Goal: Task Accomplishment & Management: Use online tool/utility

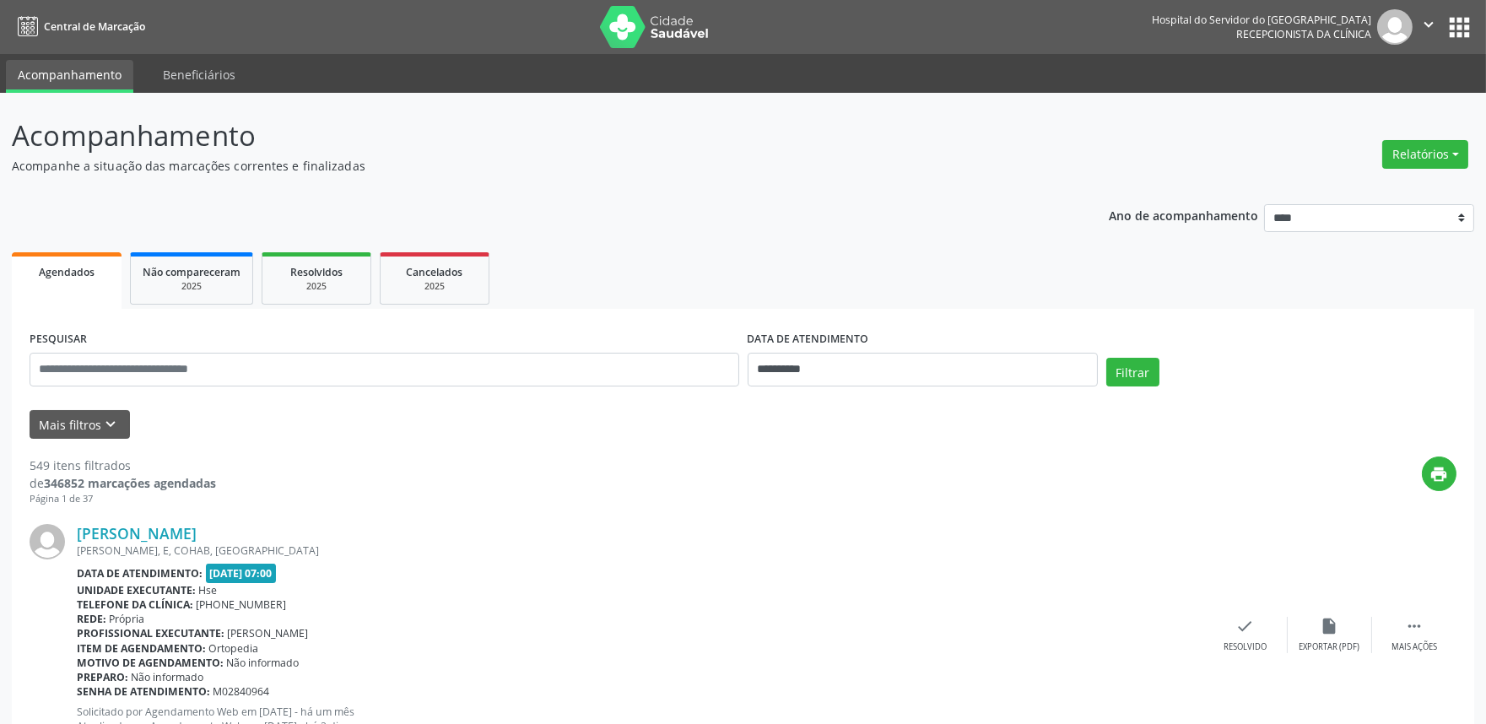
drag, startPoint x: 0, startPoint y: 359, endPoint x: 689, endPoint y: 203, distance: 706.0
drag, startPoint x: 383, startPoint y: 369, endPoint x: 993, endPoint y: 248, distance: 622.0
click at [993, 248] on ul "Agendados Não compareceram 2025 Resolvidos 2025 Cancelados 2025" at bounding box center [743, 278] width 1463 height 61
click at [1431, 137] on div "Relatórios Agendamentos Procedimentos realizados" at bounding box center [1426, 154] width 98 height 41
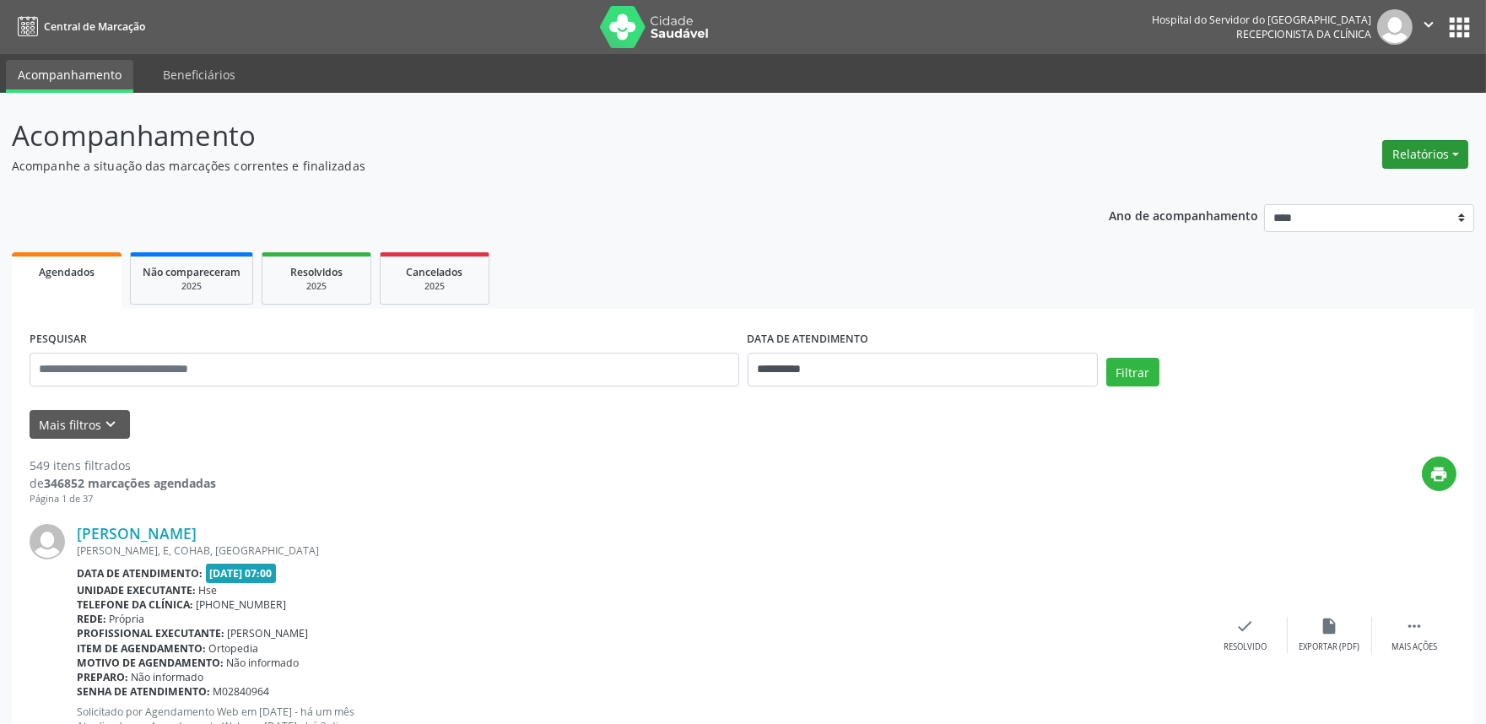
click at [1425, 144] on button "Relatórios" at bounding box center [1425, 154] width 86 height 29
click at [1372, 184] on link "Agendamentos" at bounding box center [1377, 190] width 181 height 24
select select "*"
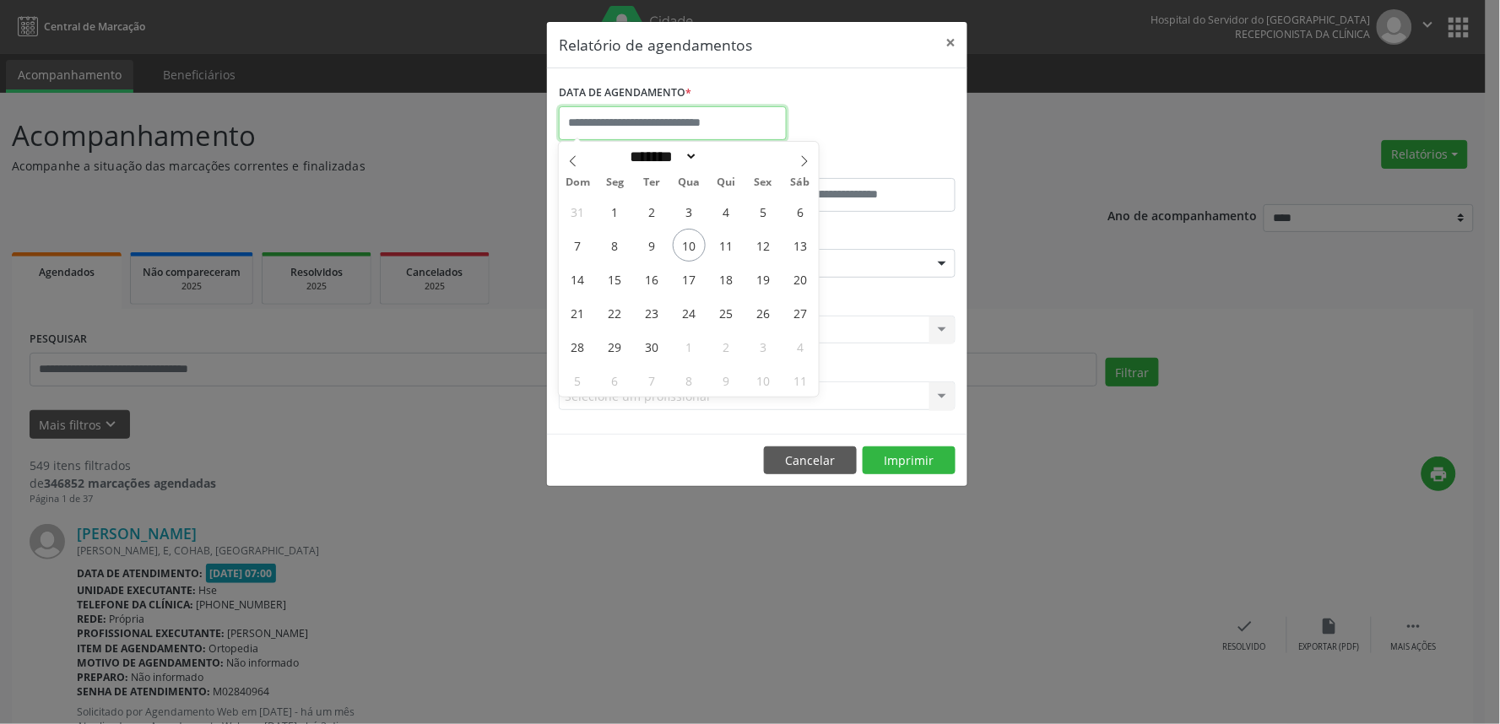
click at [617, 127] on input "text" at bounding box center [673, 123] width 228 height 34
click at [798, 288] on span "20" at bounding box center [800, 278] width 33 height 33
type input "**********"
click at [798, 288] on span "20" at bounding box center [800, 278] width 33 height 33
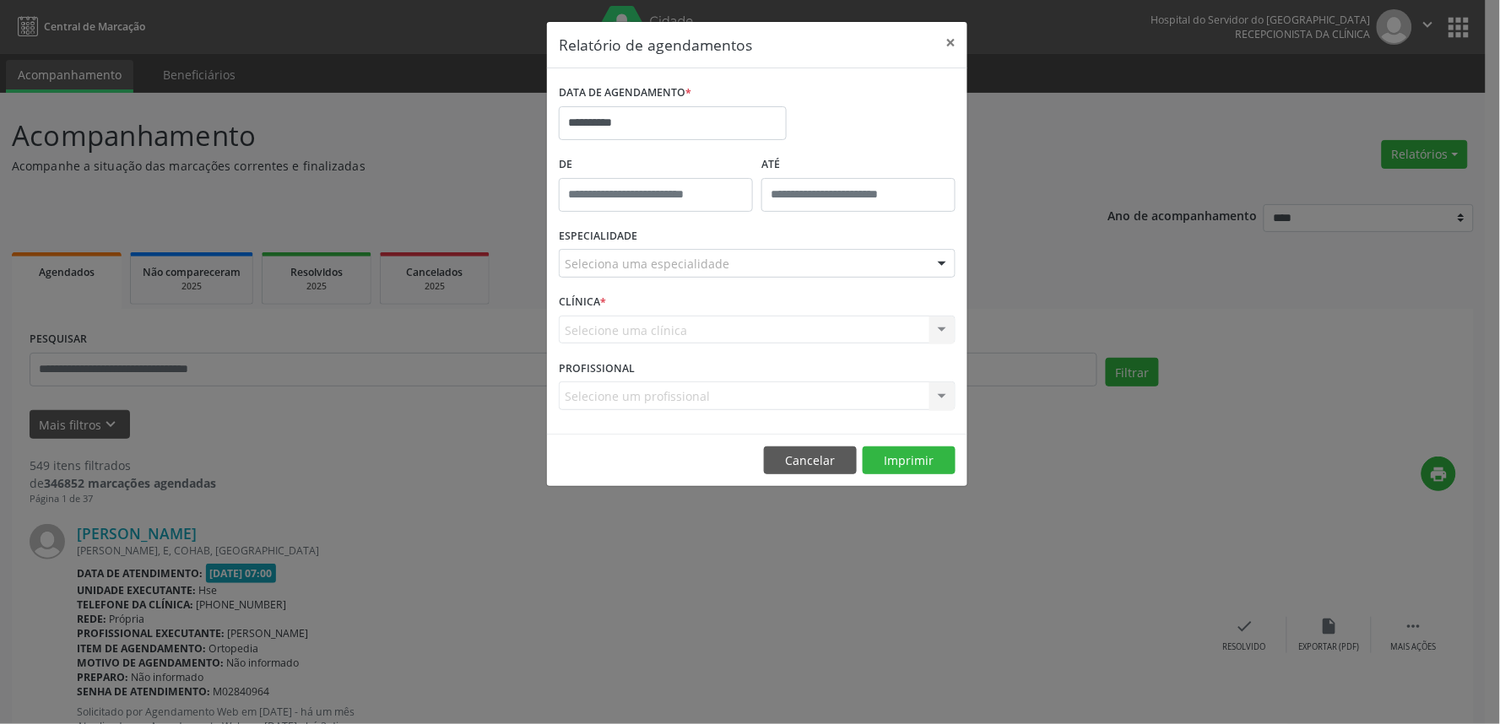
click at [747, 259] on div "Seleciona uma especialidade" at bounding box center [757, 263] width 397 height 29
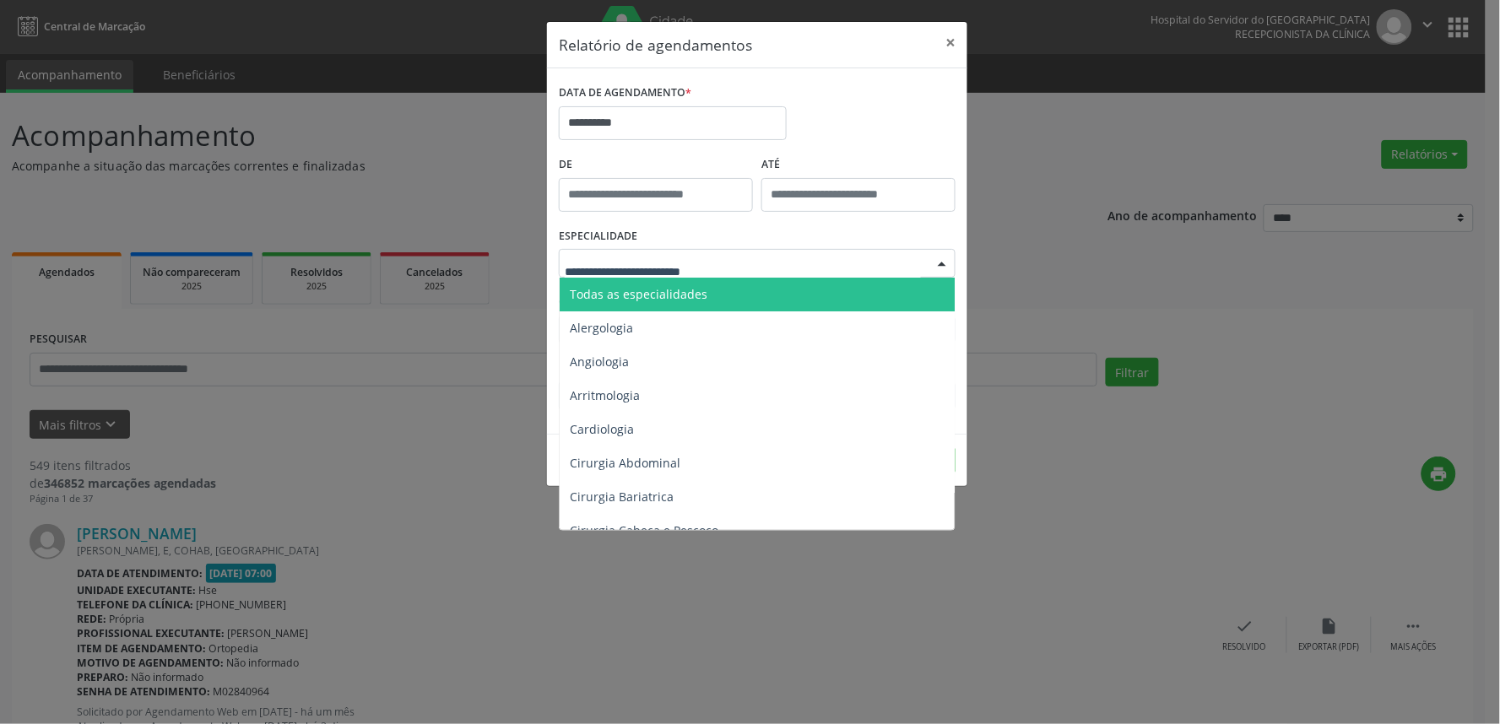
click at [684, 287] on span "Todas as especialidades" at bounding box center [639, 294] width 138 height 16
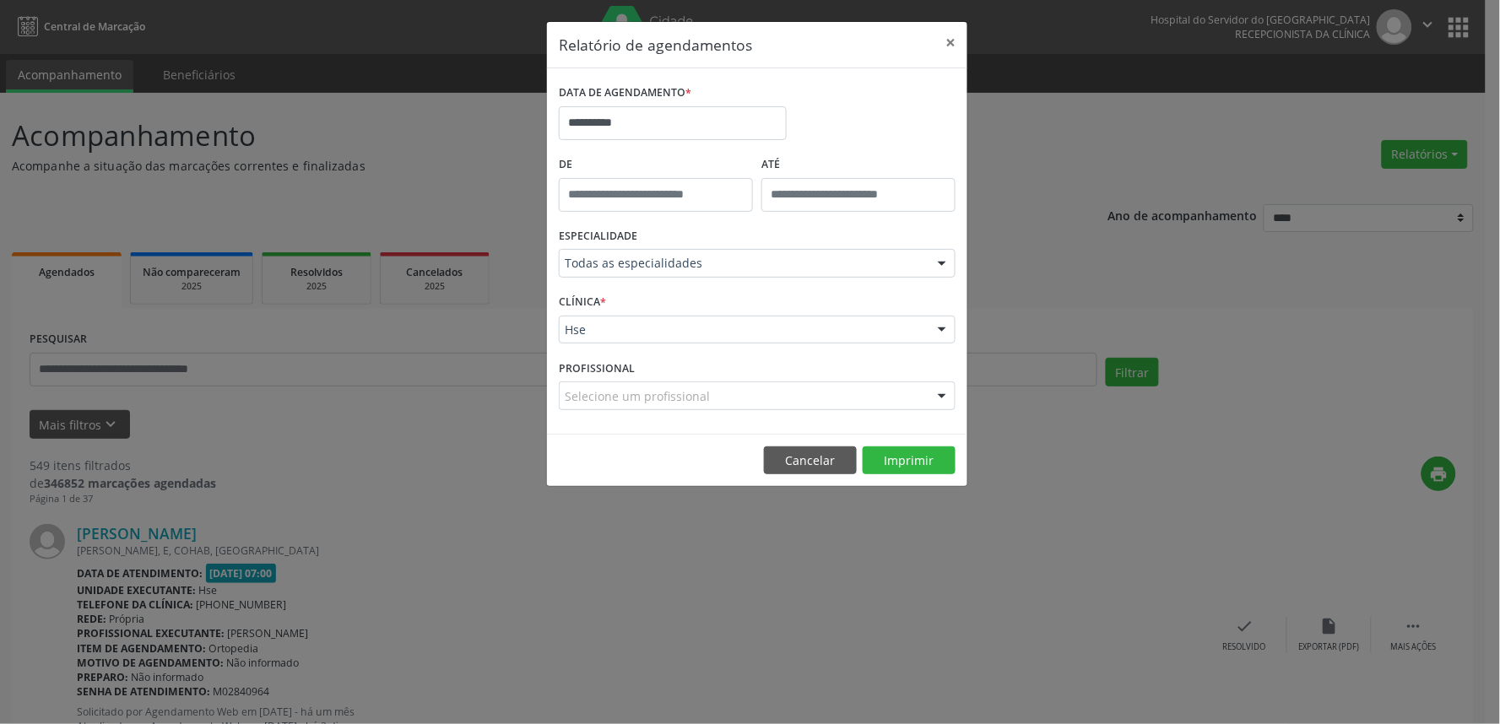
click at [815, 347] on div "CLÍNICA * Hse Hse Nenhum resultado encontrado para: " " Não há nenhuma opção pa…" at bounding box center [757, 322] width 405 height 66
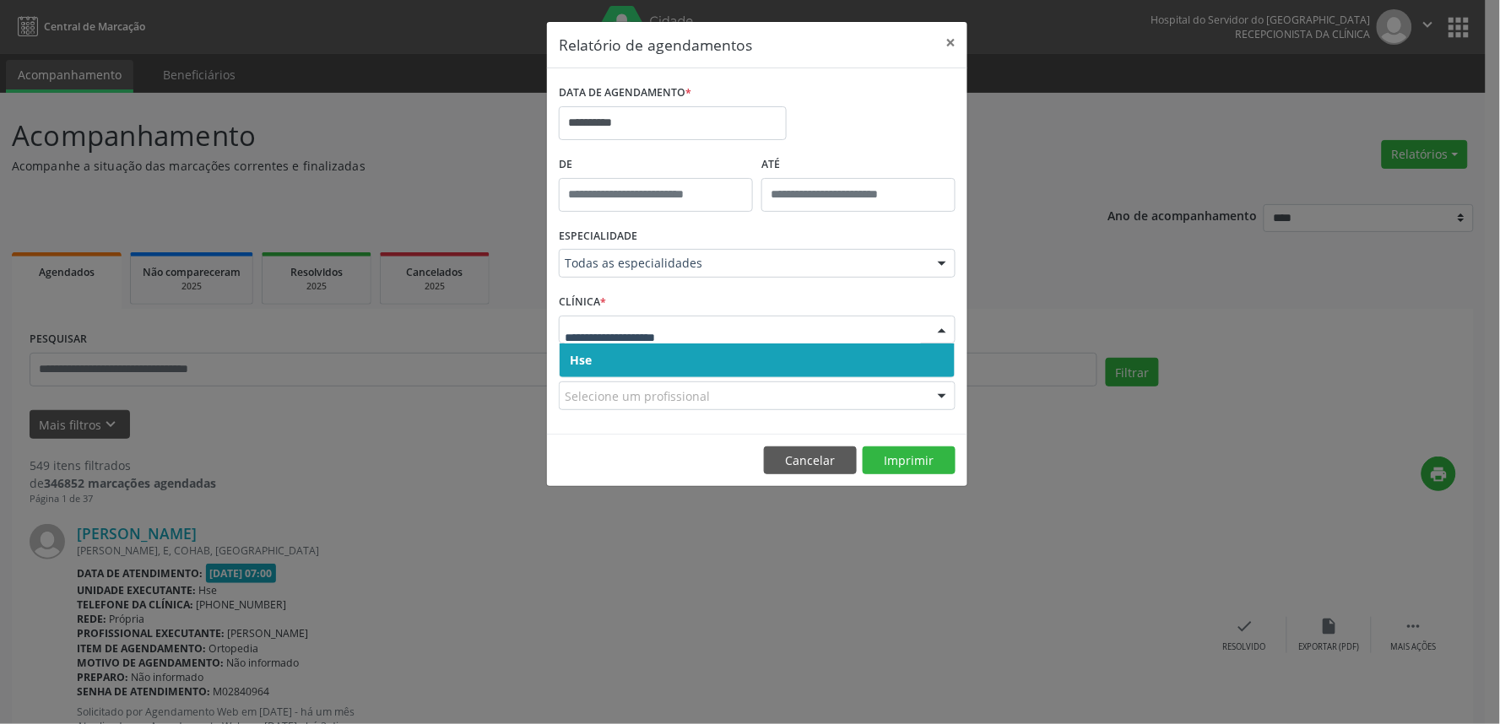
click at [827, 367] on span "Hse" at bounding box center [757, 361] width 395 height 34
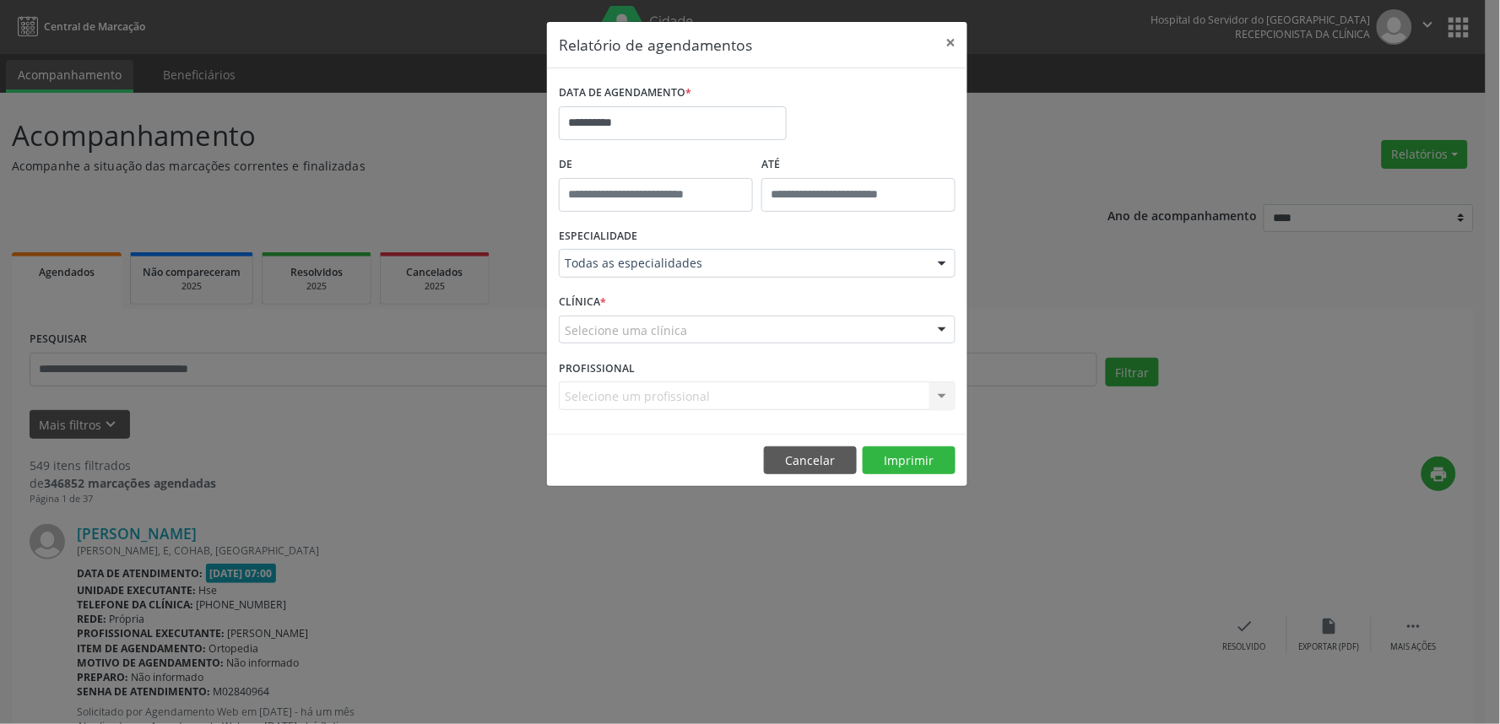
click at [834, 323] on div "Selecione uma clínica" at bounding box center [757, 330] width 397 height 29
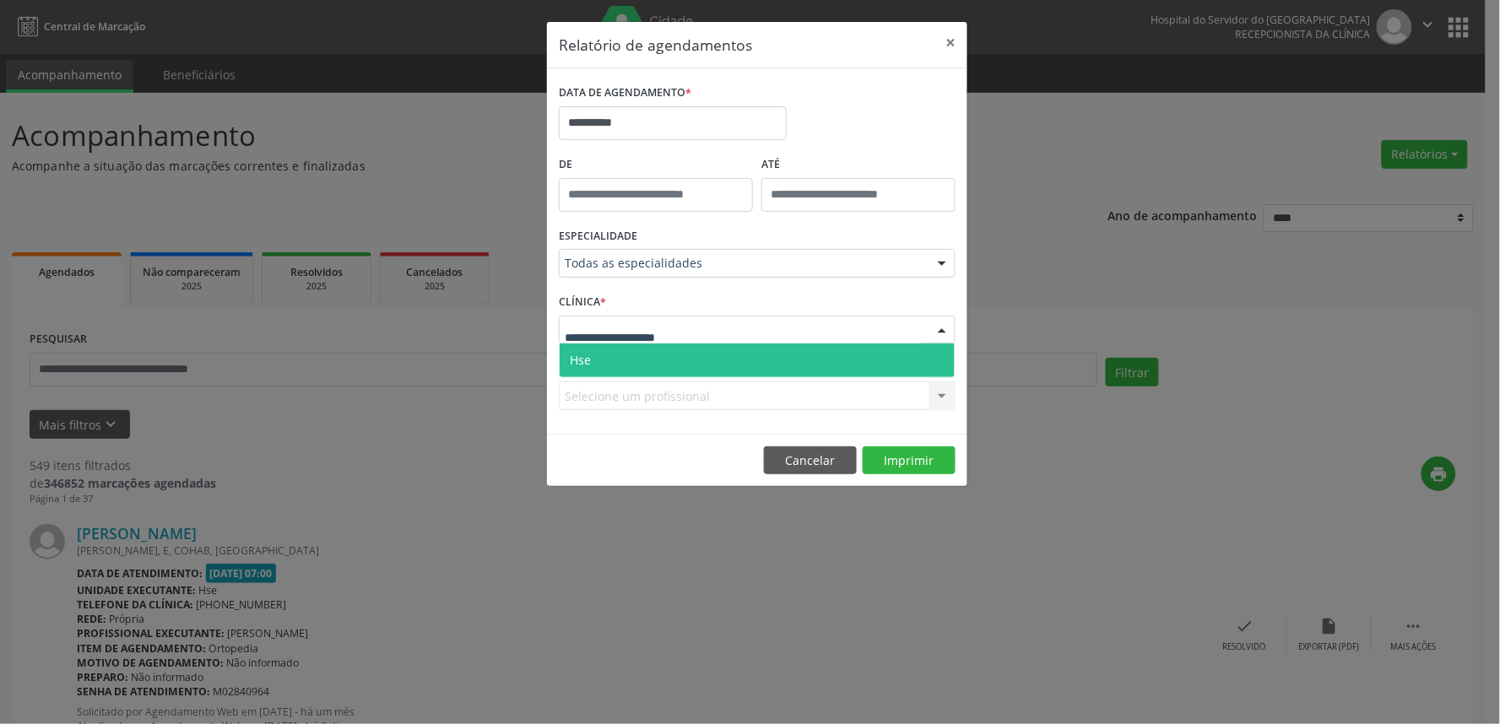
click at [817, 356] on span "Hse" at bounding box center [757, 361] width 395 height 34
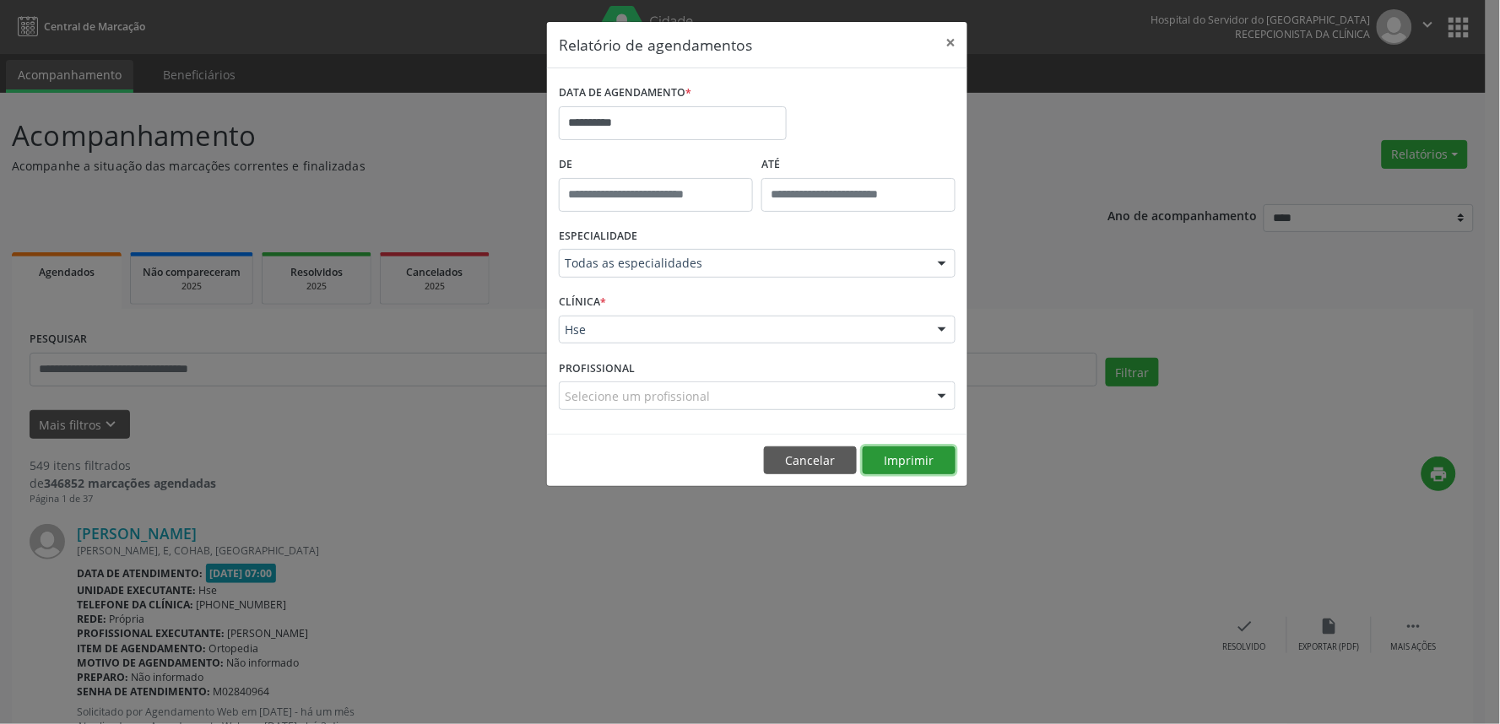
click at [912, 465] on button "Imprimir" at bounding box center [909, 460] width 93 height 29
click at [646, 121] on input "**********" at bounding box center [673, 123] width 228 height 34
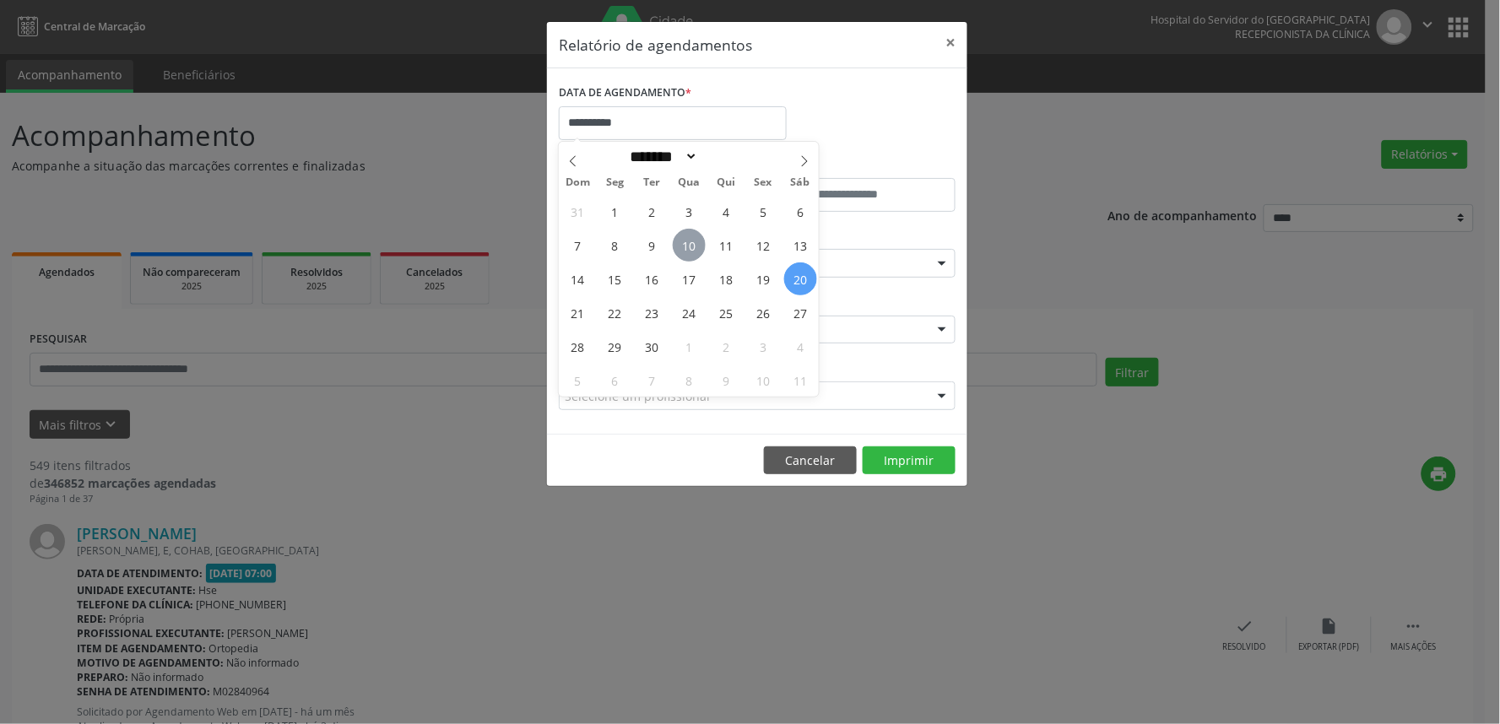
click at [684, 251] on span "10" at bounding box center [689, 245] width 33 height 33
type input "**********"
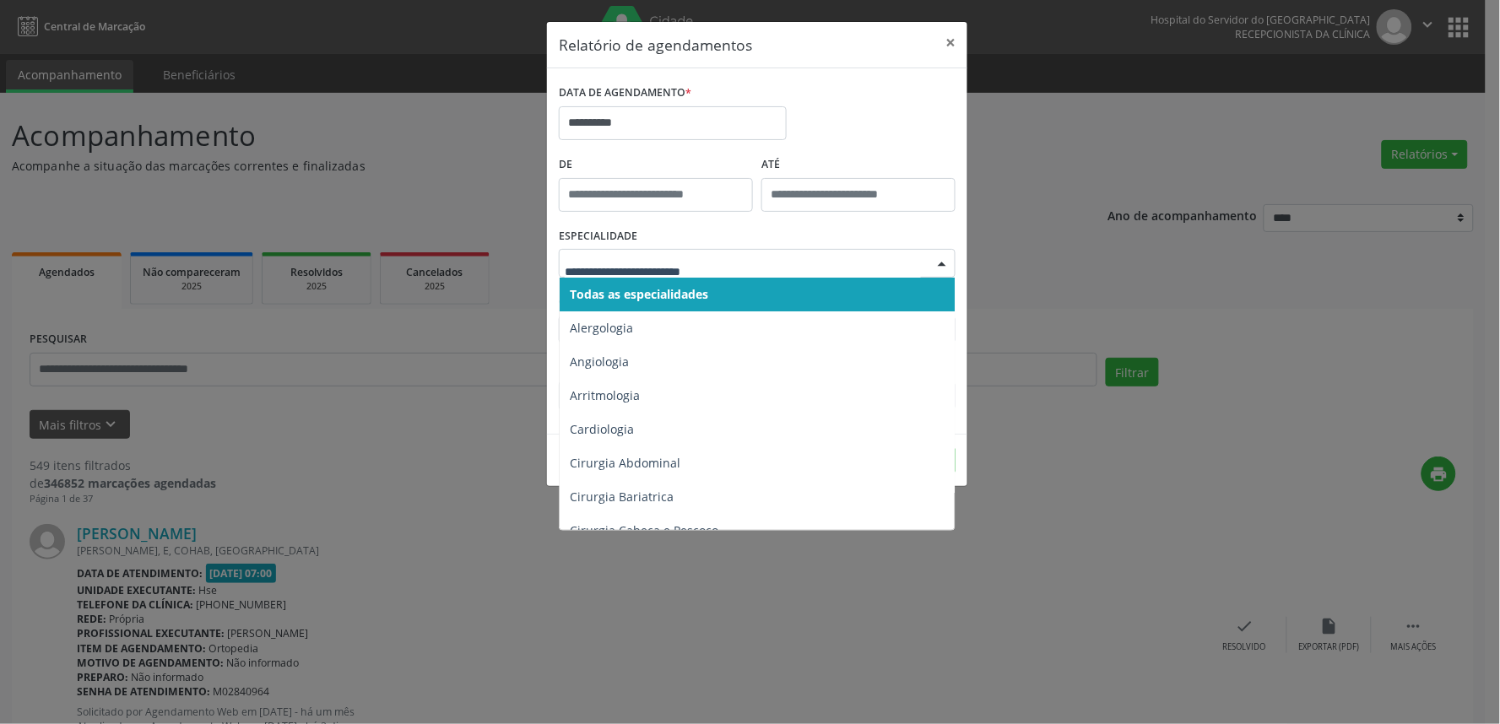
type input "*"
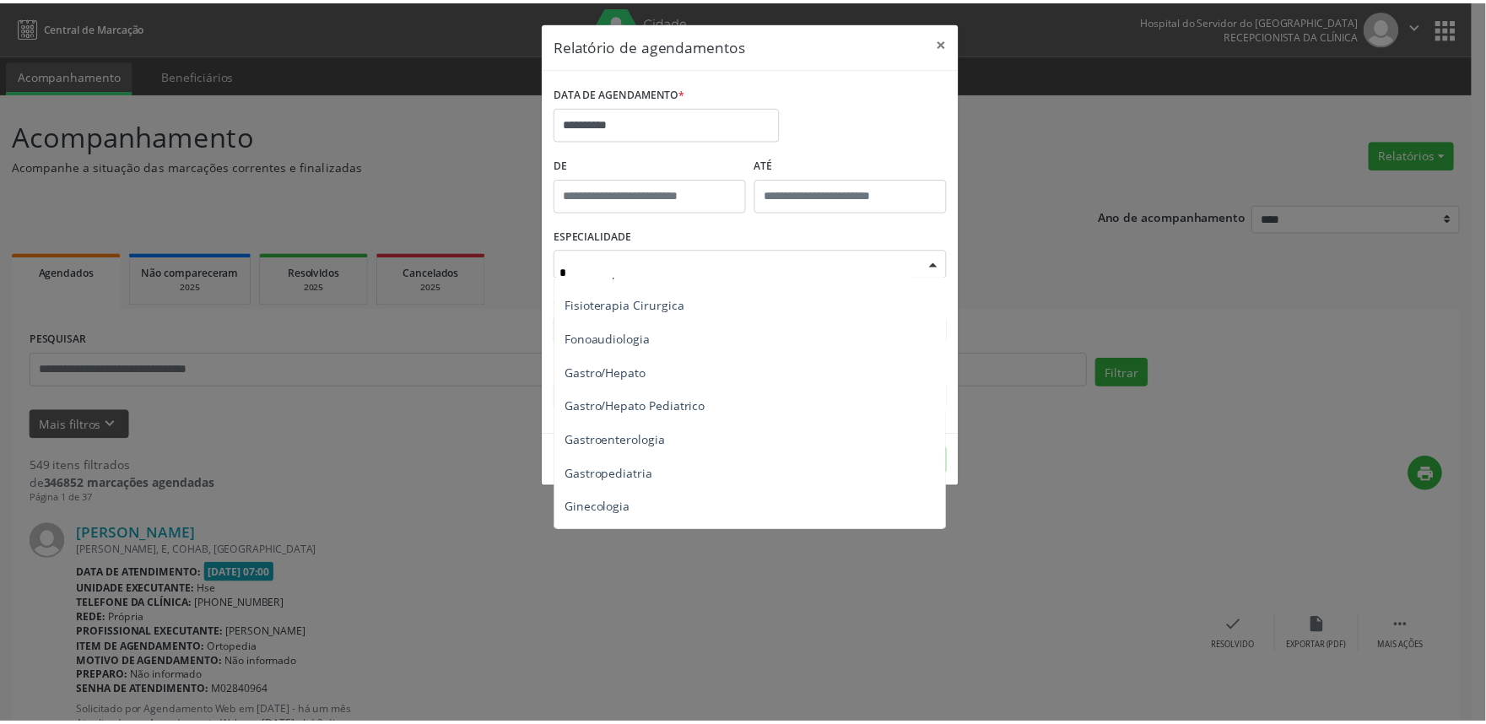
scroll to position [749, 0]
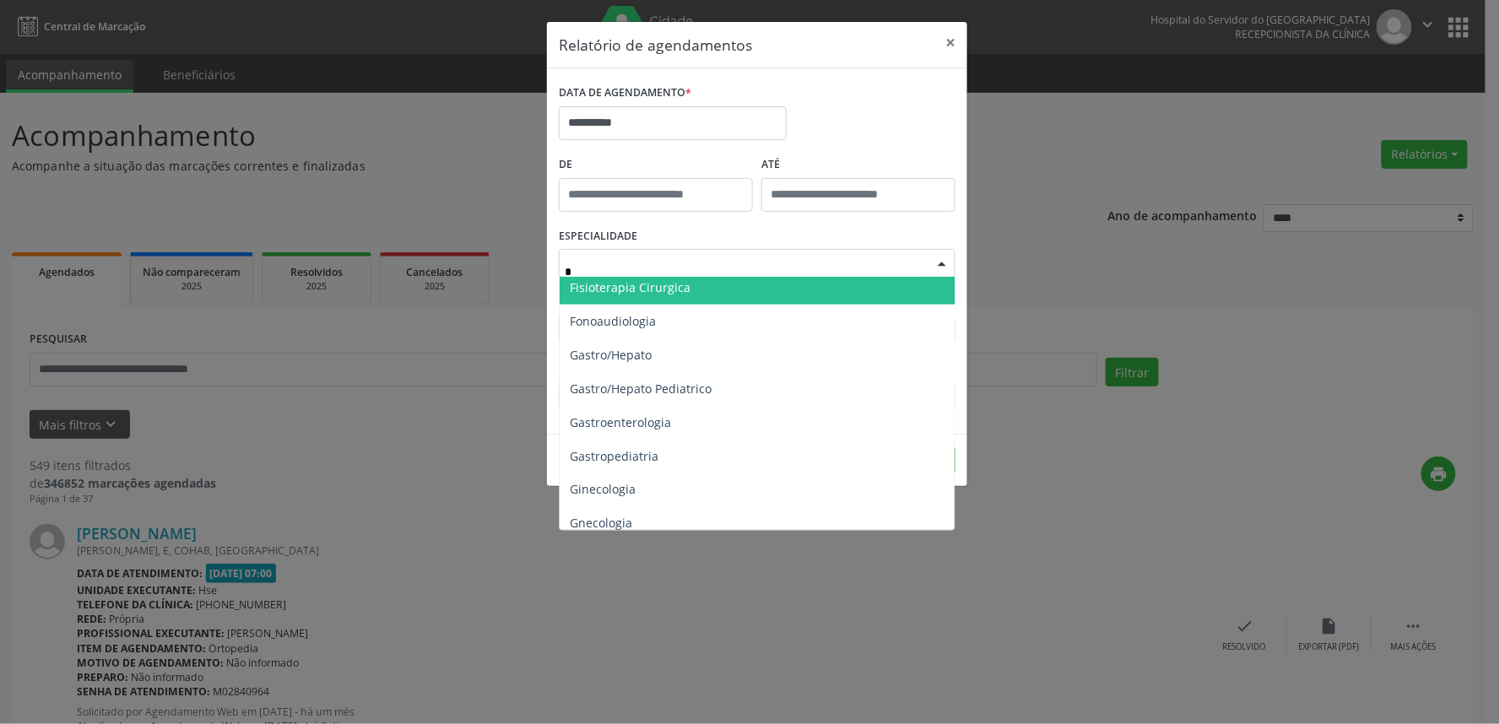
drag, startPoint x: 626, startPoint y: 266, endPoint x: 520, endPoint y: 266, distance: 106.3
click at [520, 266] on div "**********" at bounding box center [750, 362] width 1500 height 724
click at [502, 445] on div "**********" at bounding box center [750, 362] width 1500 height 724
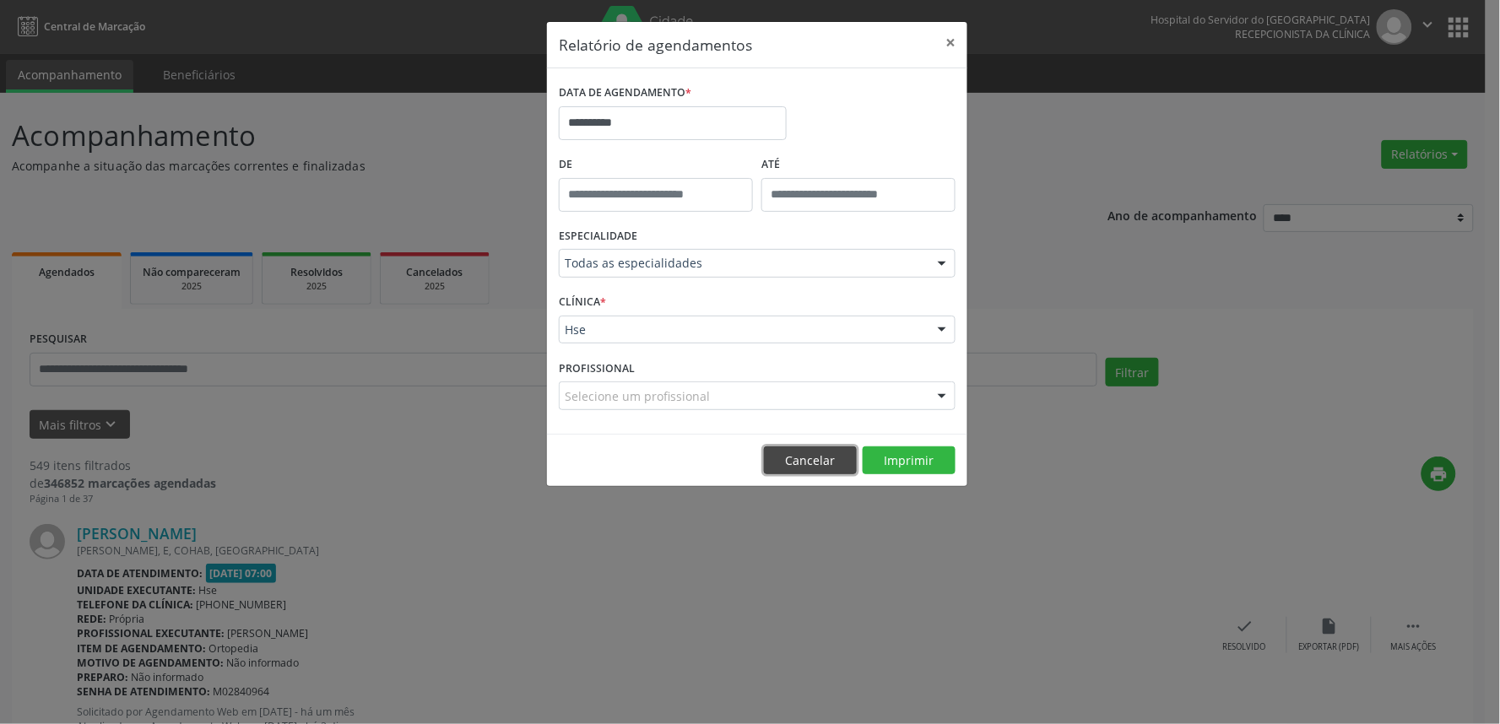
click at [783, 459] on button "Cancelar" at bounding box center [810, 460] width 93 height 29
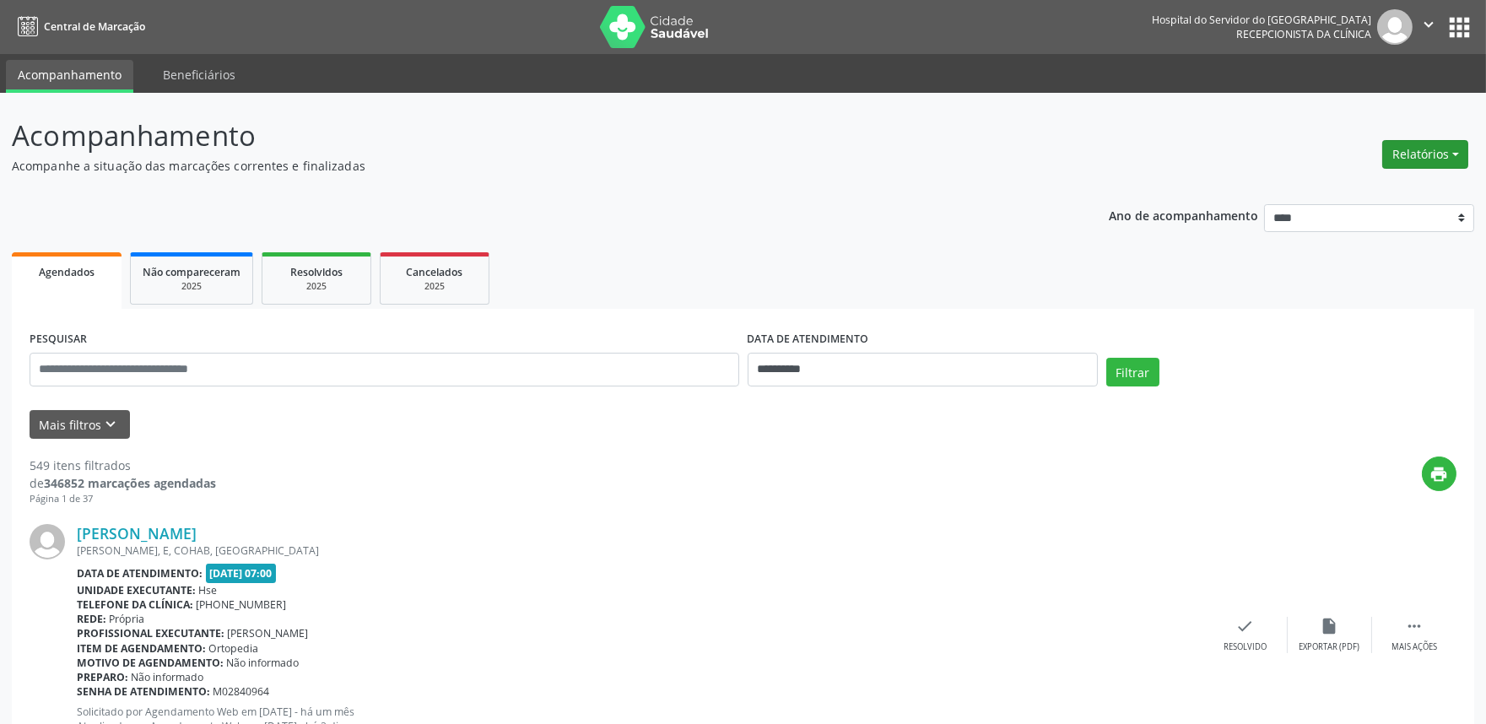
click at [1458, 147] on button "Relatórios" at bounding box center [1425, 154] width 86 height 29
click at [1404, 172] on ul "Agendamentos Procedimentos realizados" at bounding box center [1377, 201] width 183 height 61
click at [1403, 179] on link "Agendamentos" at bounding box center [1377, 190] width 181 height 24
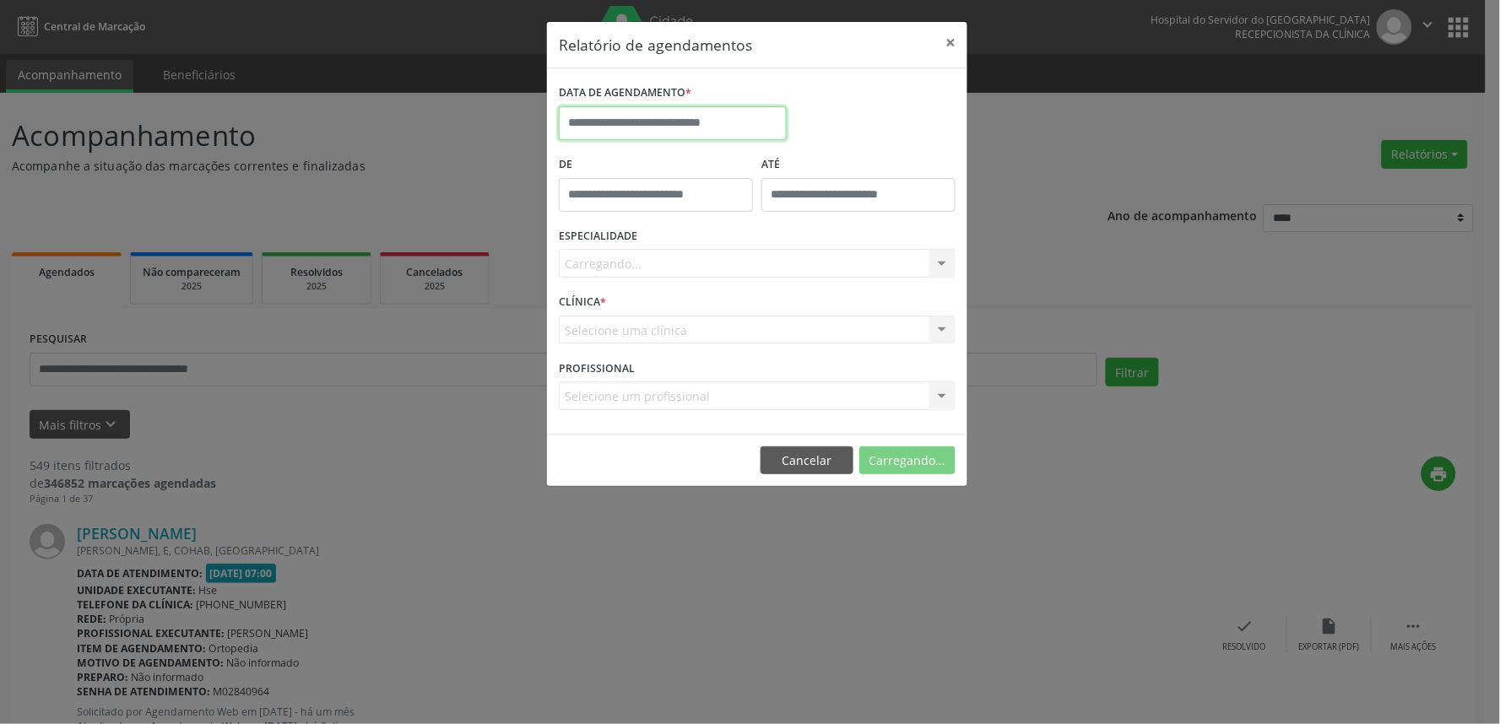
click at [715, 121] on input "text" at bounding box center [673, 123] width 228 height 34
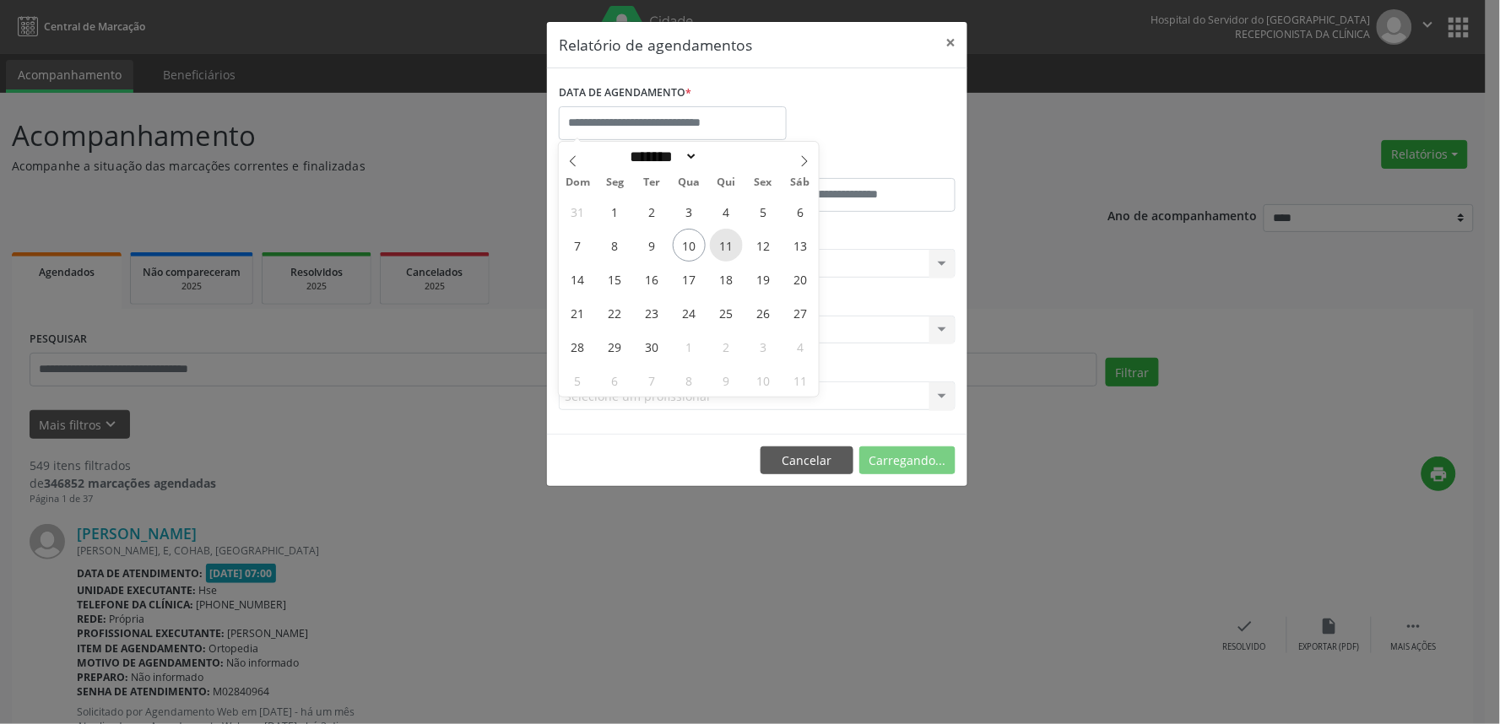
click at [723, 252] on span "11" at bounding box center [726, 245] width 33 height 33
type input "**********"
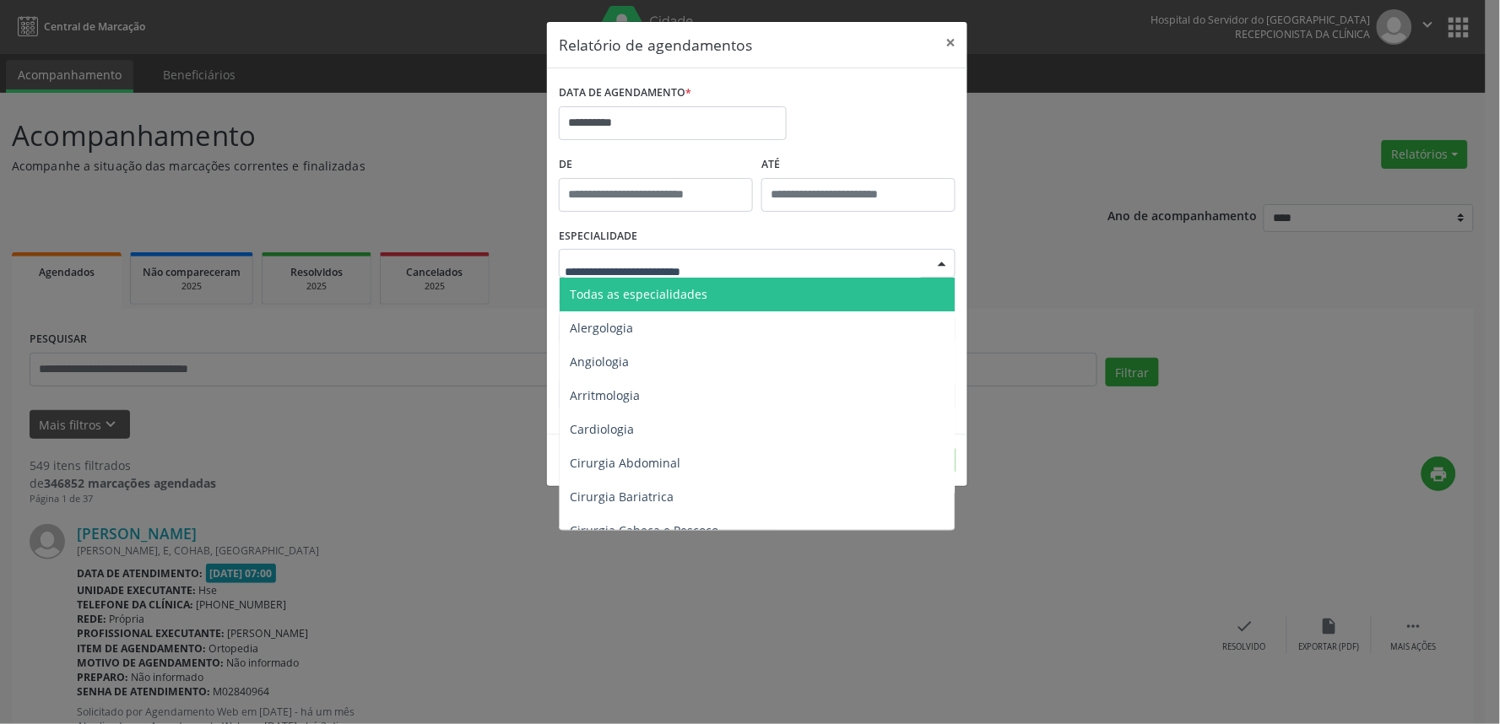
click at [756, 267] on div at bounding box center [757, 263] width 397 height 29
click at [728, 287] on span "Todas as especialidades" at bounding box center [759, 295] width 398 height 34
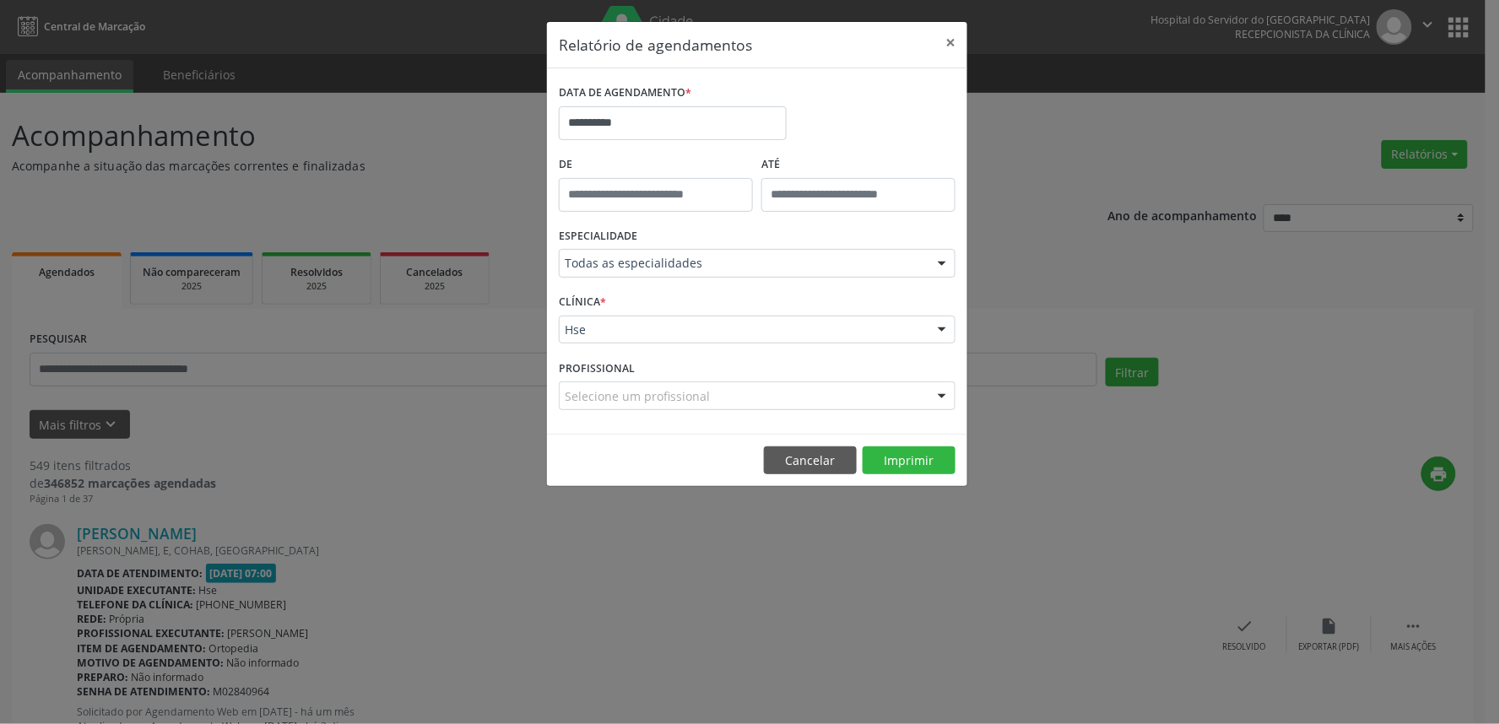
drag, startPoint x: 717, startPoint y: 333, endPoint x: 714, endPoint y: 343, distance: 10.7
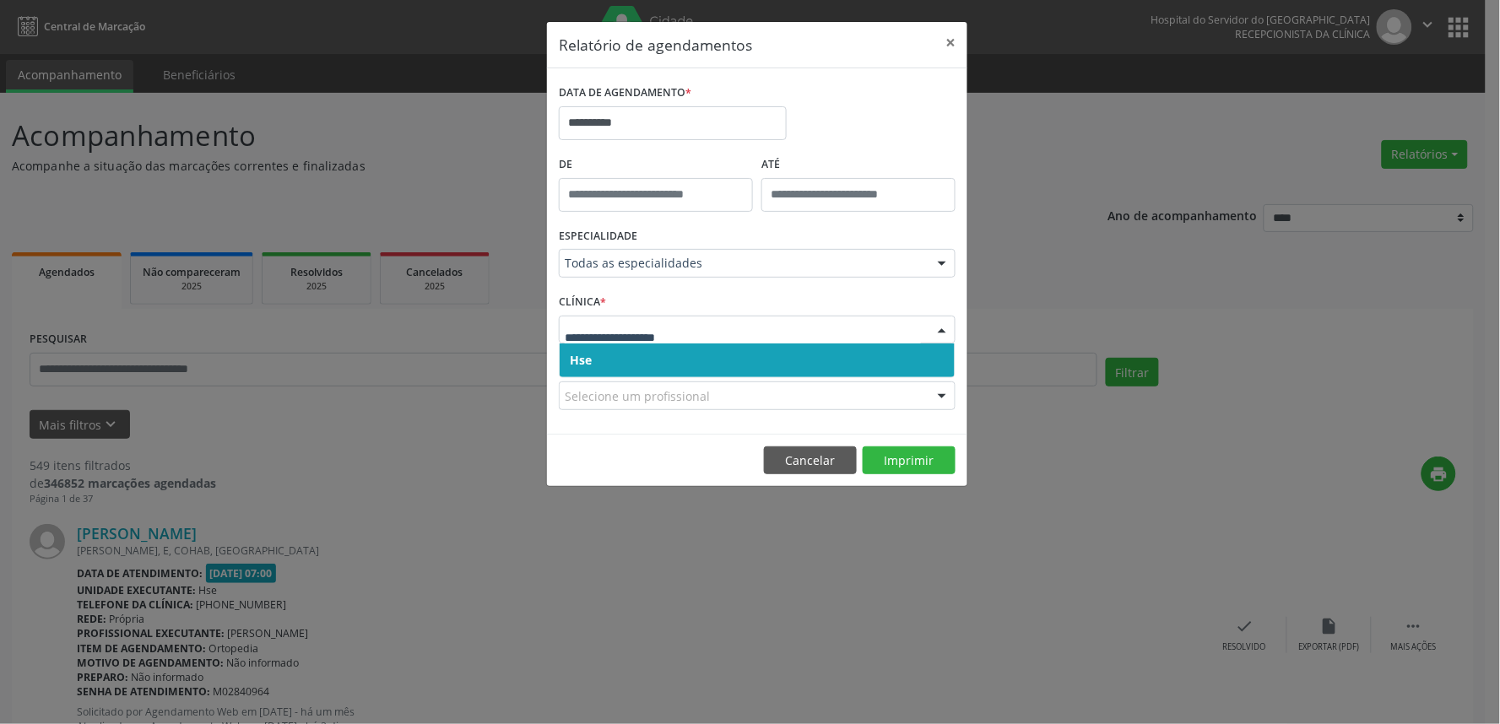
click at [712, 355] on span "Hse" at bounding box center [757, 361] width 395 height 34
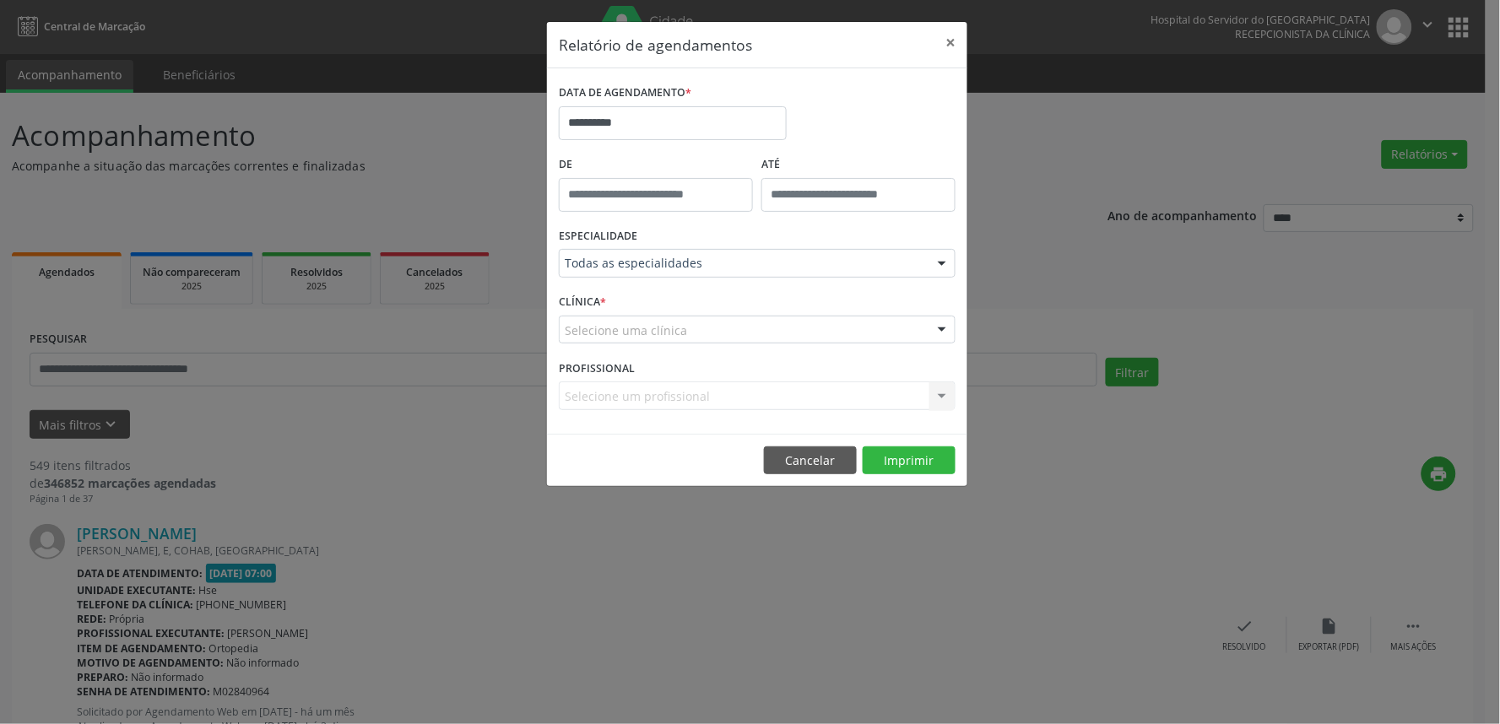
click at [718, 340] on div "Selecione uma clínica" at bounding box center [757, 330] width 397 height 29
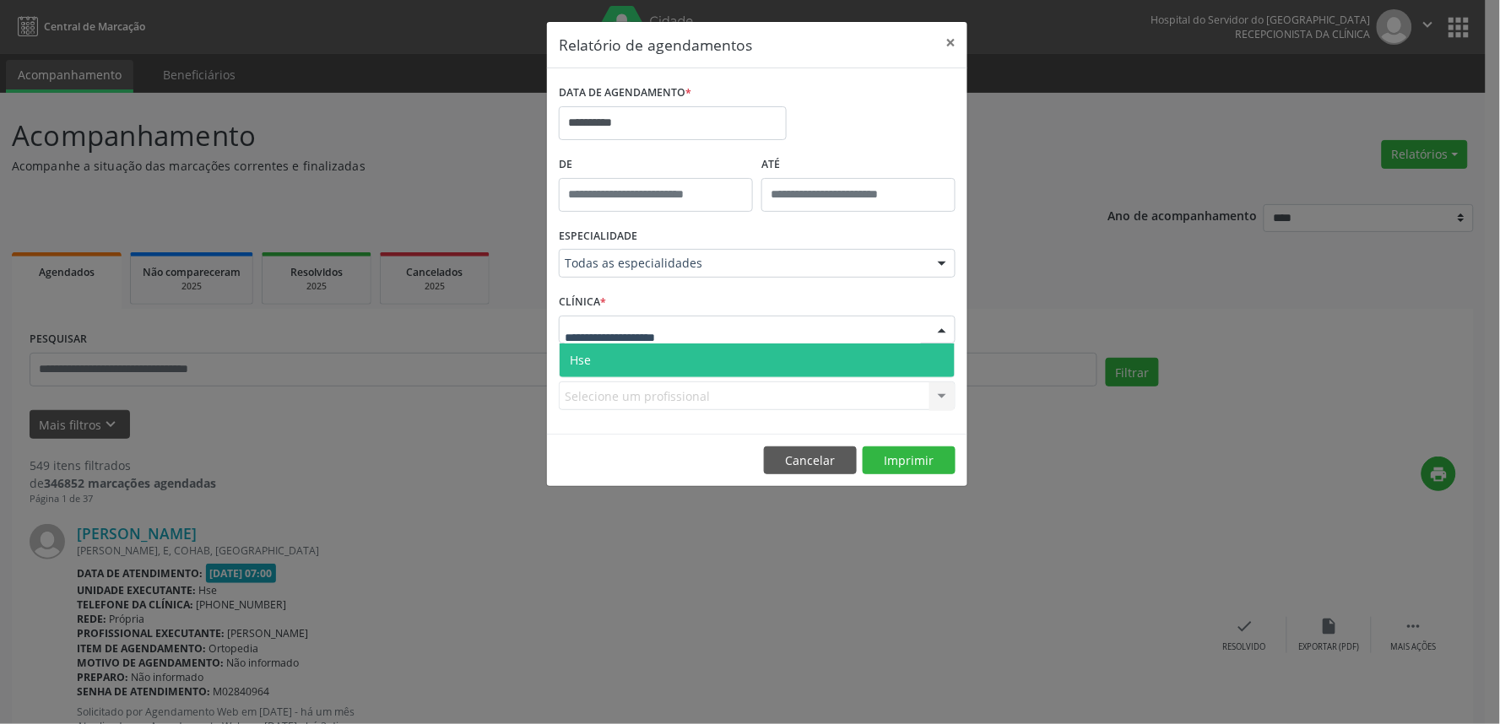
click at [721, 365] on span "Hse" at bounding box center [757, 361] width 395 height 34
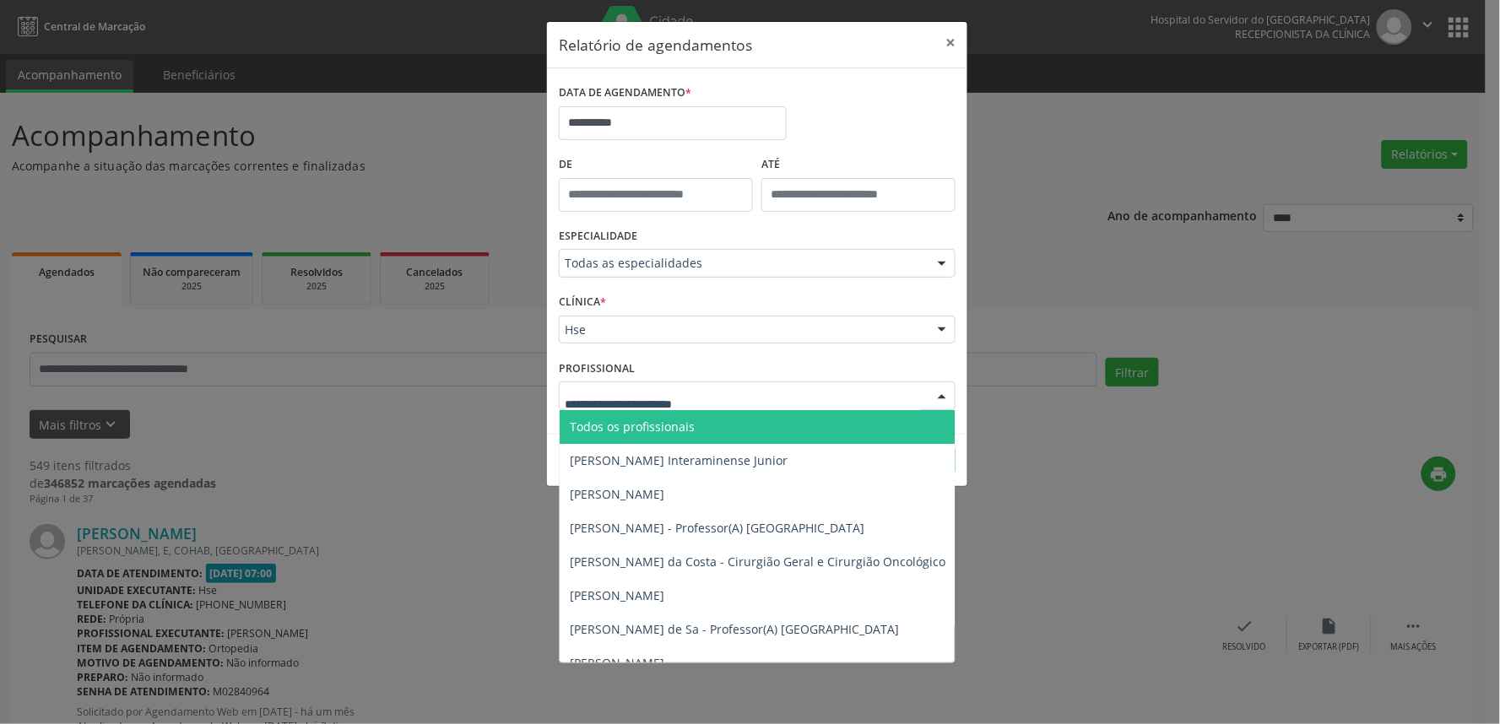
click at [816, 401] on div at bounding box center [757, 395] width 397 height 29
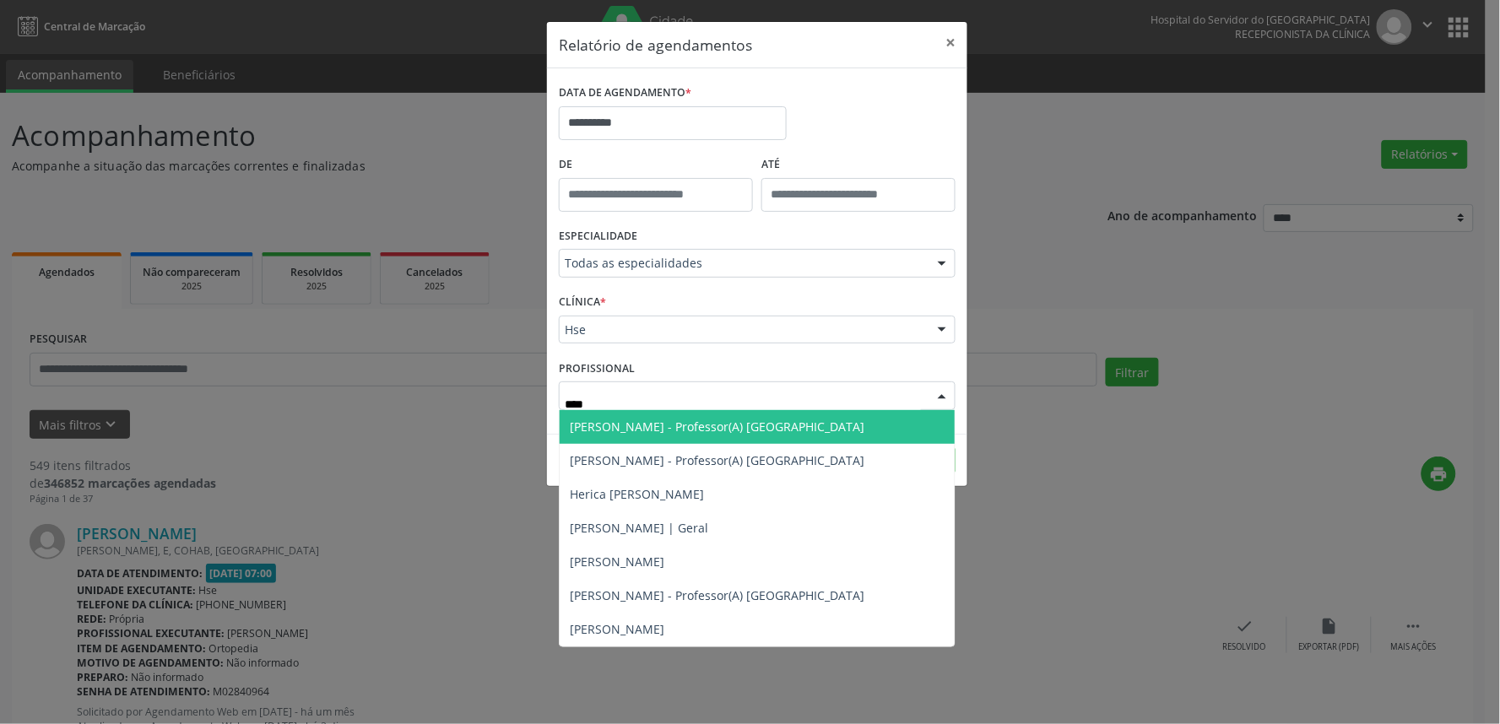
type input "*****"
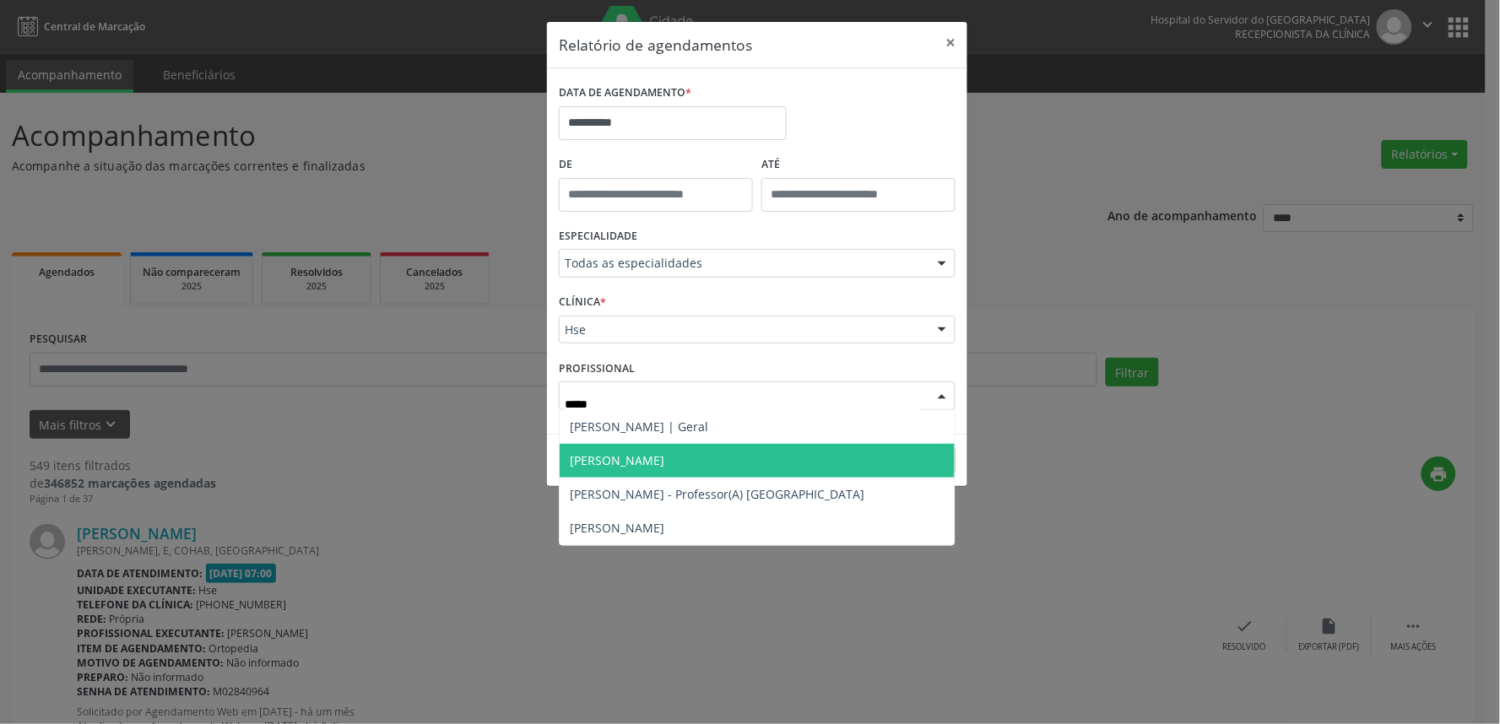
click at [630, 468] on span "[PERSON_NAME]" at bounding box center [757, 461] width 395 height 34
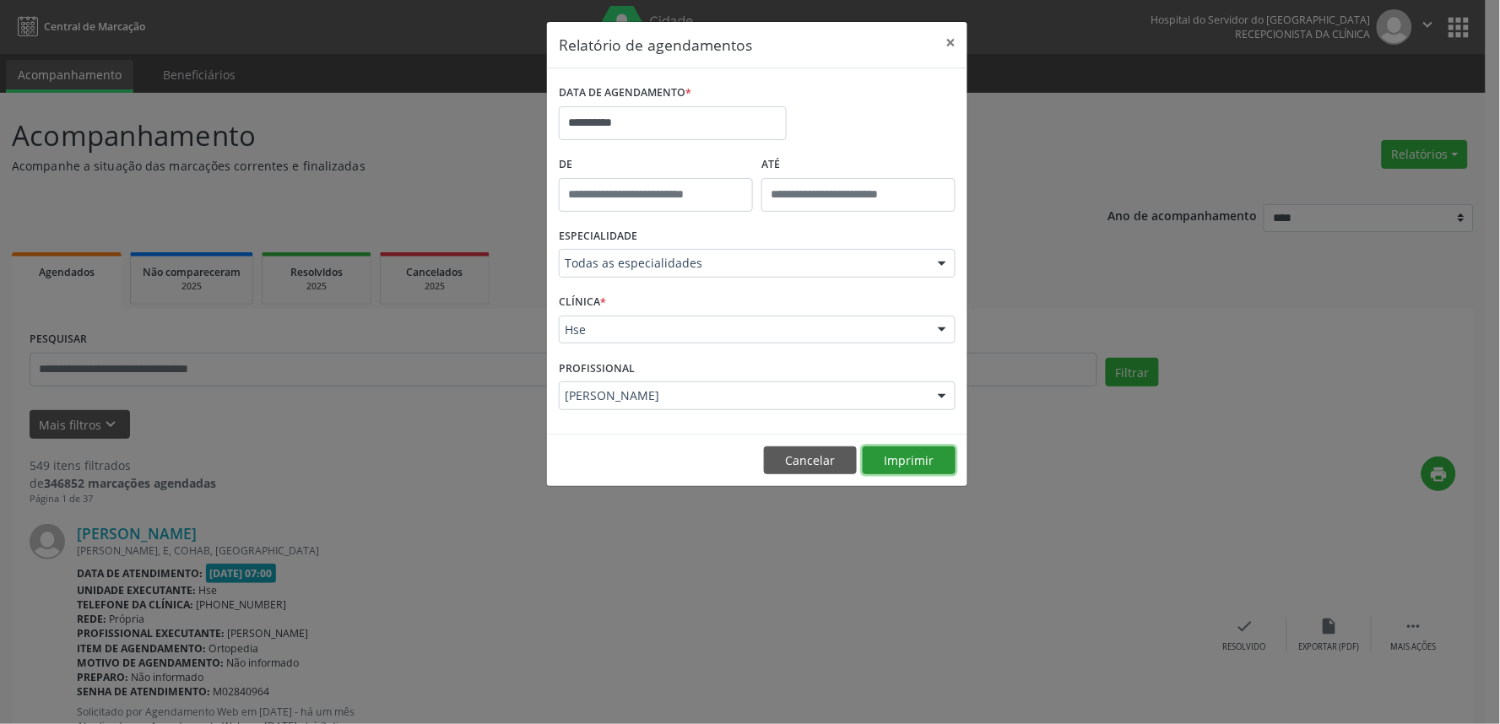
click at [908, 457] on button "Imprimir" at bounding box center [909, 460] width 93 height 29
click at [955, 41] on button "×" at bounding box center [950, 42] width 34 height 41
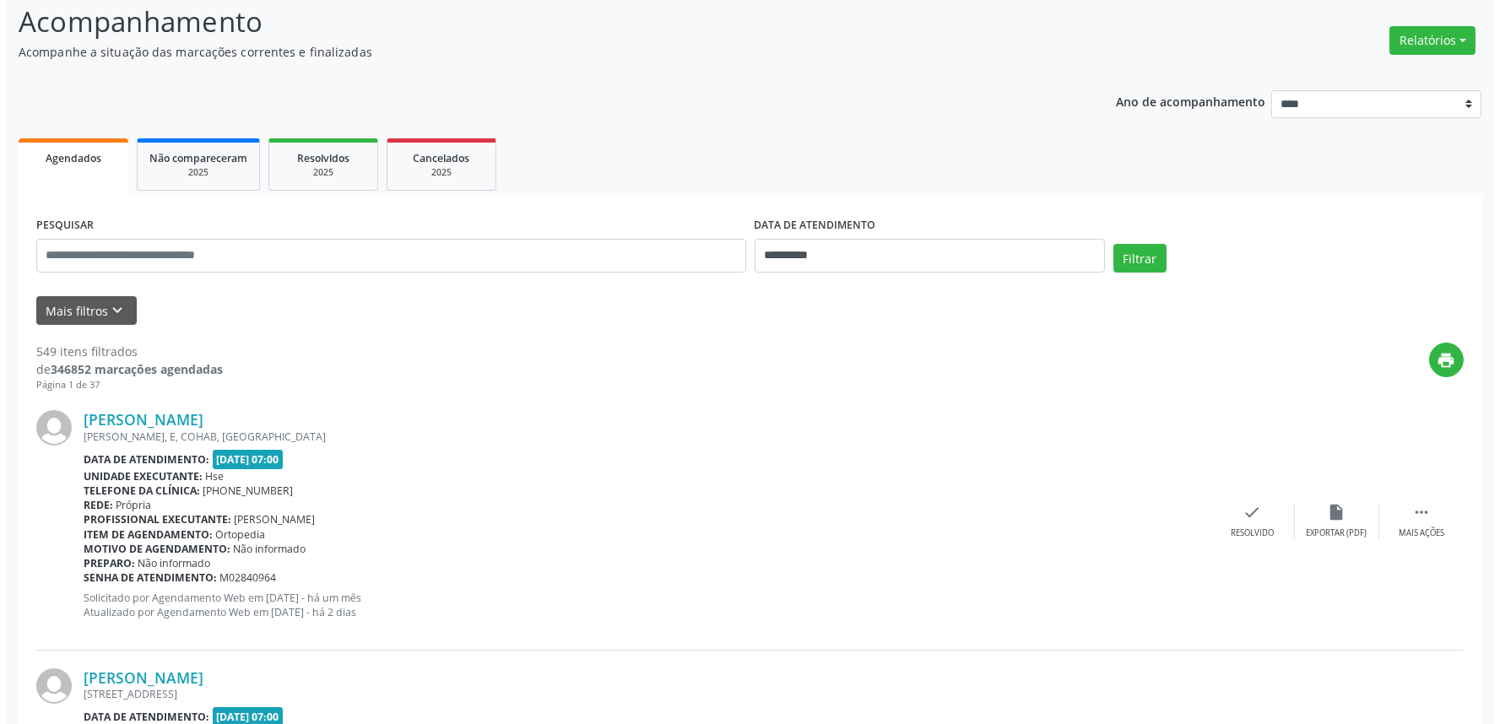
scroll to position [0, 0]
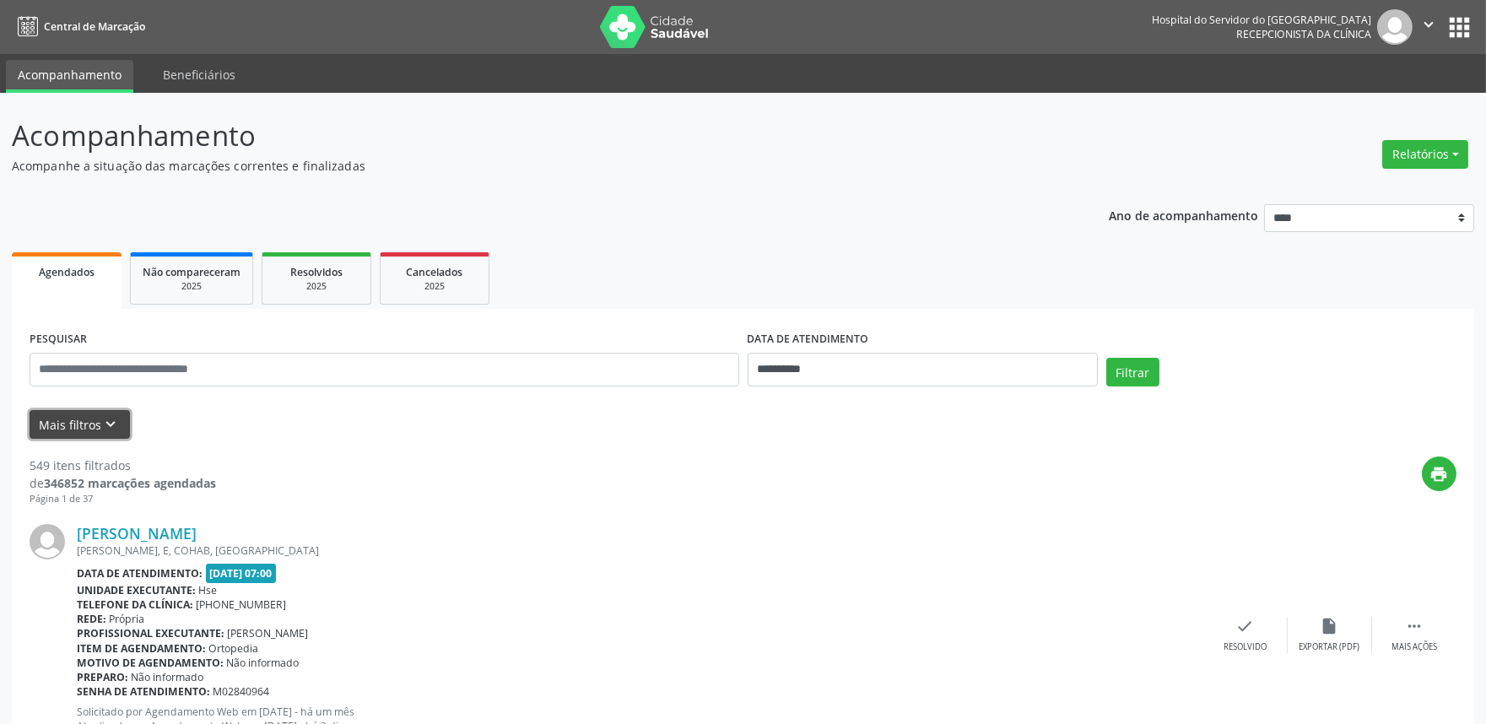
click at [84, 414] on button "Mais filtros keyboard_arrow_down" at bounding box center [80, 425] width 100 height 30
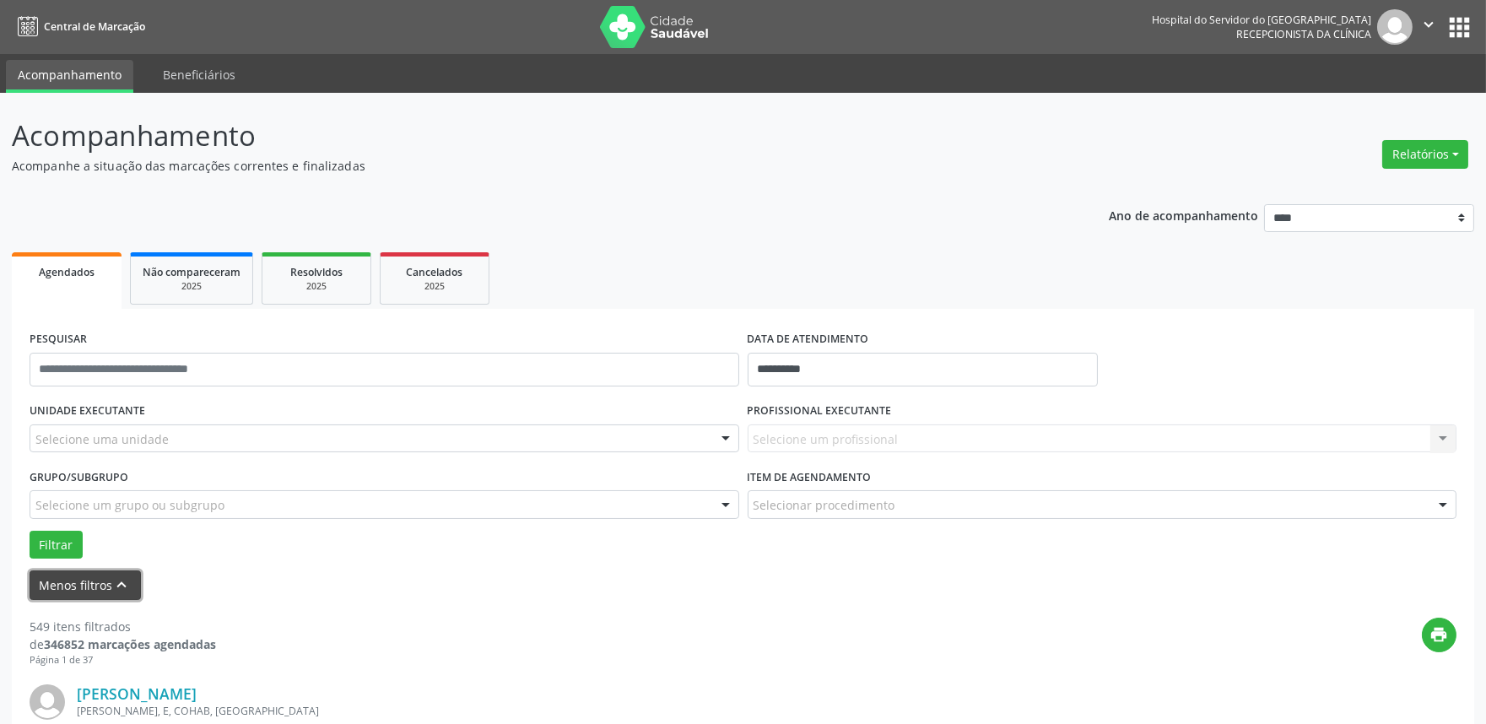
click at [113, 577] on icon "keyboard_arrow_up" at bounding box center [122, 585] width 19 height 19
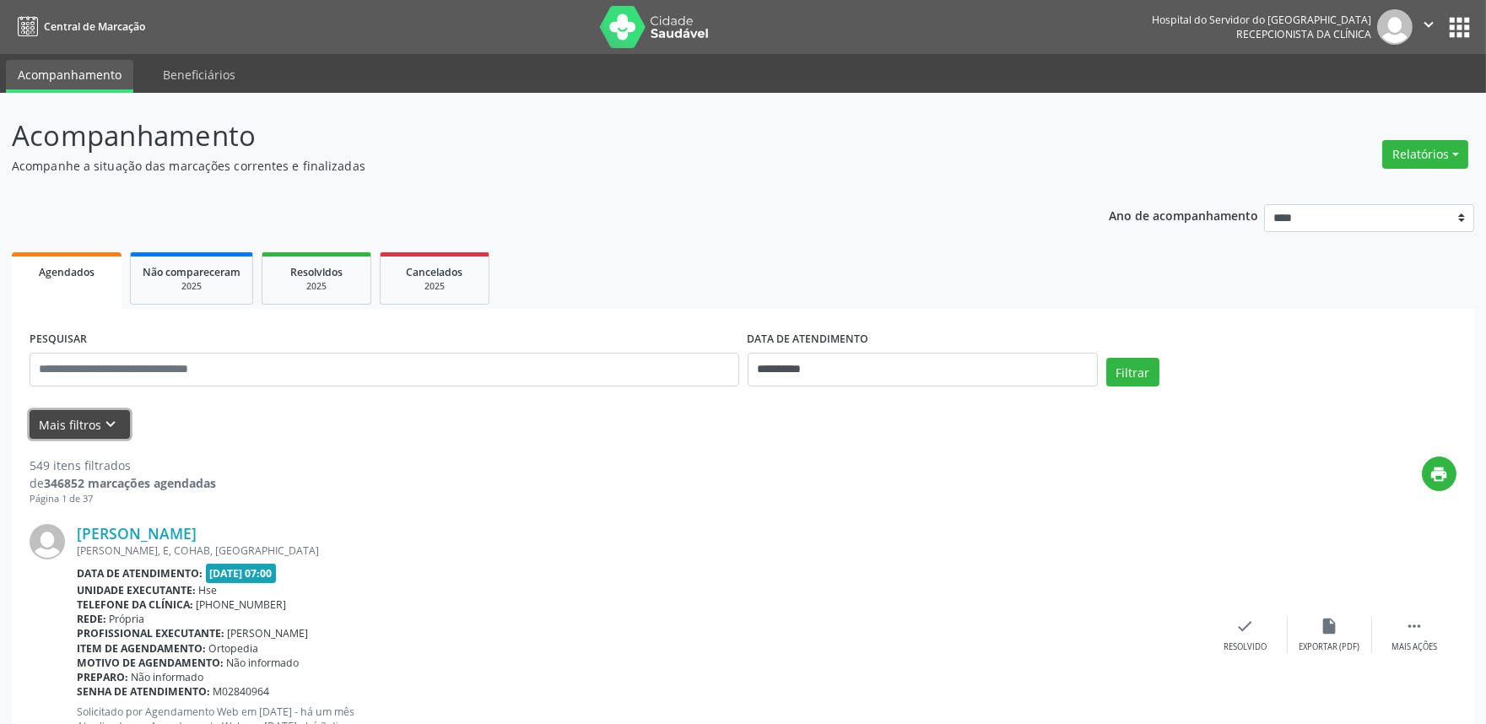
click at [105, 423] on icon "keyboard_arrow_down" at bounding box center [111, 424] width 19 height 19
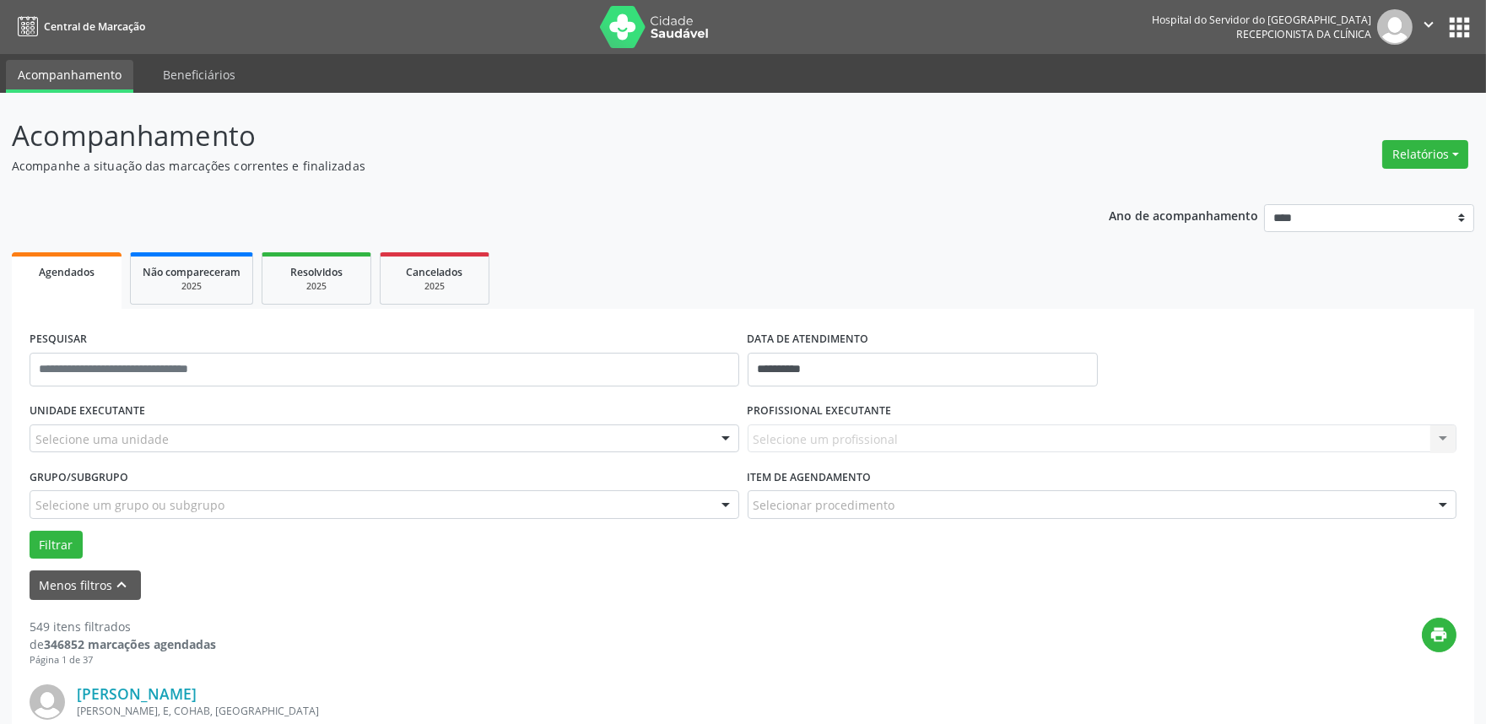
click at [724, 436] on div at bounding box center [725, 439] width 25 height 29
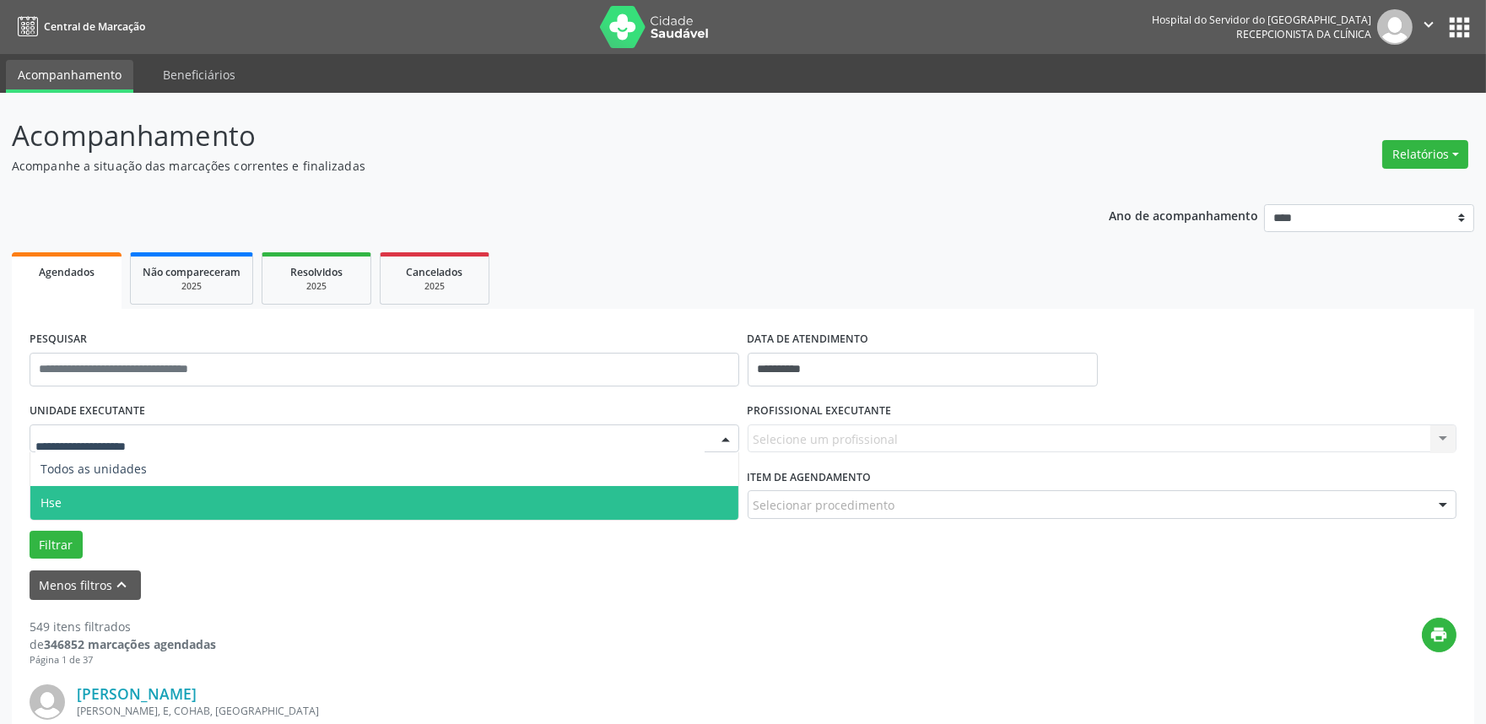
click at [661, 499] on span "Hse" at bounding box center [384, 503] width 708 height 34
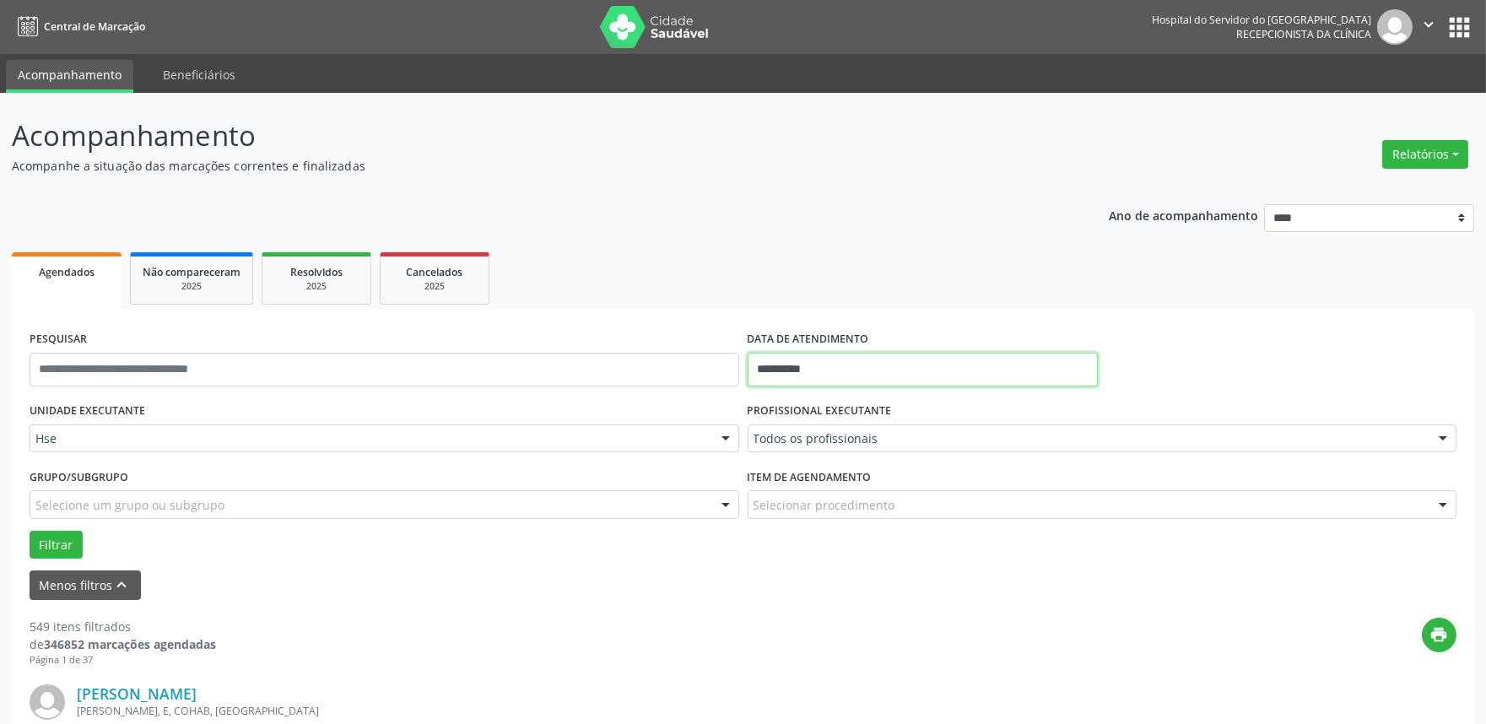
click at [791, 368] on input "**********" at bounding box center [923, 370] width 350 height 34
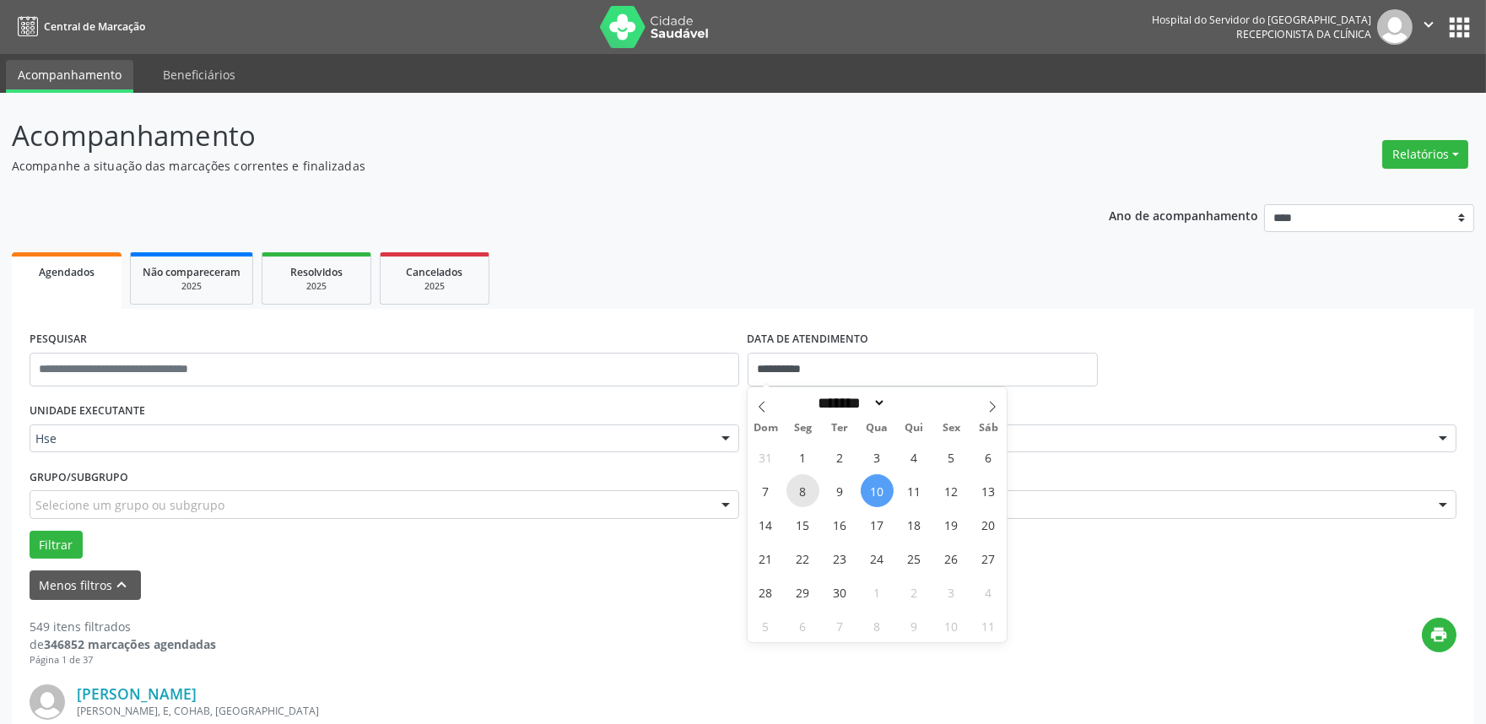
click at [806, 490] on span "8" at bounding box center [803, 490] width 33 height 33
type input "**********"
click at [806, 490] on span "8" at bounding box center [803, 490] width 33 height 33
click at [1441, 436] on div at bounding box center [1443, 439] width 25 height 29
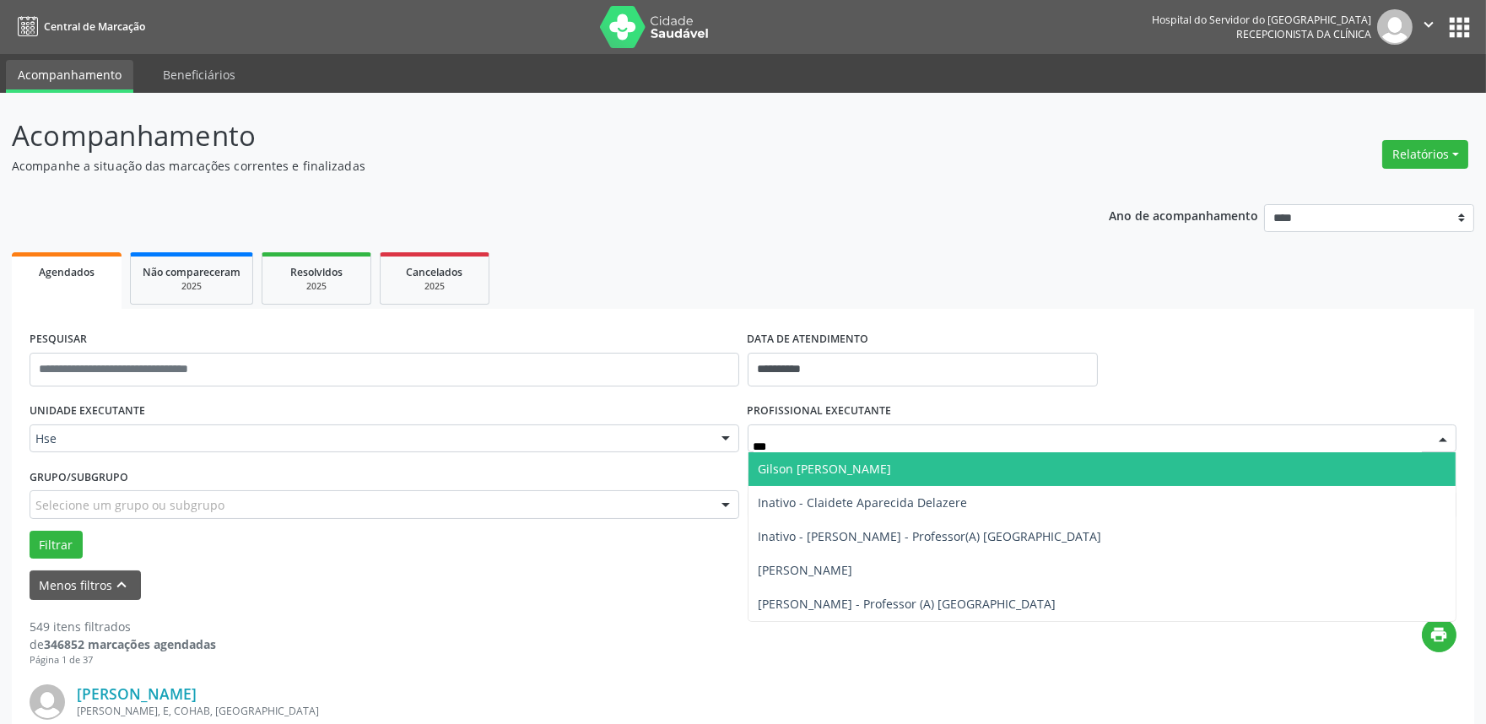
type input "****"
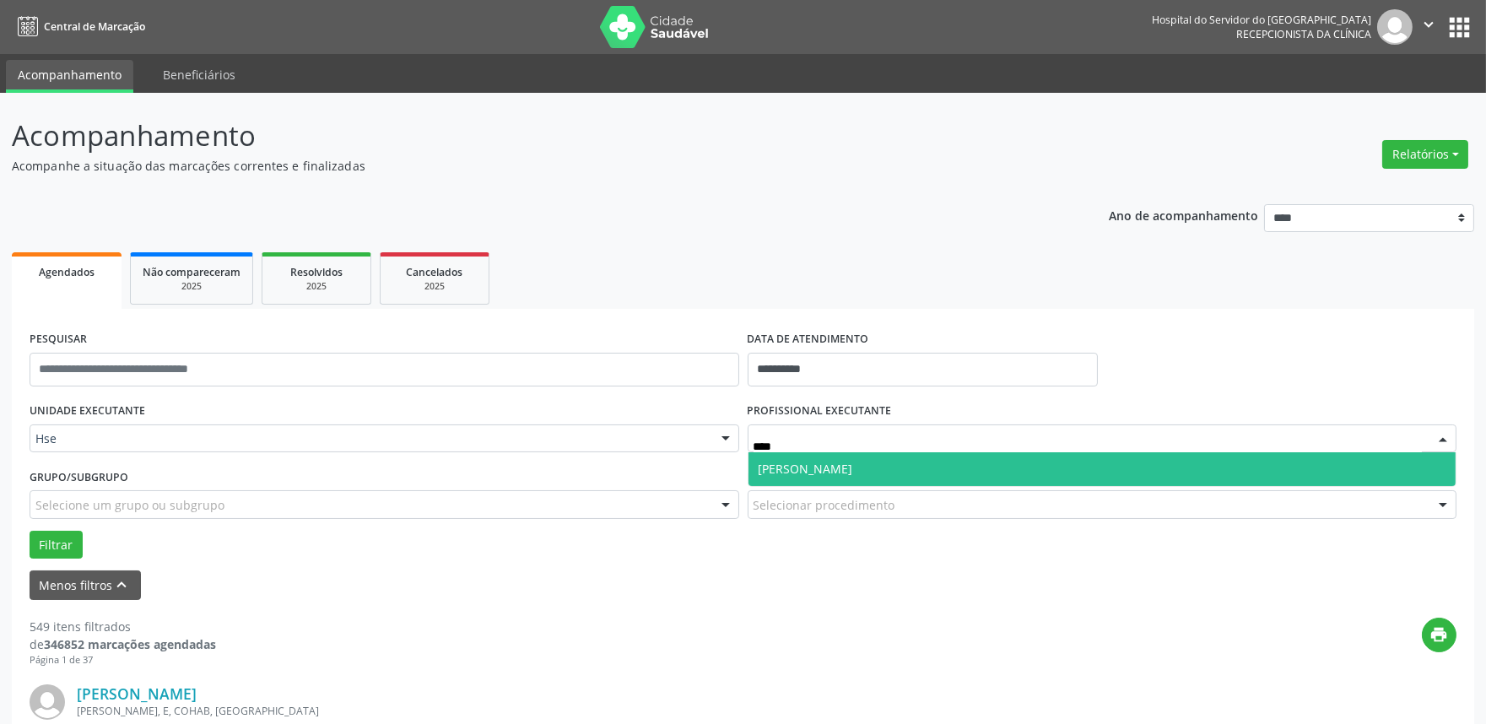
click at [853, 461] on span "[PERSON_NAME]" at bounding box center [806, 469] width 95 height 16
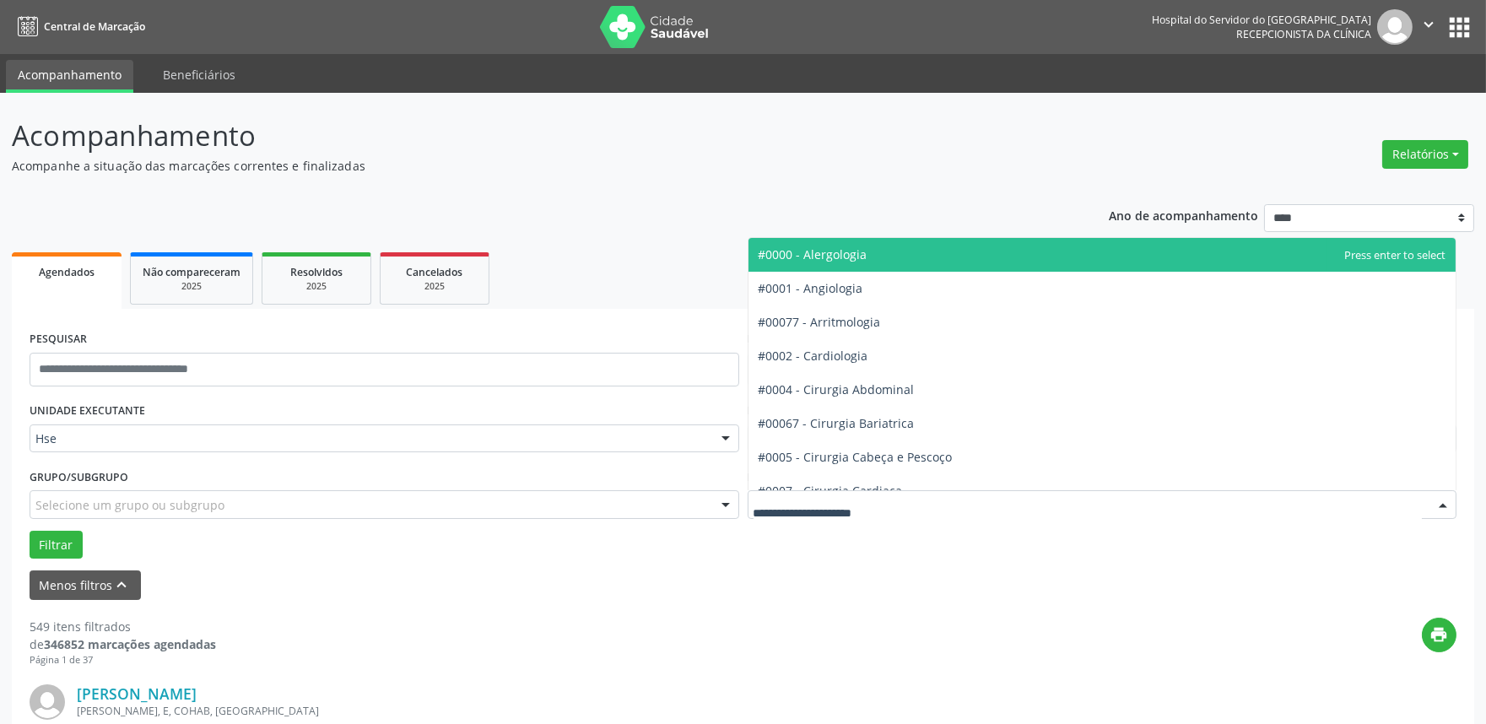
click at [1445, 500] on div at bounding box center [1443, 505] width 25 height 29
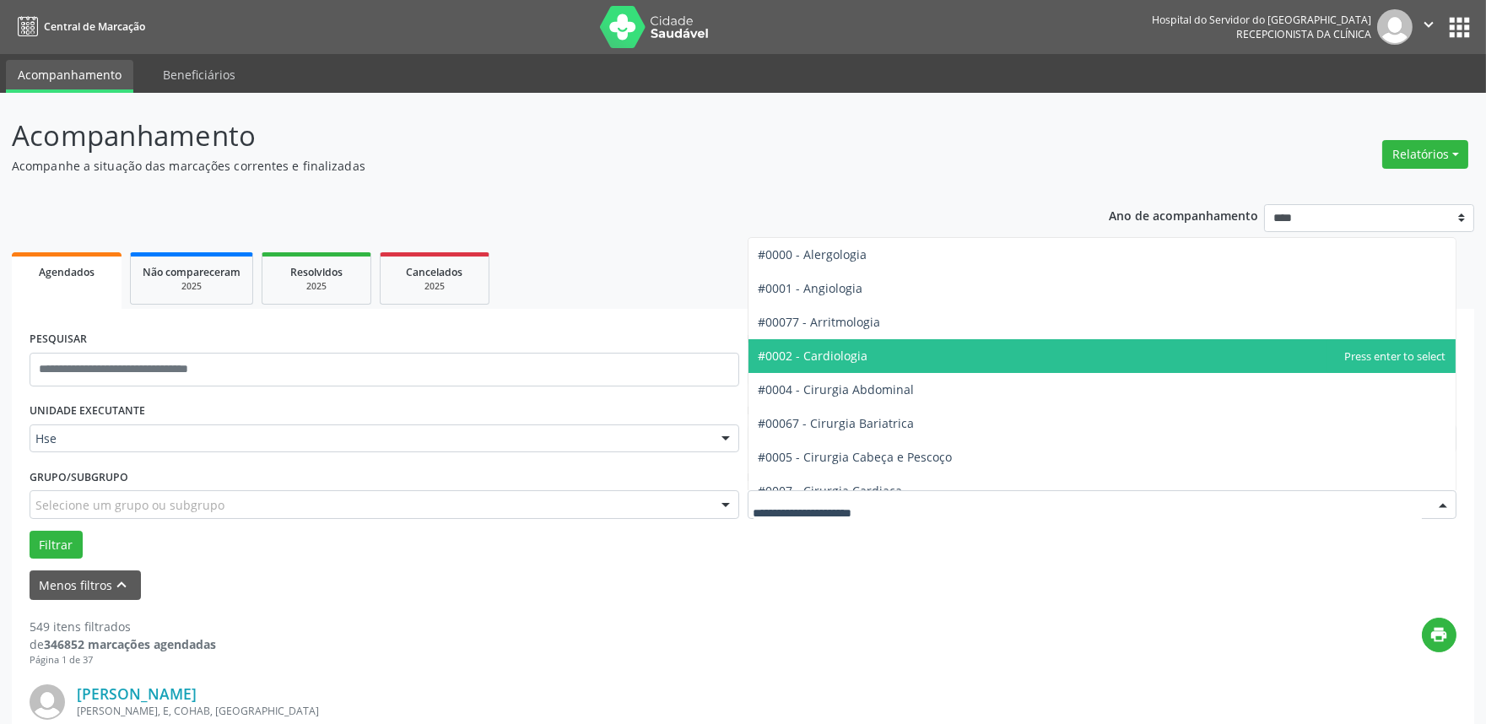
click at [901, 349] on span "#0002 - Cardiologia" at bounding box center [1103, 356] width 708 height 34
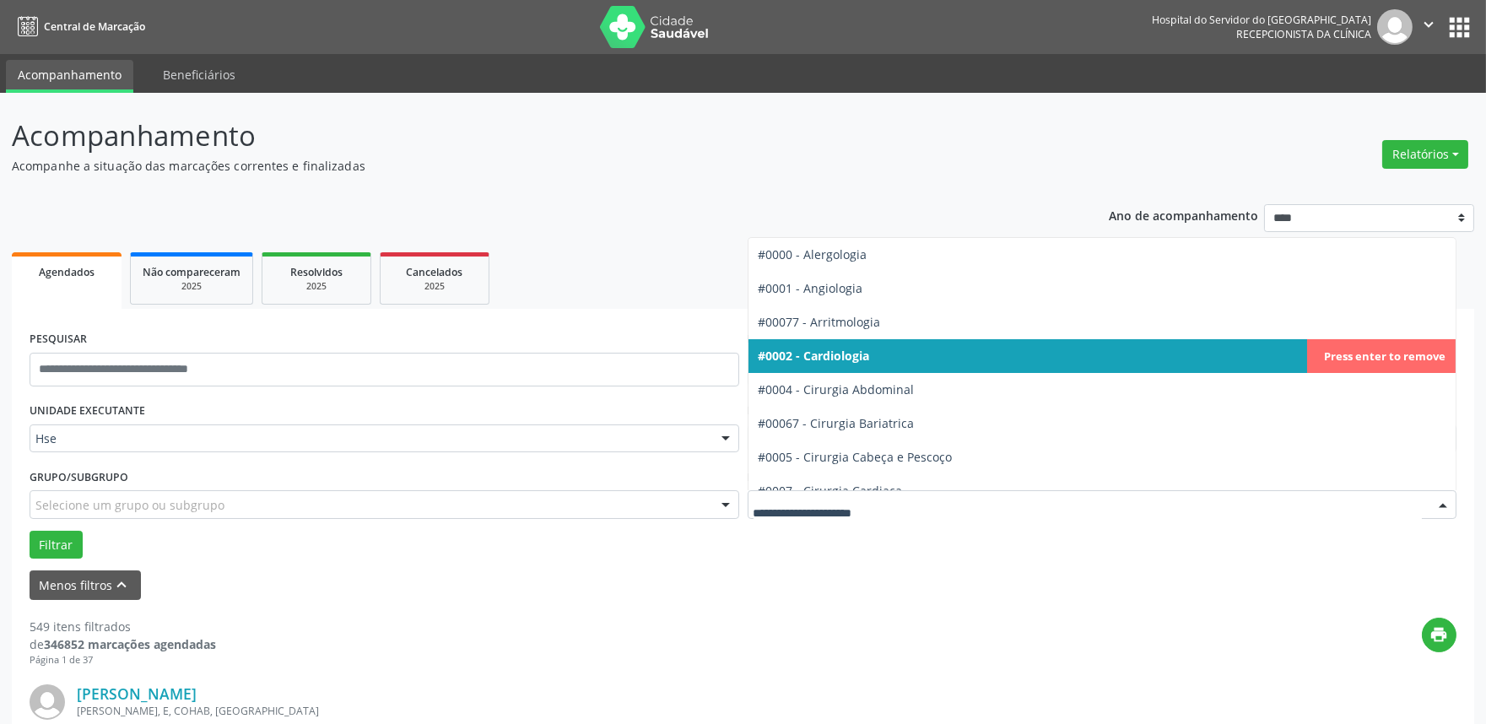
click at [1446, 505] on div at bounding box center [1443, 505] width 25 height 29
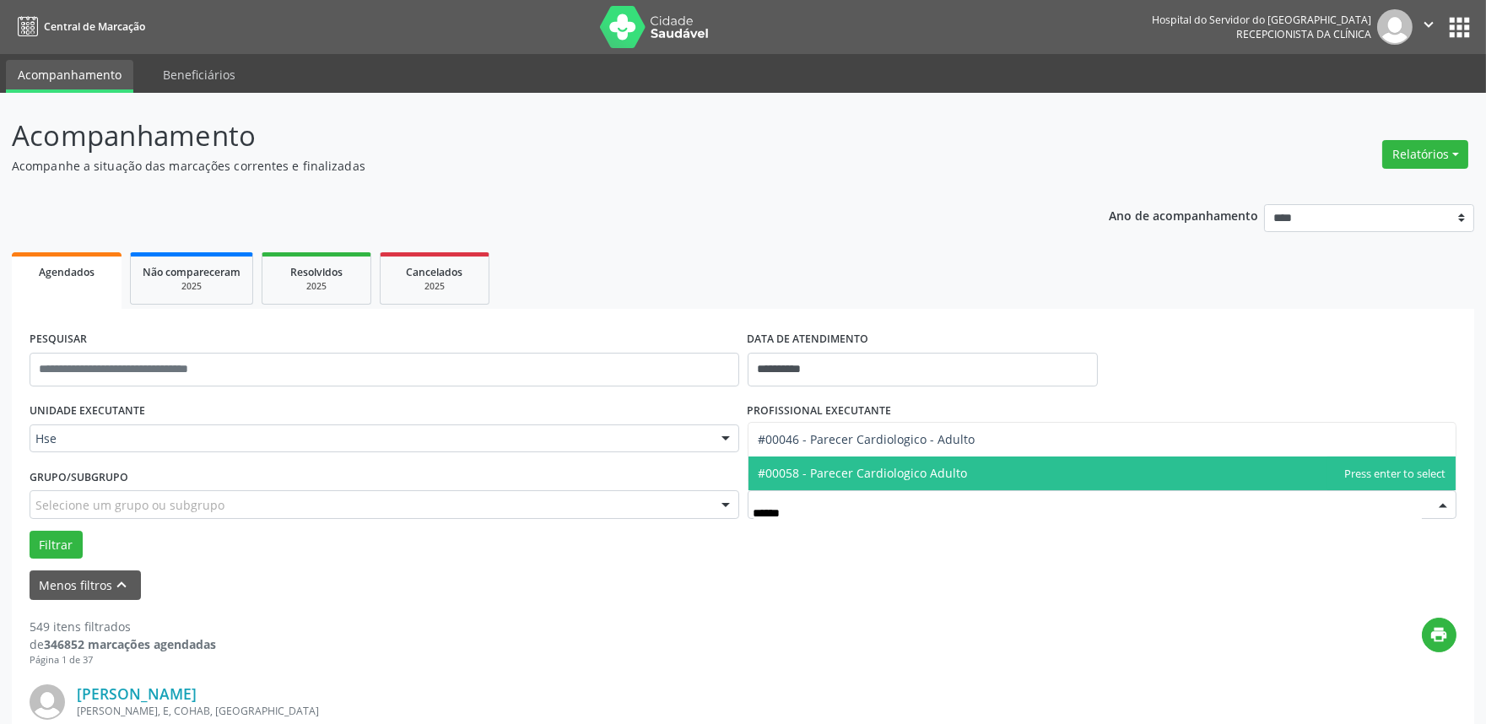
type input "*******"
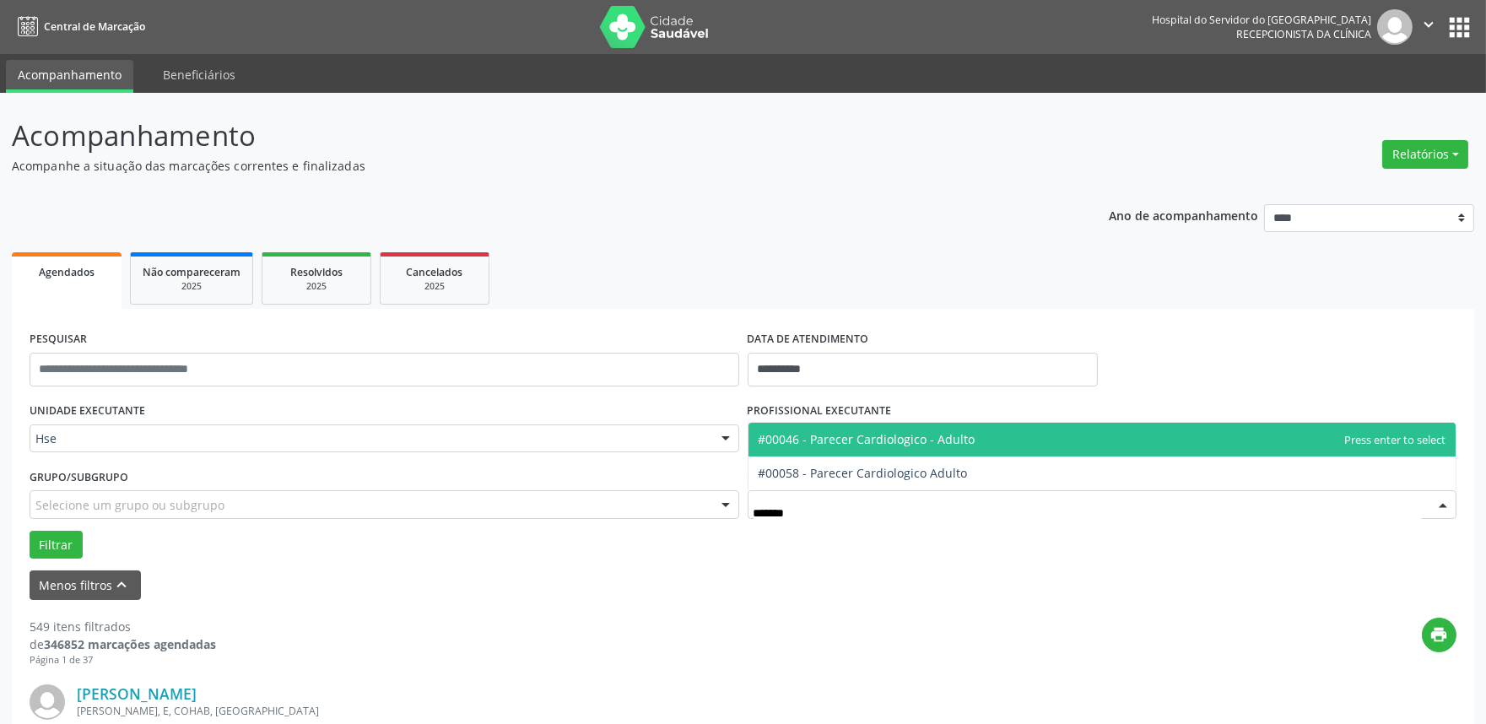
click at [972, 436] on span "#00046 - Parecer Cardiologico - Adulto" at bounding box center [1103, 440] width 708 height 34
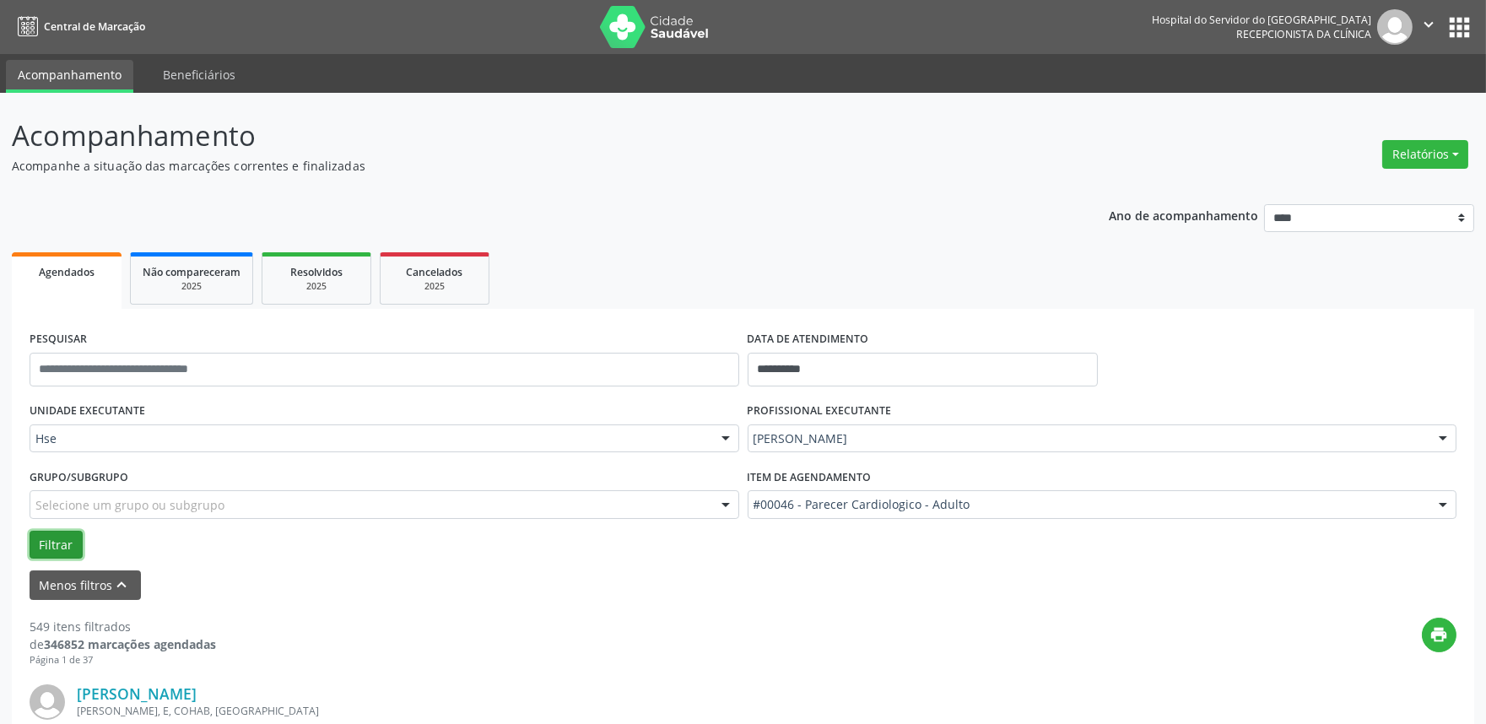
click at [48, 538] on button "Filtrar" at bounding box center [56, 545] width 53 height 29
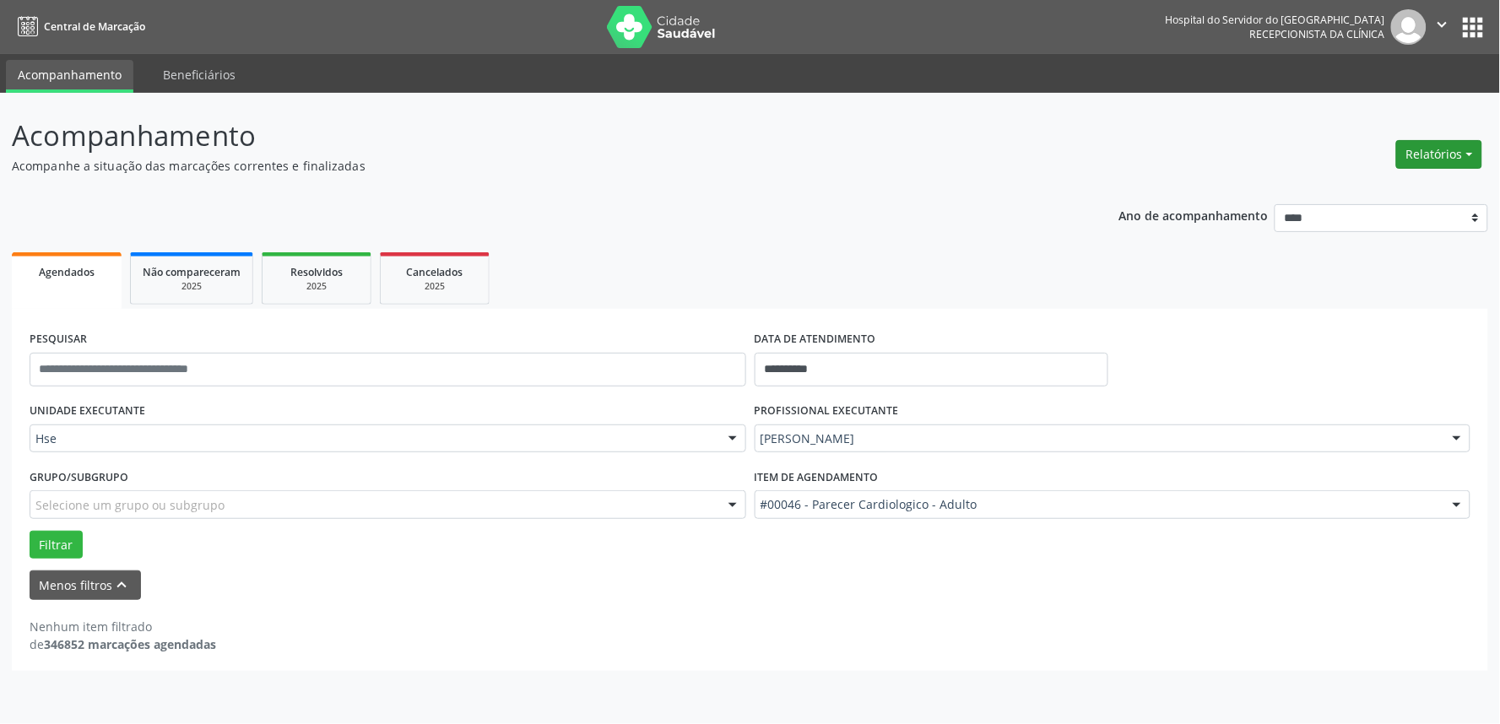
drag, startPoint x: 1424, startPoint y: 133, endPoint x: 1428, endPoint y: 143, distance: 11.0
click at [1424, 135] on div "Relatórios Agendamentos Procedimentos realizados" at bounding box center [1439, 154] width 98 height 41
click at [1432, 149] on button "Relatórios" at bounding box center [1439, 154] width 86 height 29
click at [1420, 184] on link "Agendamentos" at bounding box center [1391, 190] width 181 height 24
select select "*"
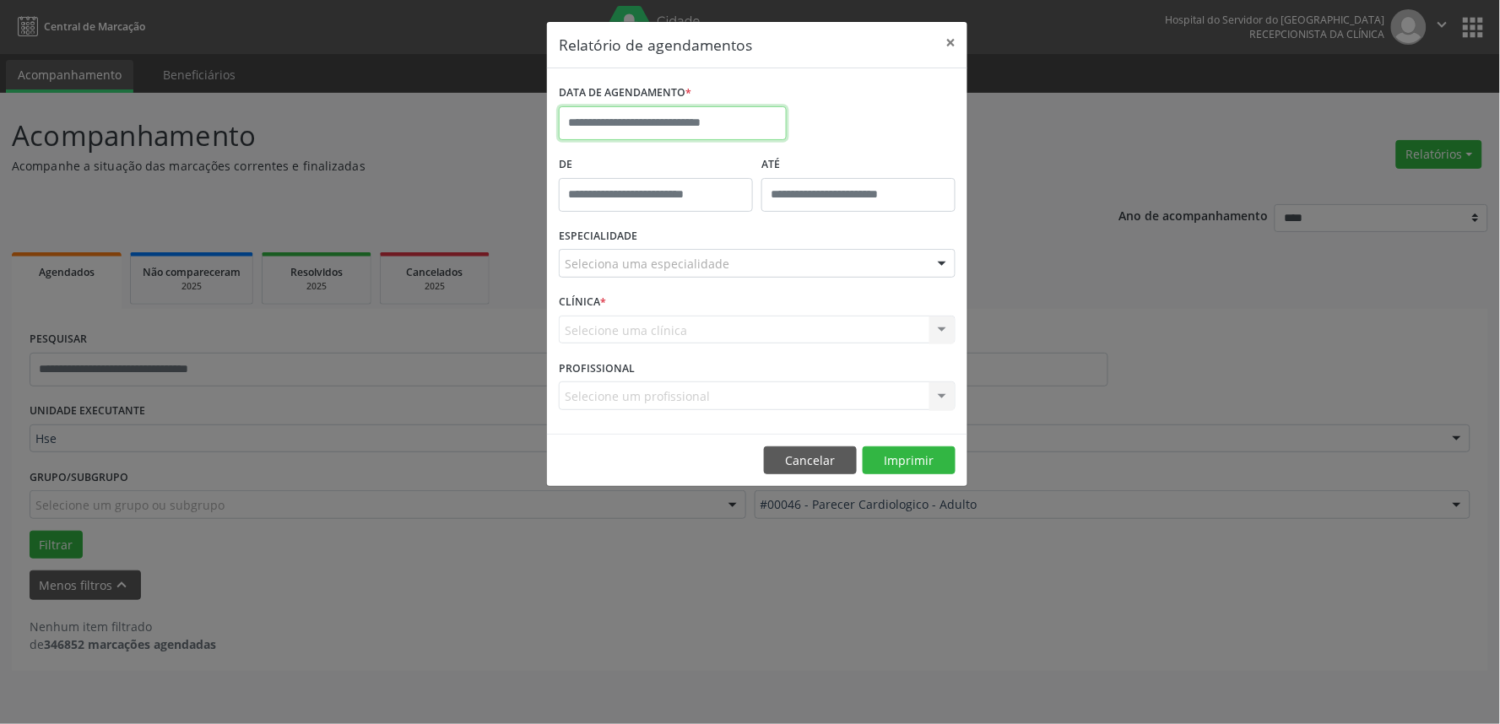
drag, startPoint x: 715, startPoint y: 113, endPoint x: 715, endPoint y: 127, distance: 13.5
click at [715, 127] on input "text" at bounding box center [673, 123] width 228 height 34
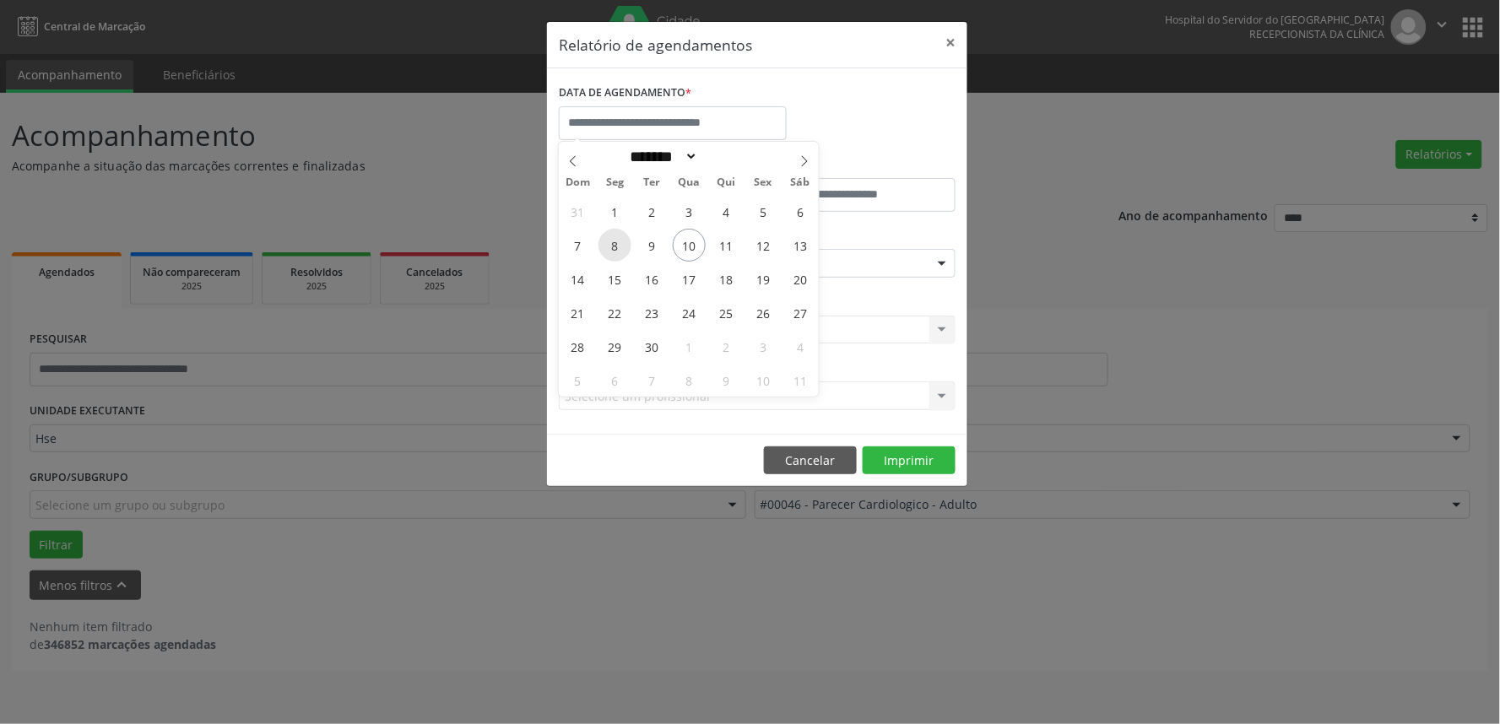
click at [616, 240] on span "8" at bounding box center [614, 245] width 33 height 33
type input "**********"
click at [616, 240] on span "8" at bounding box center [614, 245] width 33 height 33
click at [616, 240] on label "ESPECIALIDADE" at bounding box center [598, 237] width 78 height 26
click at [686, 124] on input "**********" at bounding box center [673, 123] width 228 height 34
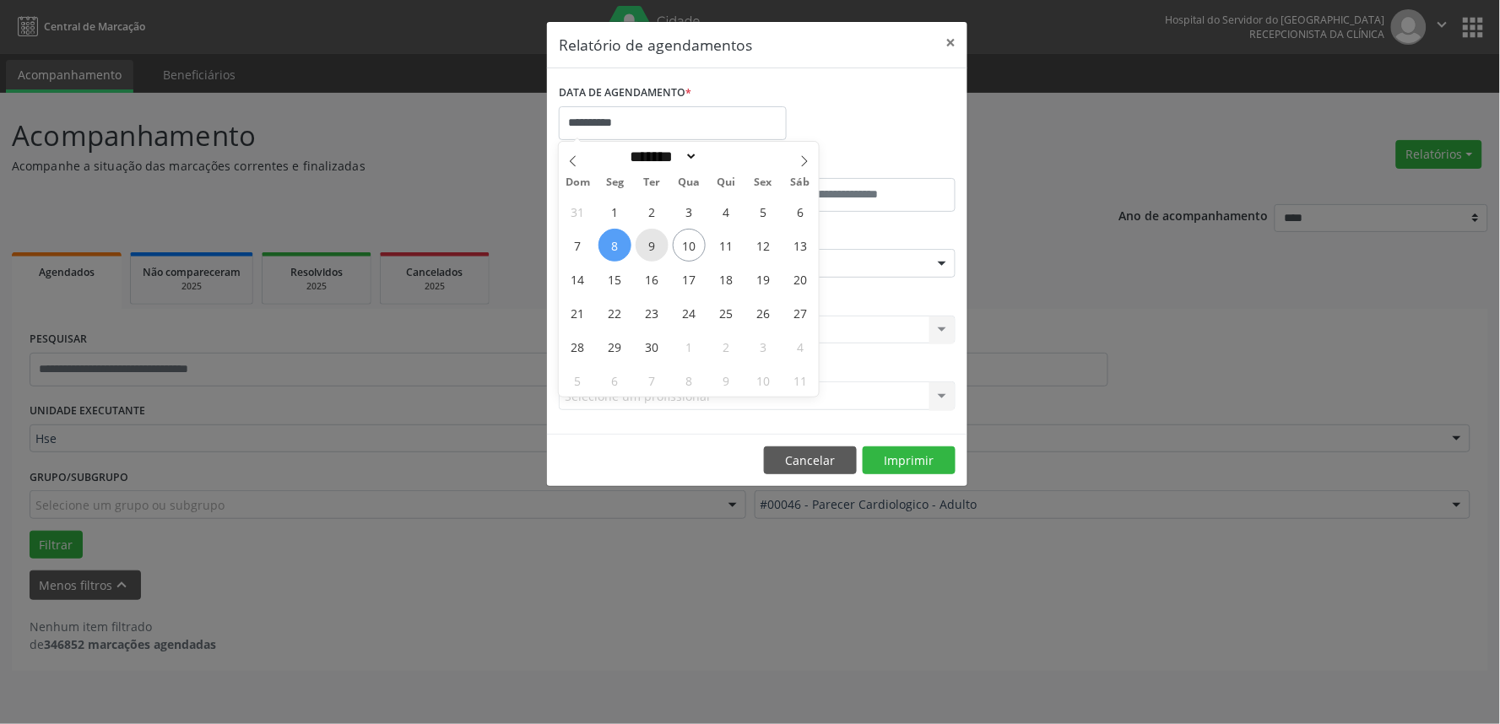
click at [656, 241] on span "9" at bounding box center [652, 245] width 33 height 33
type input "**********"
click at [656, 241] on span "9" at bounding box center [652, 245] width 33 height 33
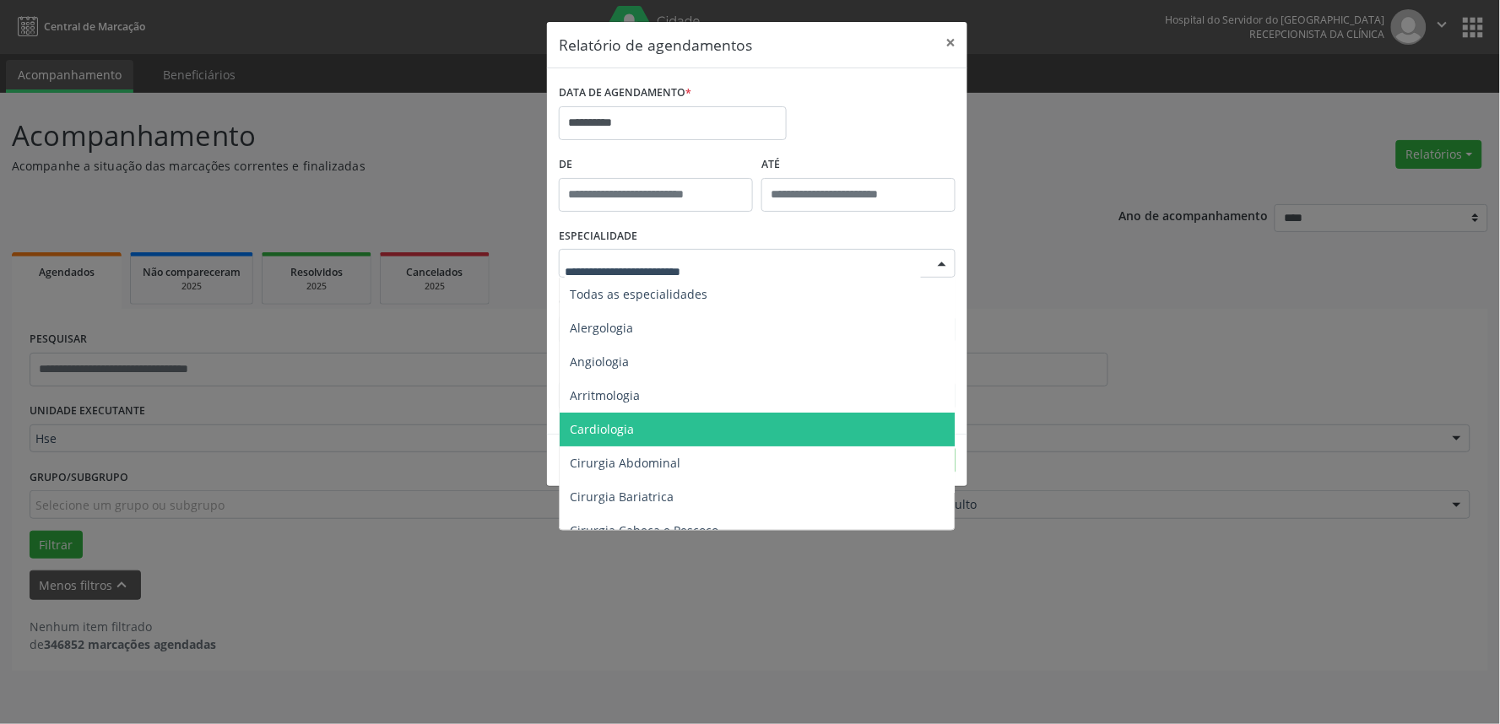
click at [663, 423] on span "Cardiologia" at bounding box center [759, 430] width 398 height 34
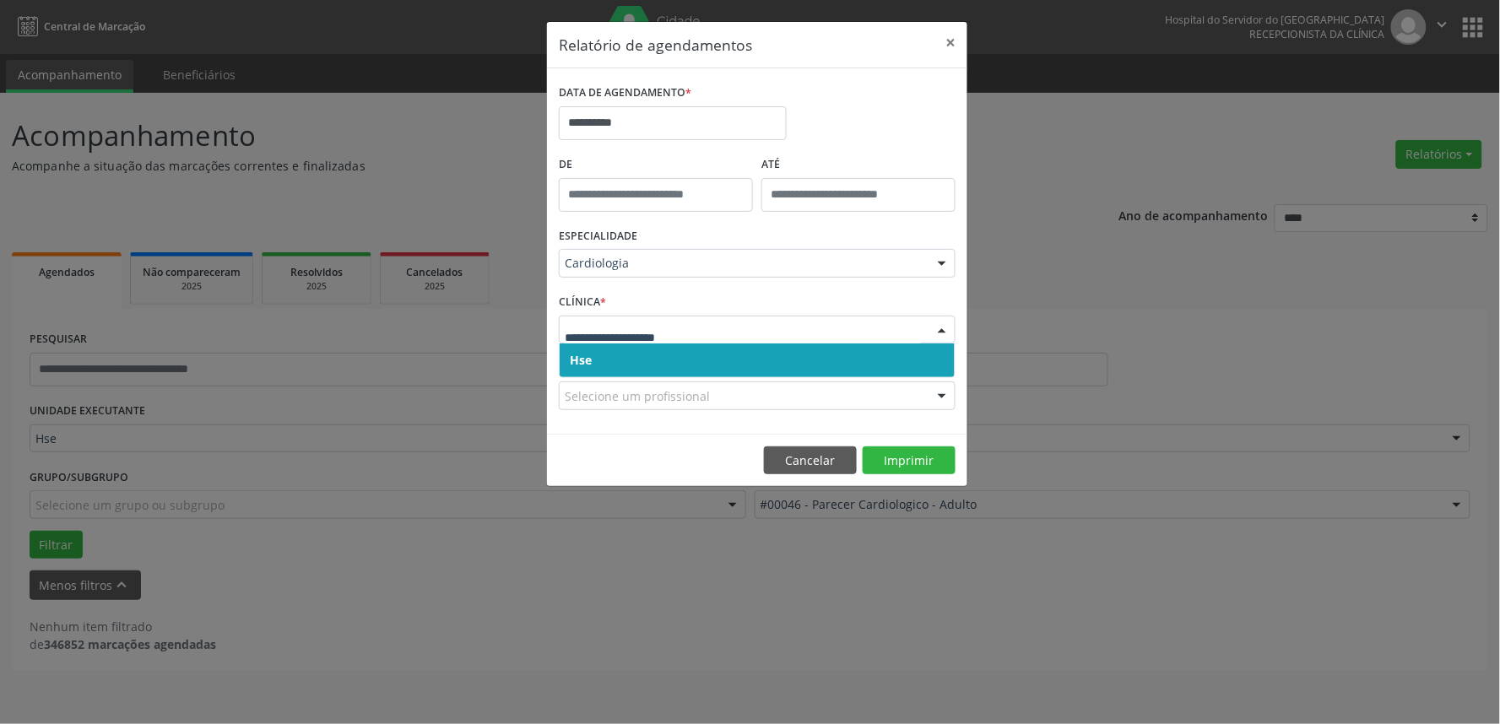
click at [731, 356] on span "Hse" at bounding box center [757, 361] width 395 height 34
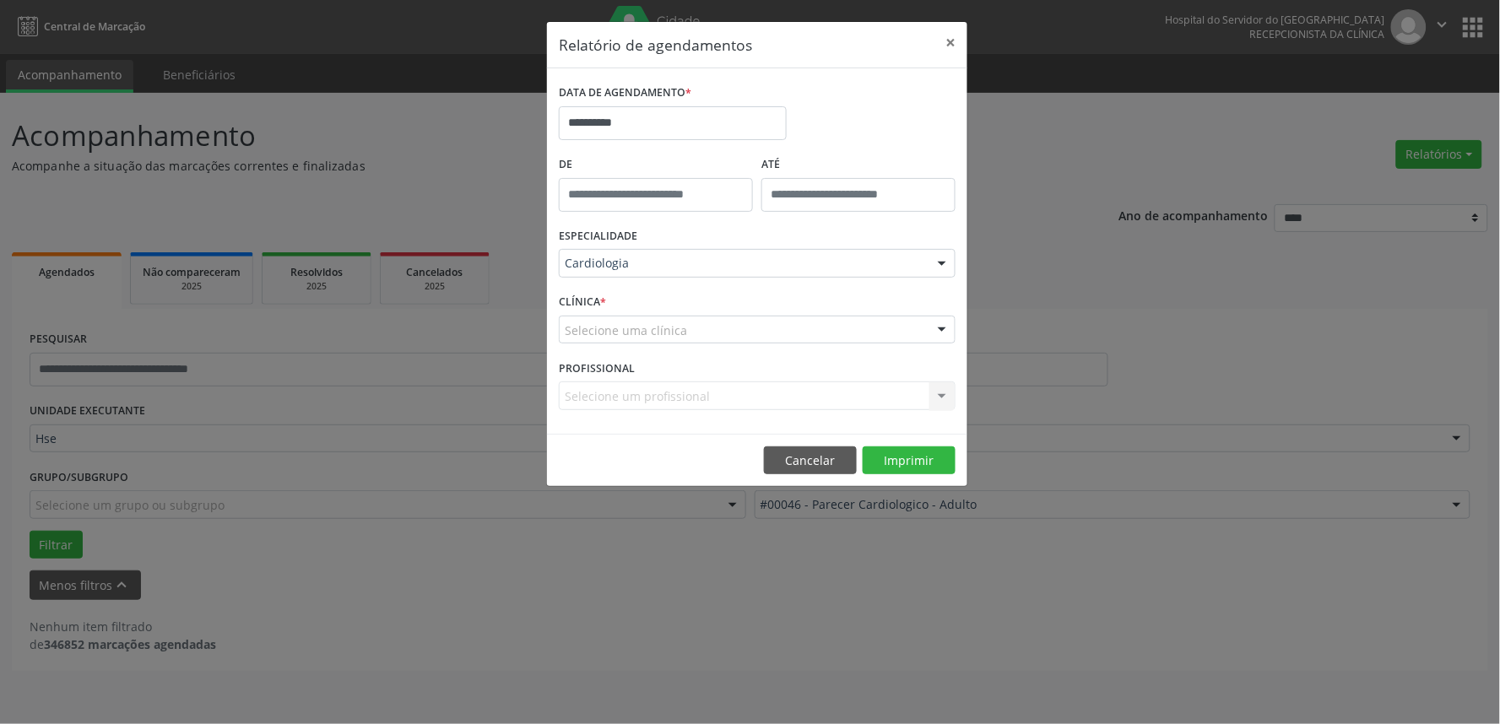
click at [729, 329] on div "Selecione uma clínica" at bounding box center [757, 330] width 397 height 29
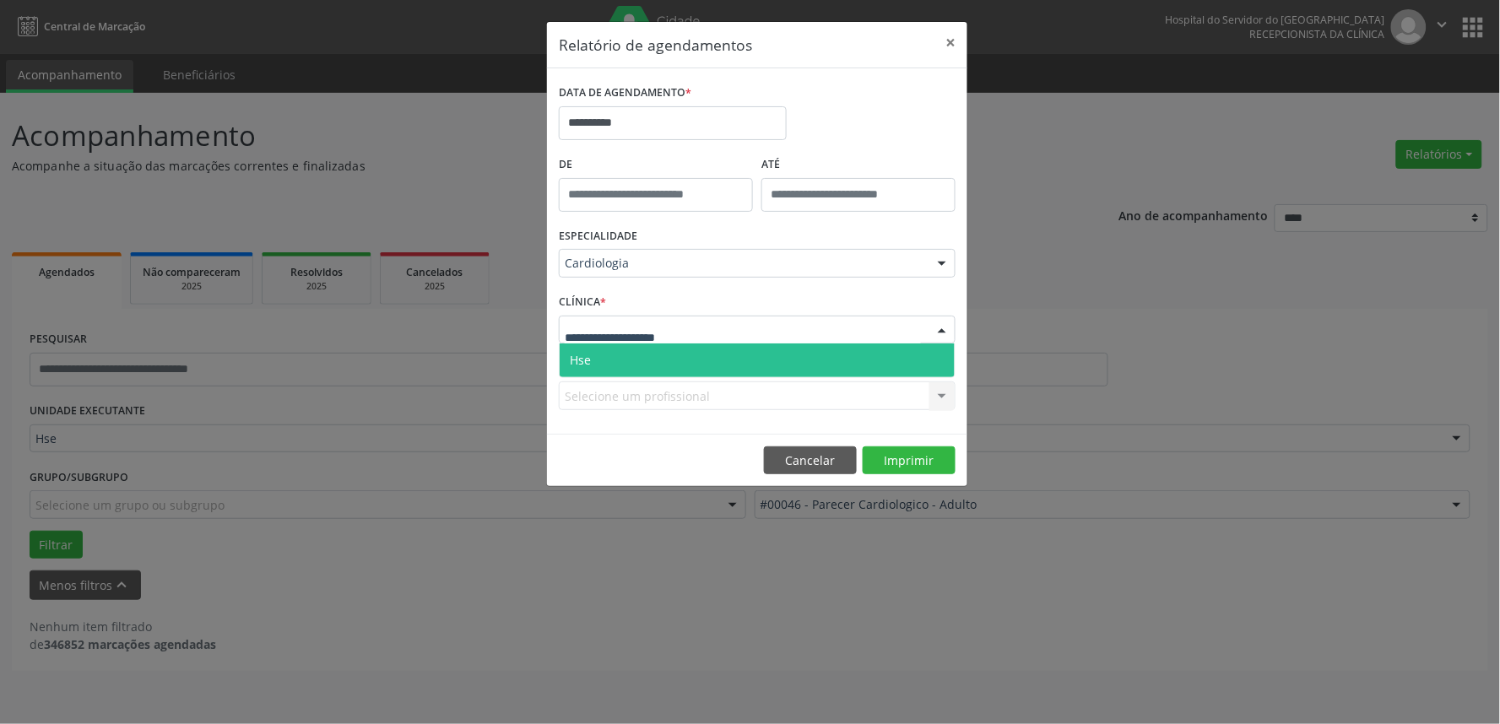
click at [723, 360] on span "Hse" at bounding box center [757, 361] width 395 height 34
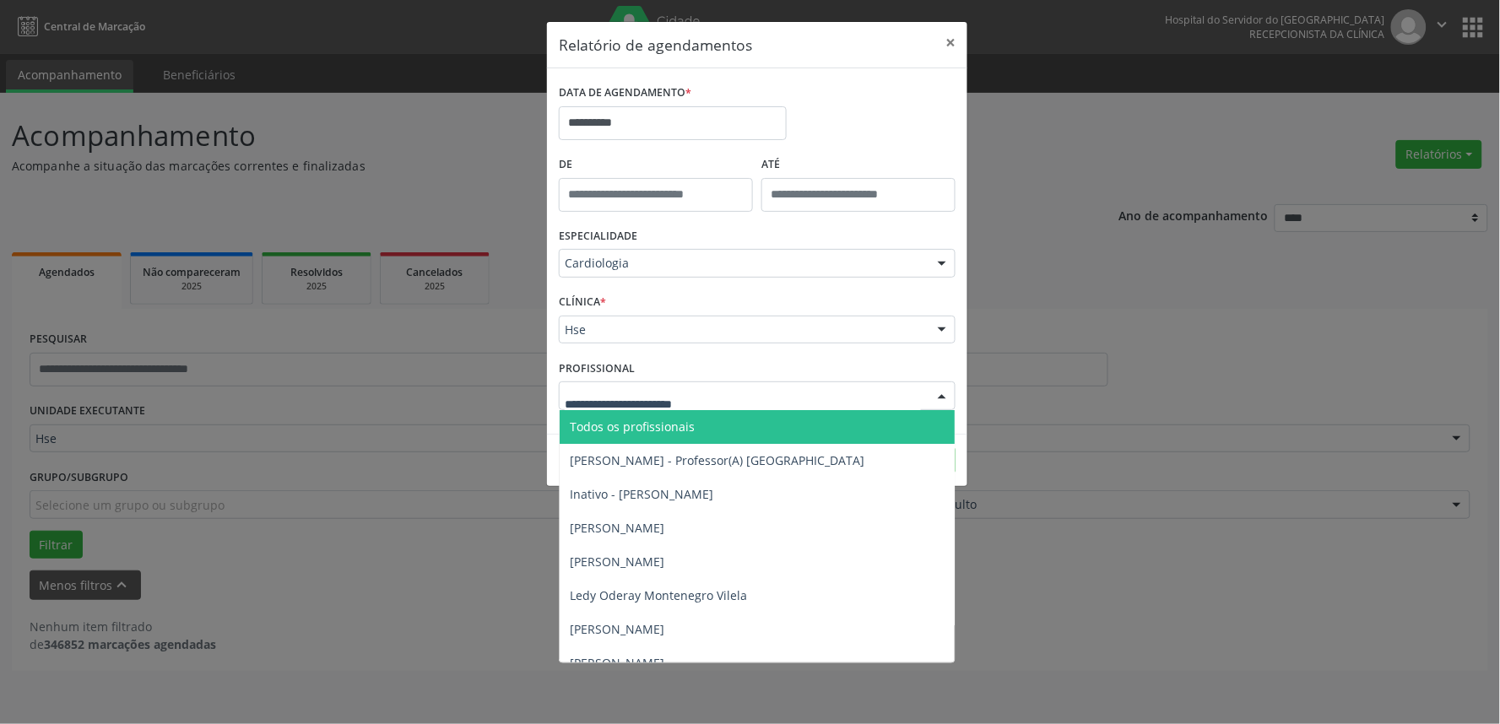
click at [711, 403] on div at bounding box center [757, 395] width 397 height 29
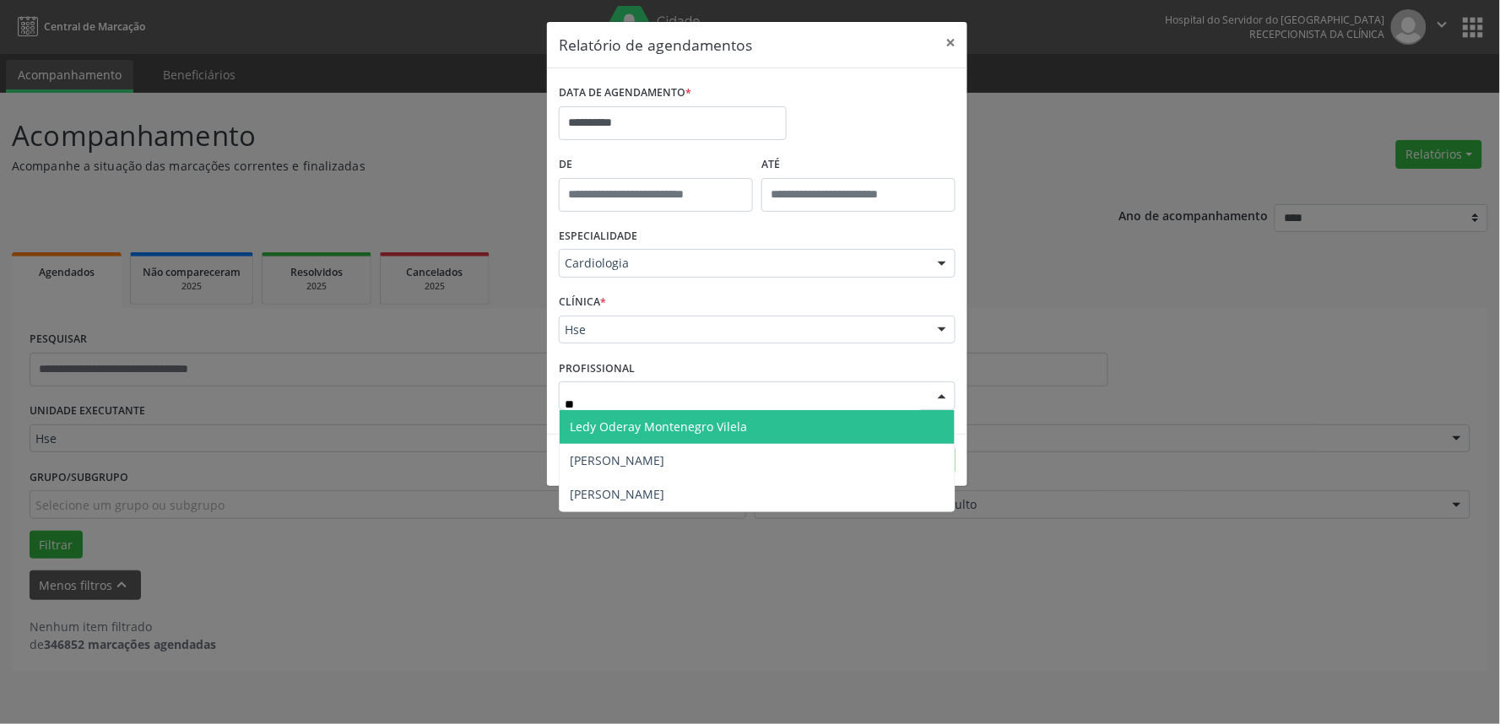
type input "*"
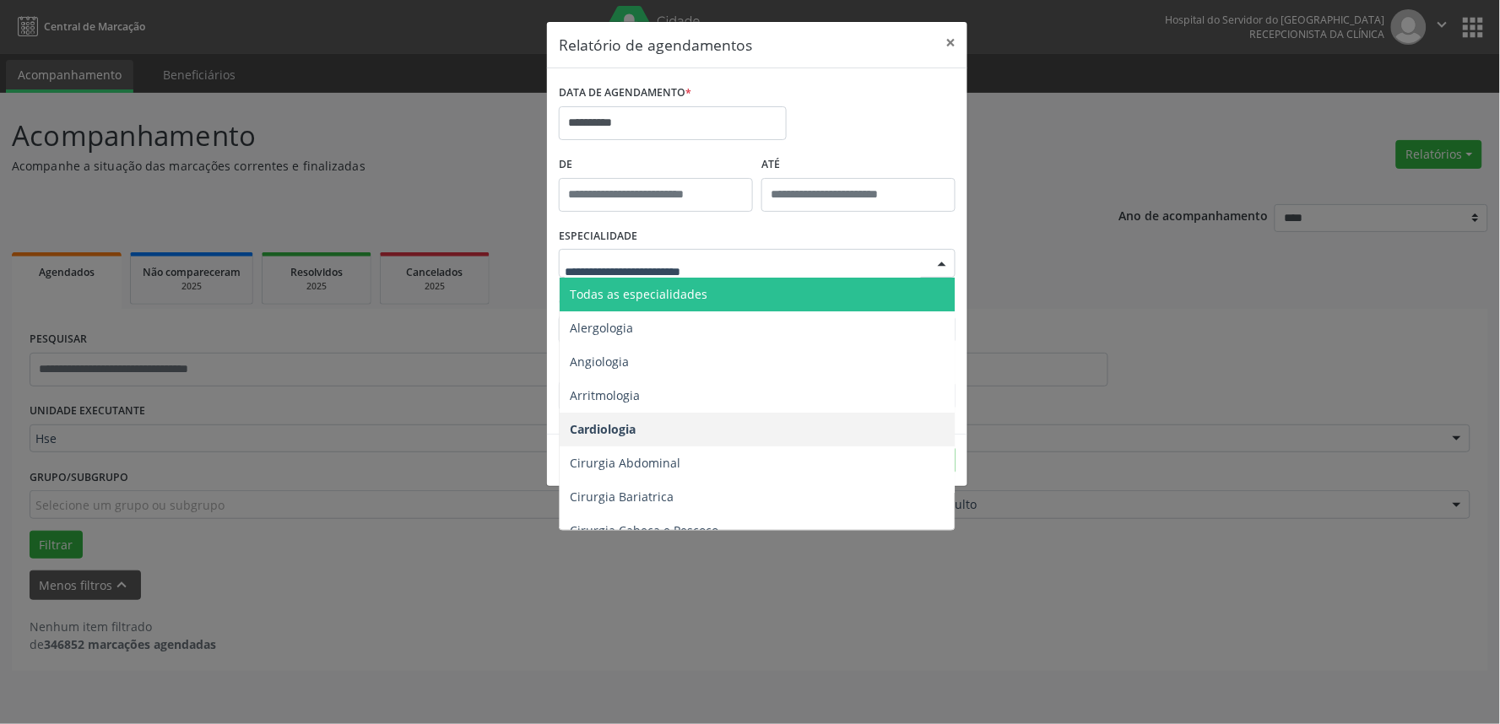
click at [655, 290] on span "Todas as especialidades" at bounding box center [639, 294] width 138 height 16
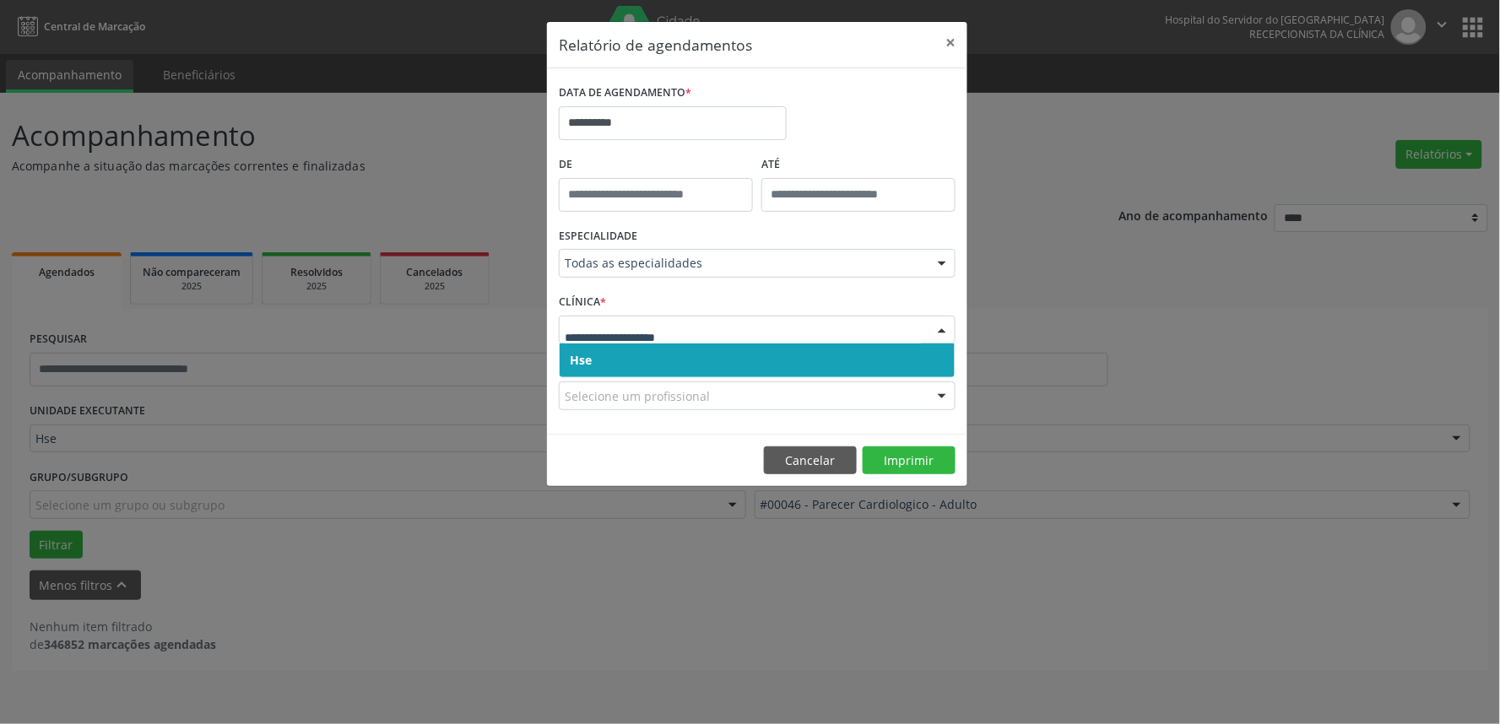
click at [677, 351] on span "Hse" at bounding box center [757, 361] width 395 height 34
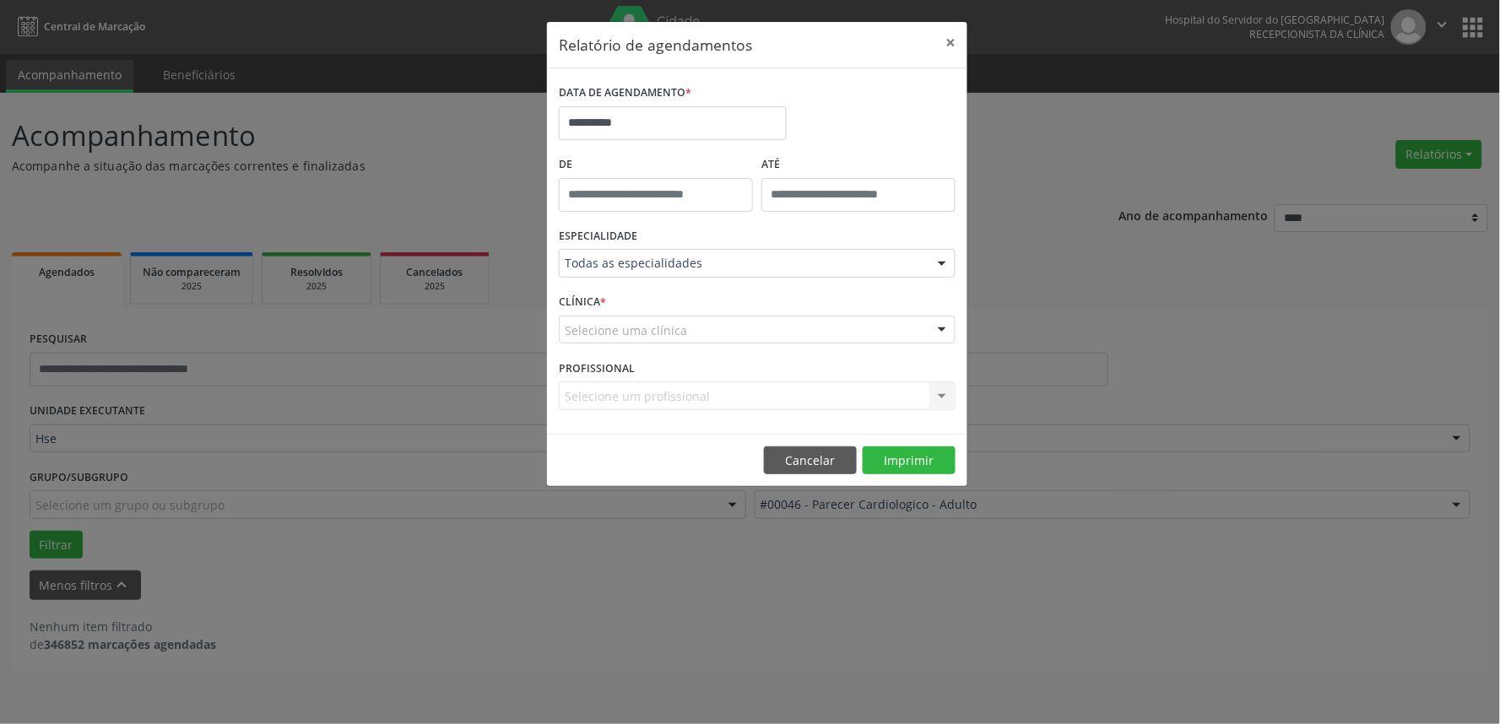
click at [682, 333] on div "Selecione uma clínica" at bounding box center [757, 330] width 397 height 29
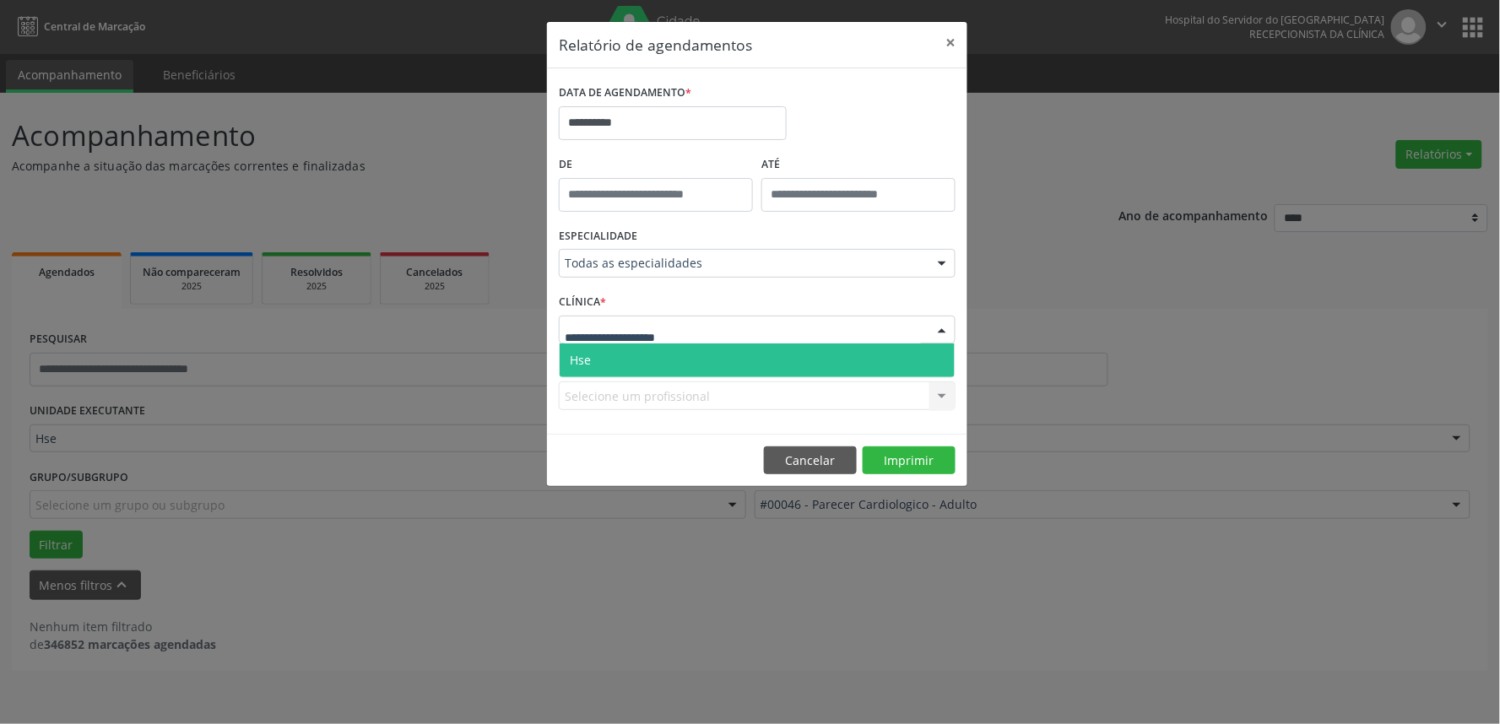
click at [679, 352] on span "Hse" at bounding box center [757, 361] width 395 height 34
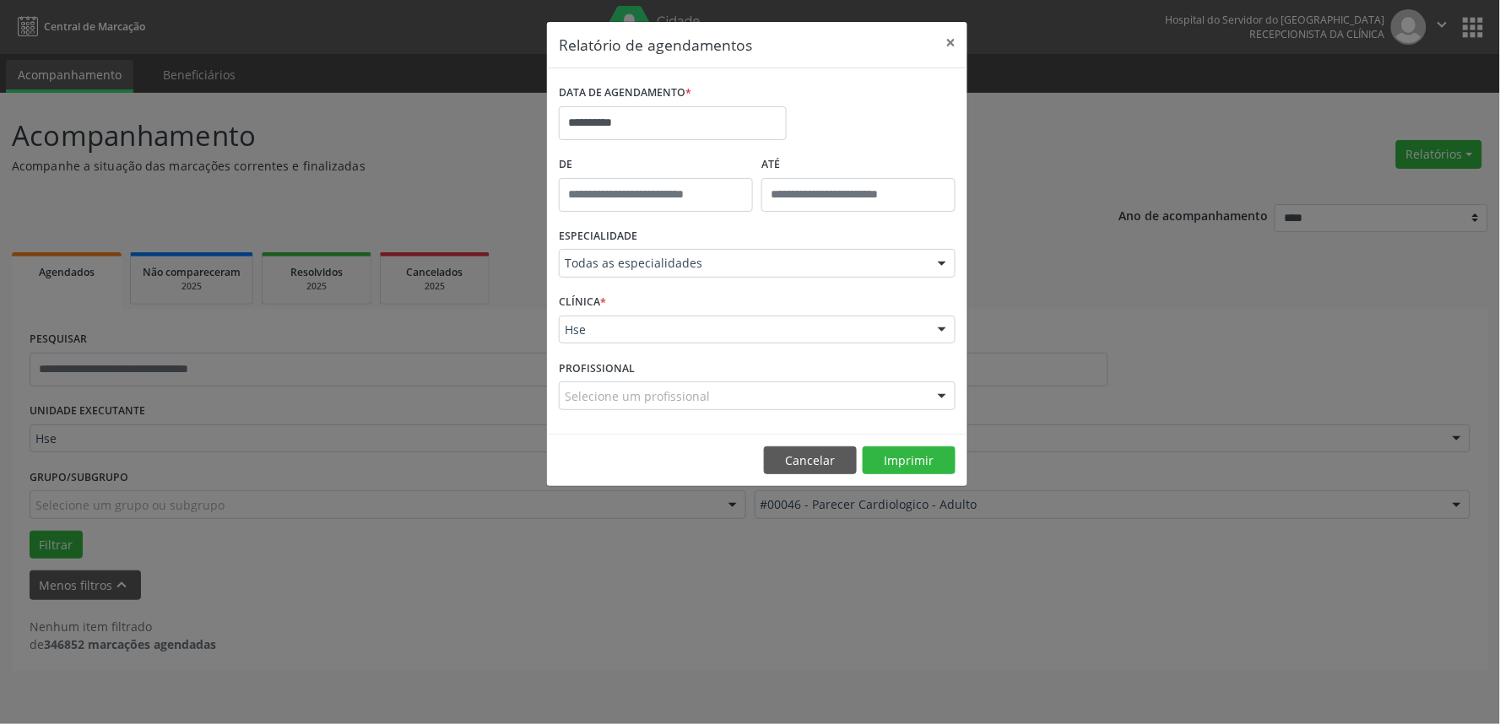
click at [814, 401] on div "Selecione um profissional" at bounding box center [757, 395] width 397 height 29
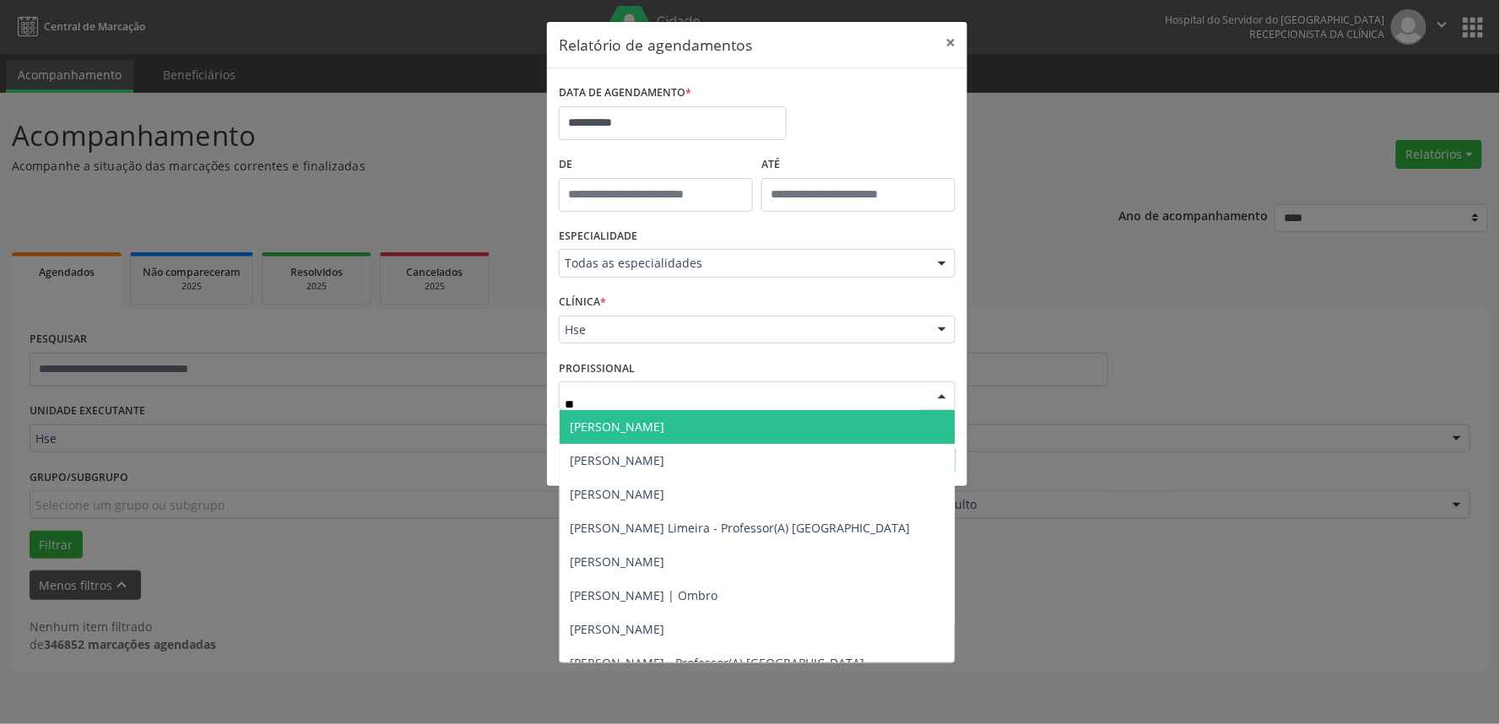
type input "***"
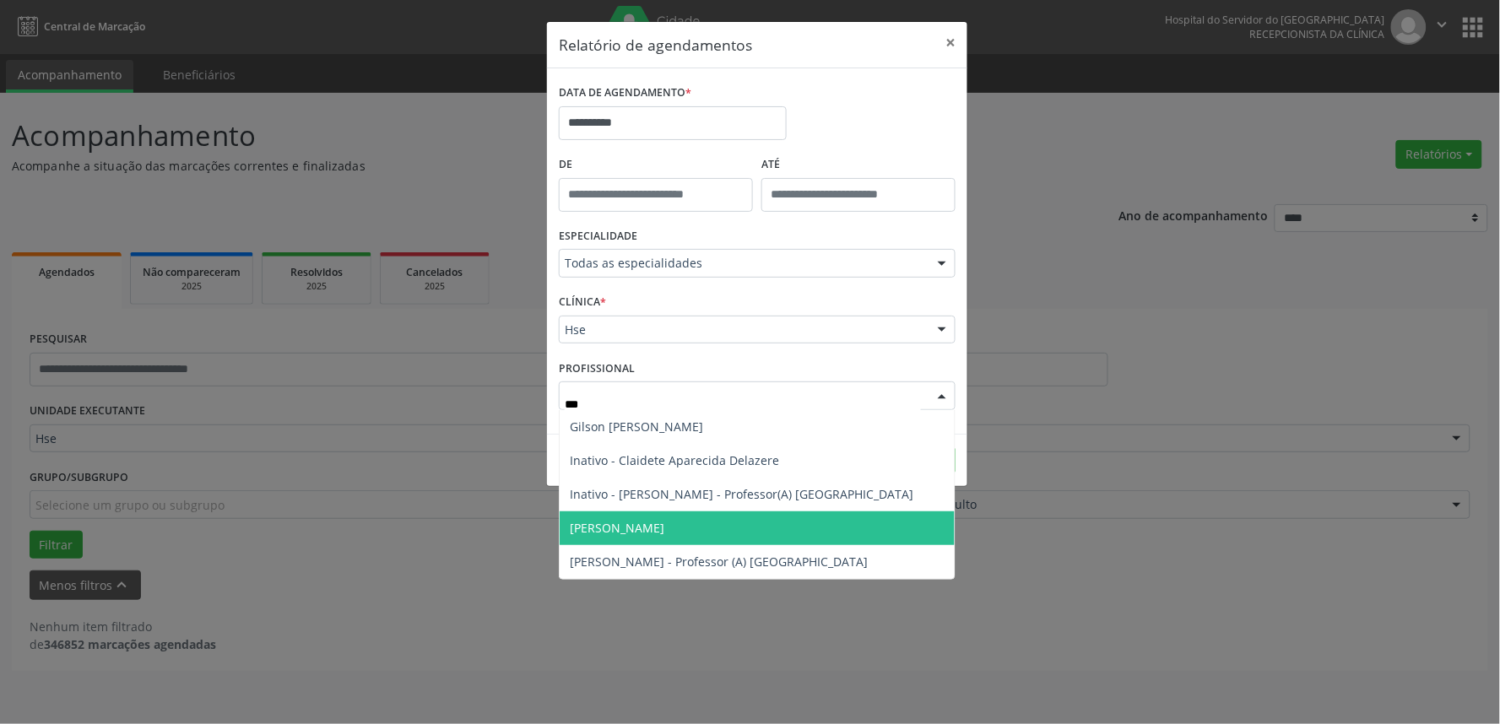
click at [701, 542] on span "[PERSON_NAME]" at bounding box center [757, 528] width 395 height 34
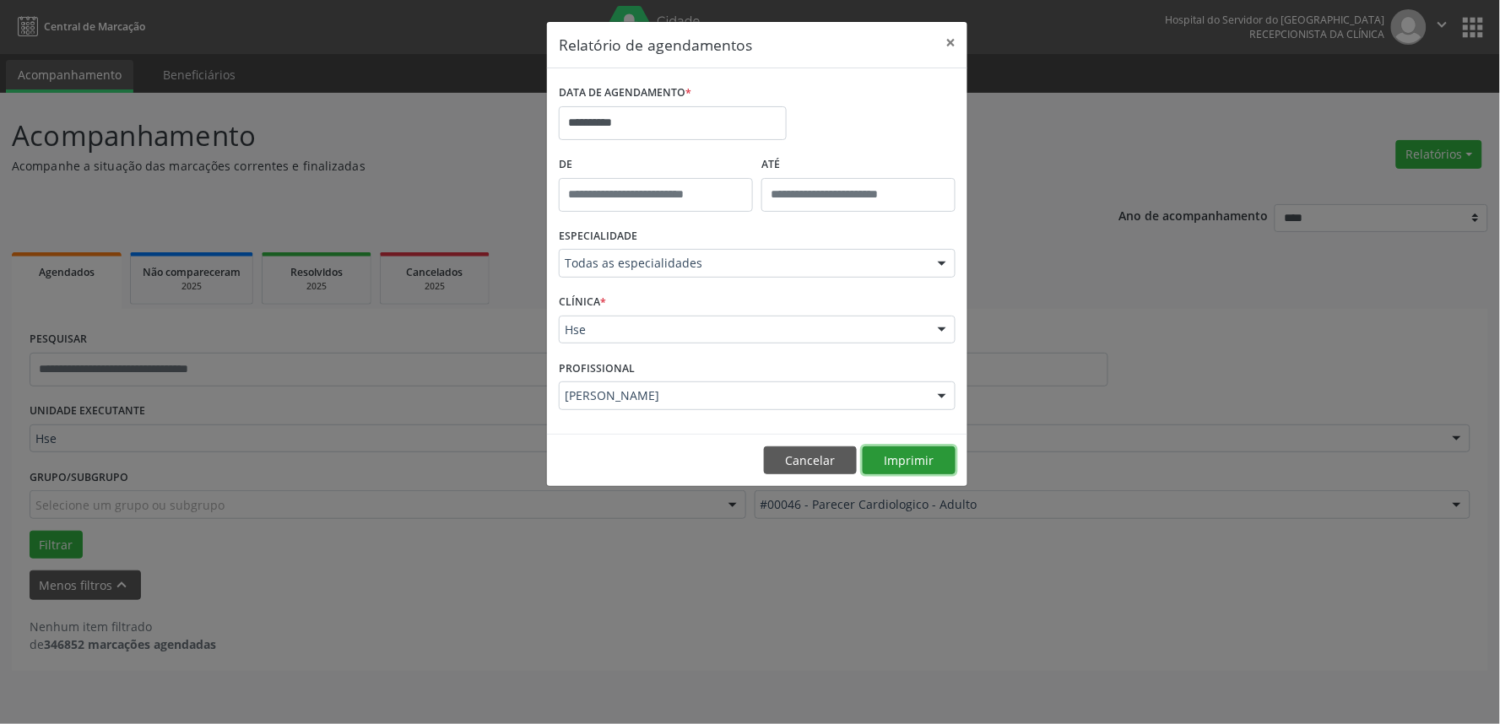
click at [917, 473] on button "Imprimir" at bounding box center [909, 460] width 93 height 29
click at [955, 49] on button "×" at bounding box center [950, 42] width 34 height 41
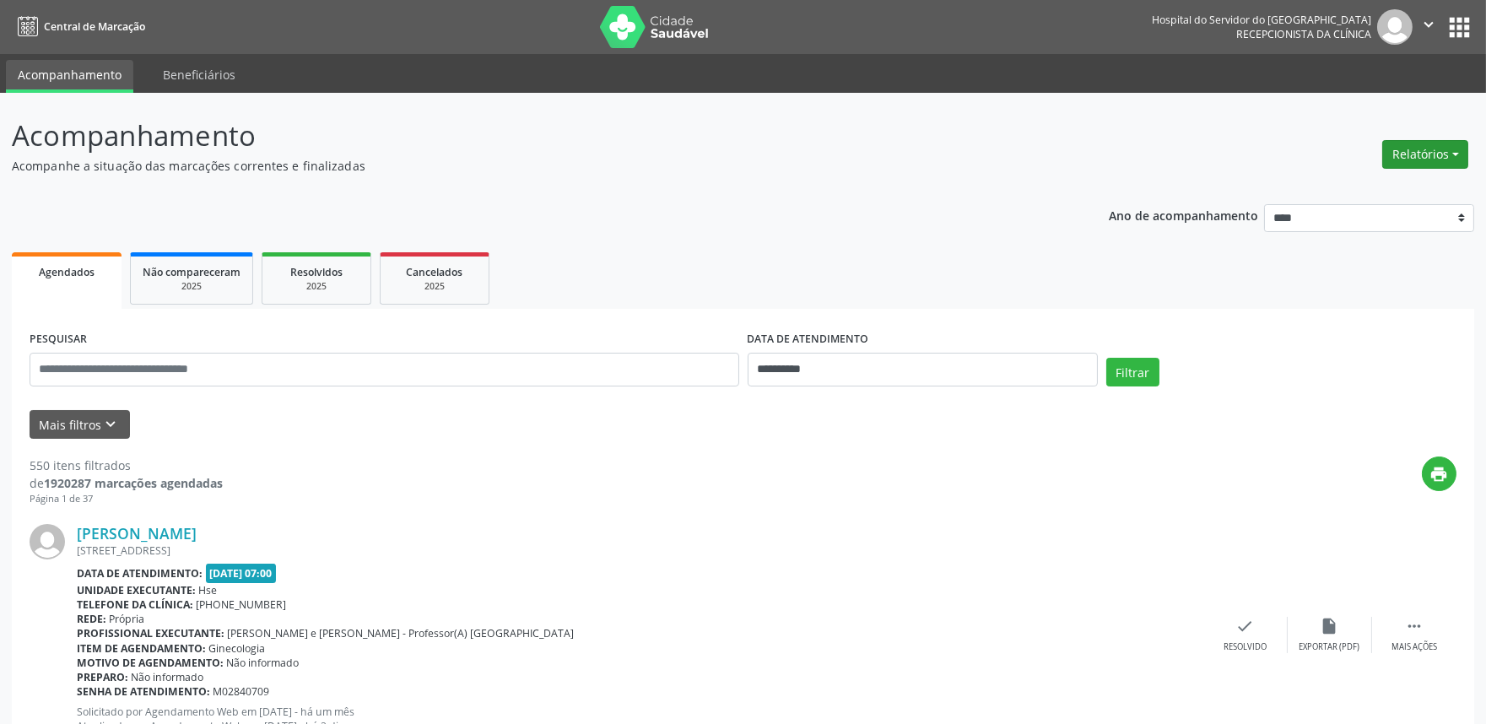
click at [1420, 159] on button "Relatórios" at bounding box center [1425, 154] width 86 height 29
click at [1367, 198] on link "Agendamentos" at bounding box center [1377, 190] width 181 height 24
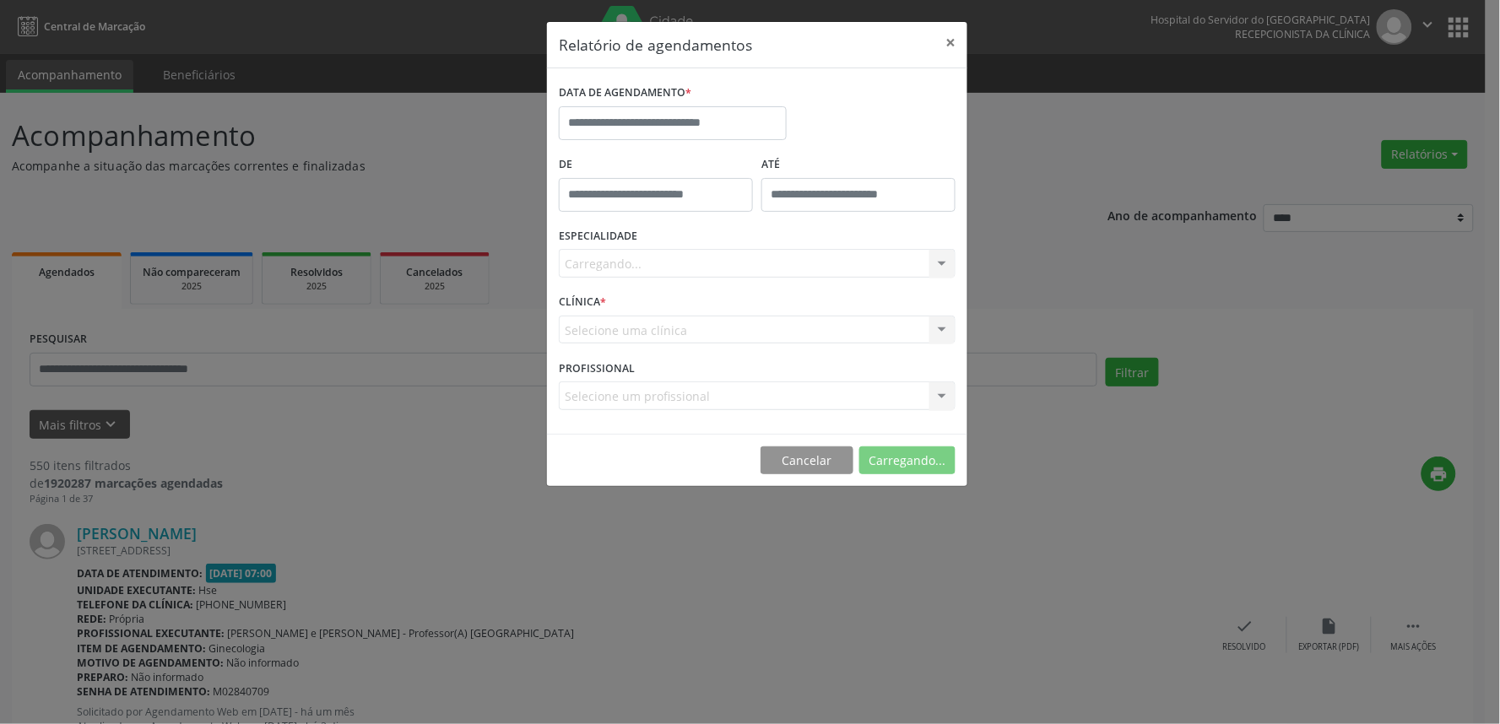
click at [1367, 198] on div "Relatório de agendamentos × DATA DE AGENDAMENTO * De ATÉ ESPECIALIDADE [GEOGRAP…" at bounding box center [750, 362] width 1500 height 724
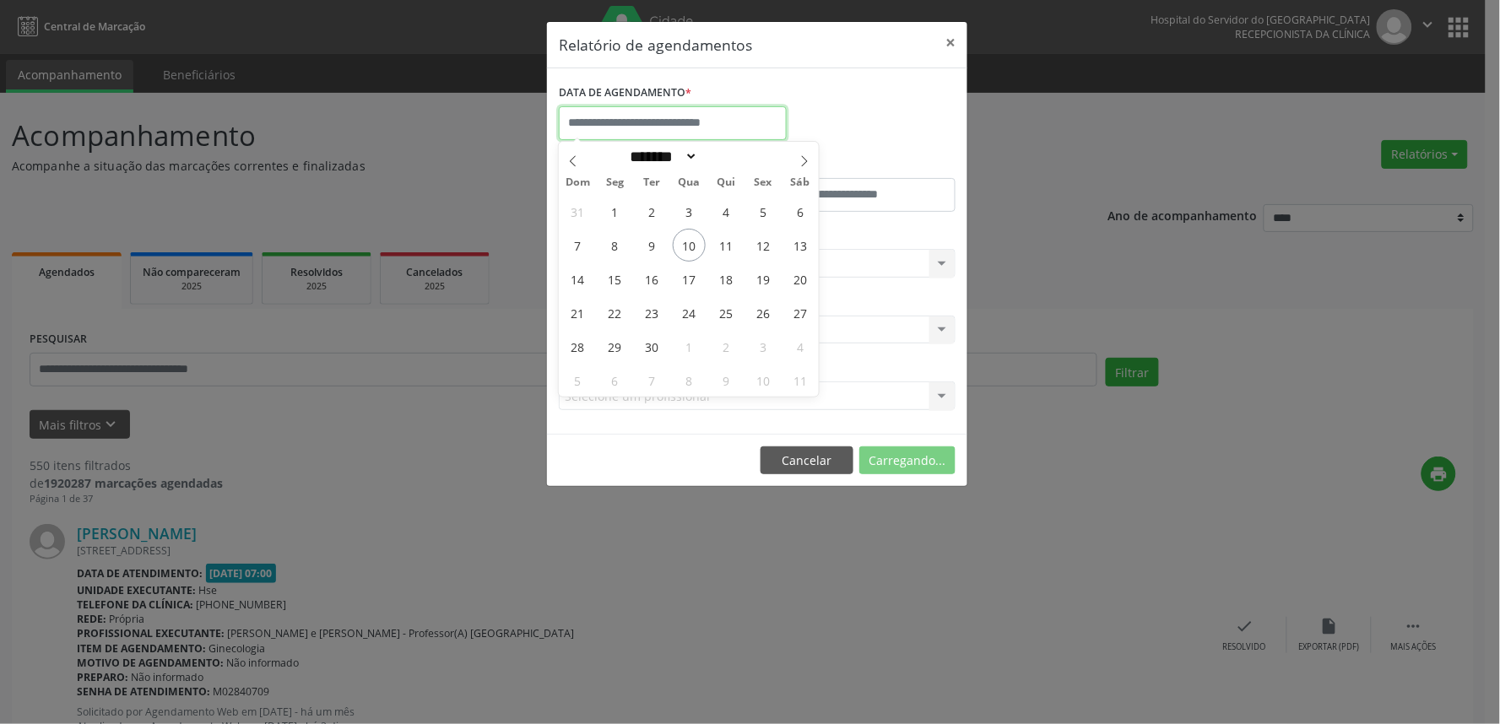
click at [664, 113] on input "text" at bounding box center [673, 123] width 228 height 34
click at [720, 243] on span "11" at bounding box center [726, 245] width 33 height 33
type input "**********"
click at [720, 243] on span "11" at bounding box center [726, 245] width 33 height 33
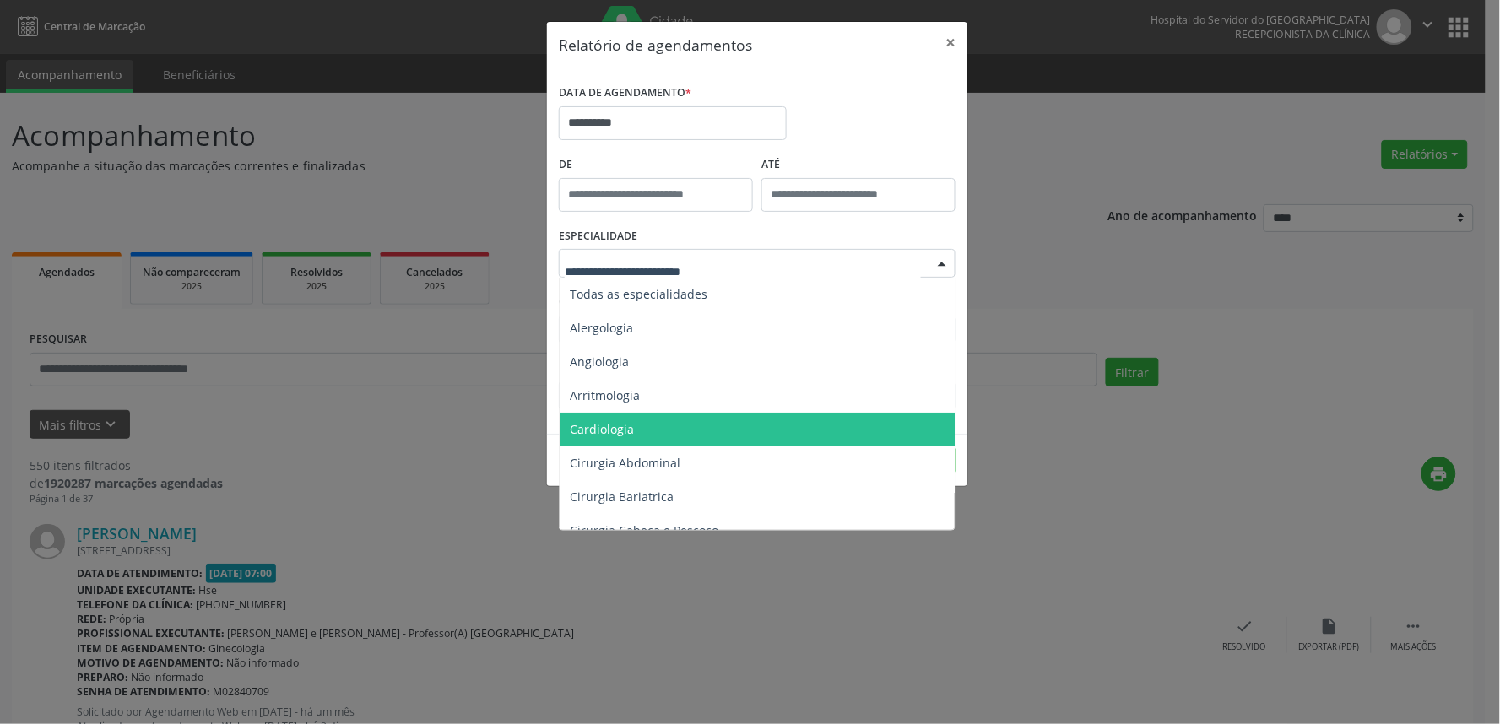
click at [670, 419] on span "Cardiologia" at bounding box center [759, 430] width 398 height 34
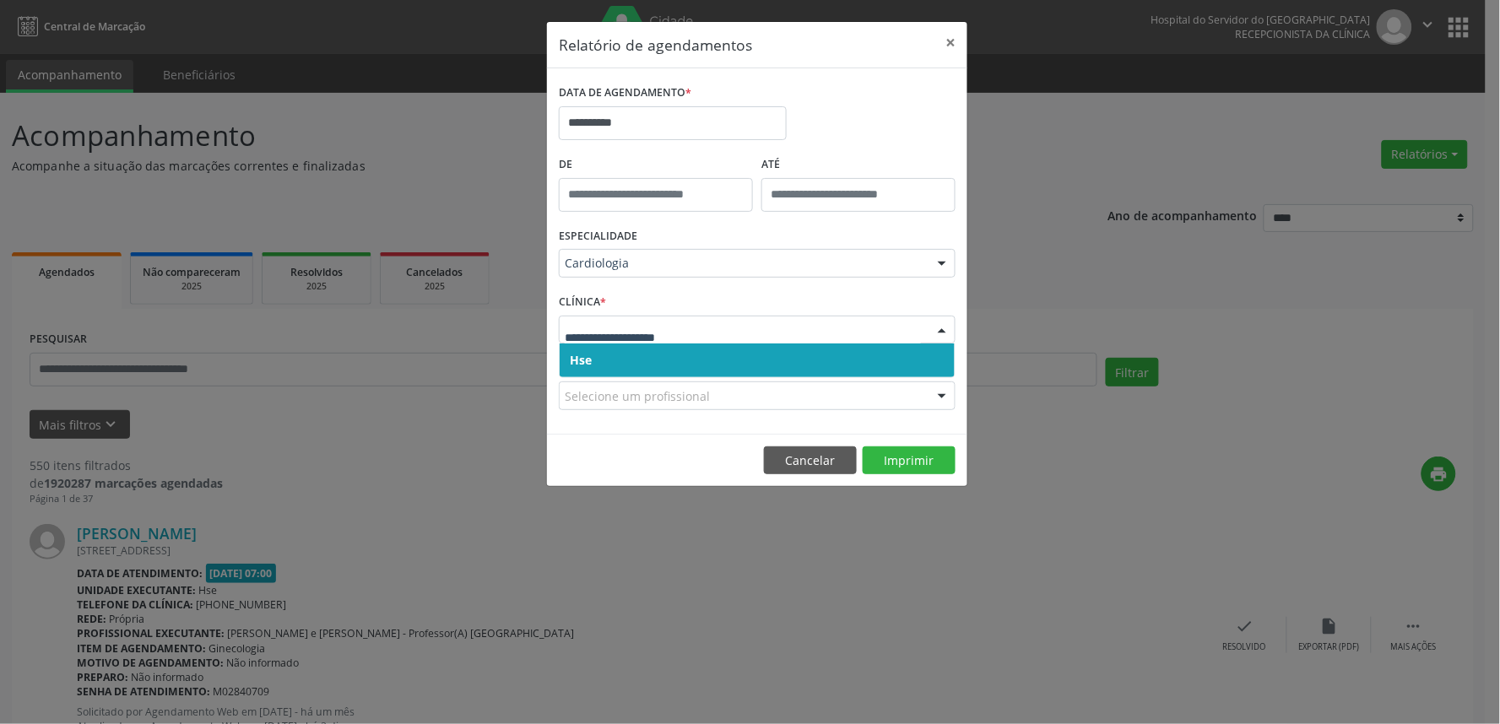
click at [684, 365] on span "Hse" at bounding box center [757, 361] width 395 height 34
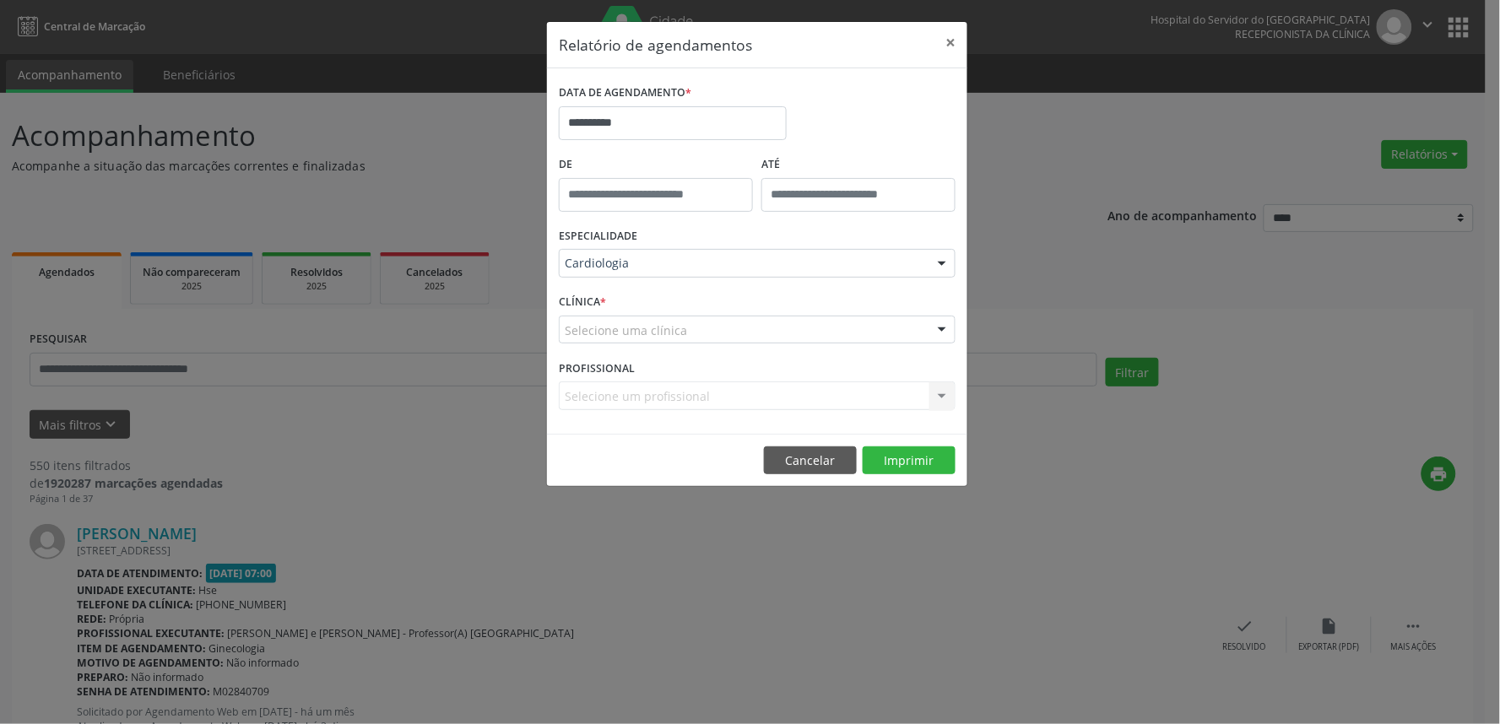
drag, startPoint x: 684, startPoint y: 325, endPoint x: 682, endPoint y: 349, distance: 24.6
click at [684, 327] on div "Selecione uma clínica" at bounding box center [757, 330] width 397 height 29
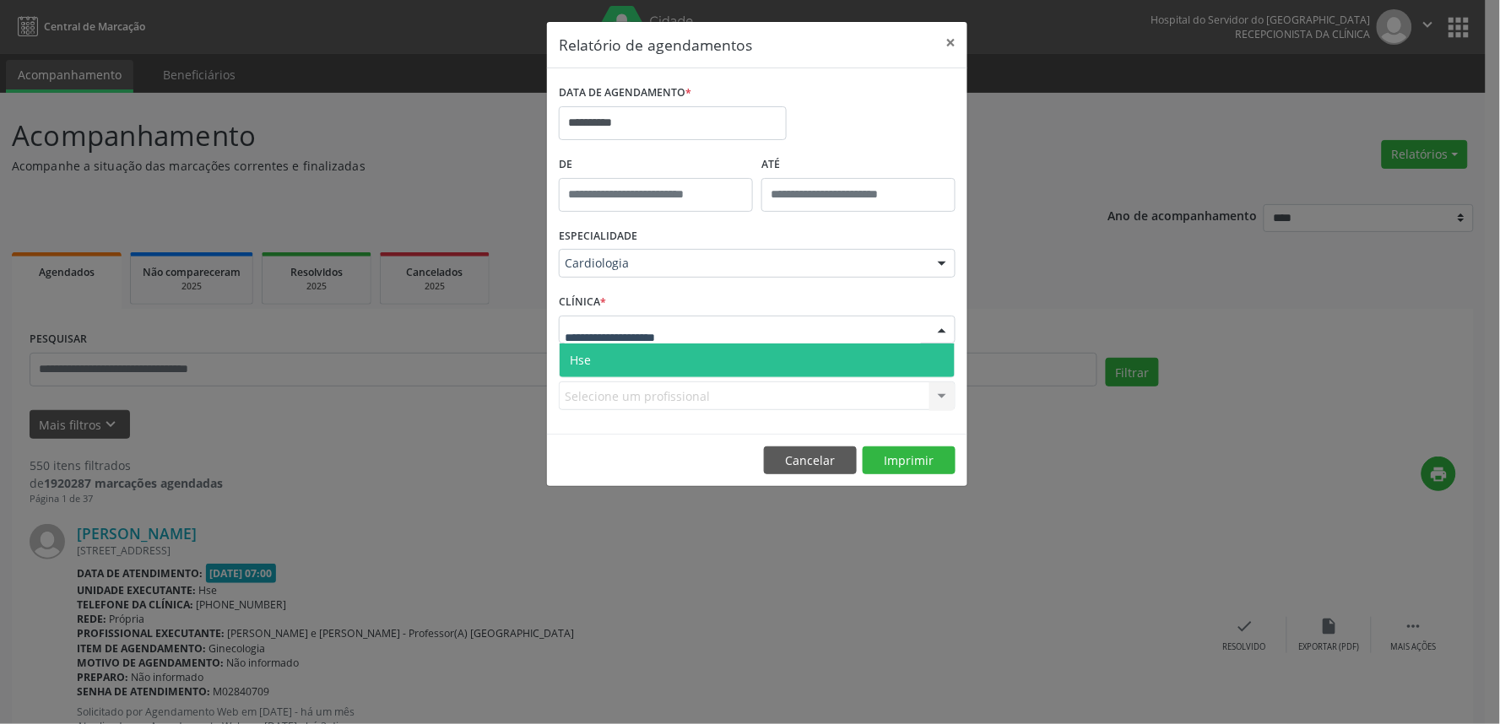
click at [682, 360] on span "Hse" at bounding box center [757, 361] width 395 height 34
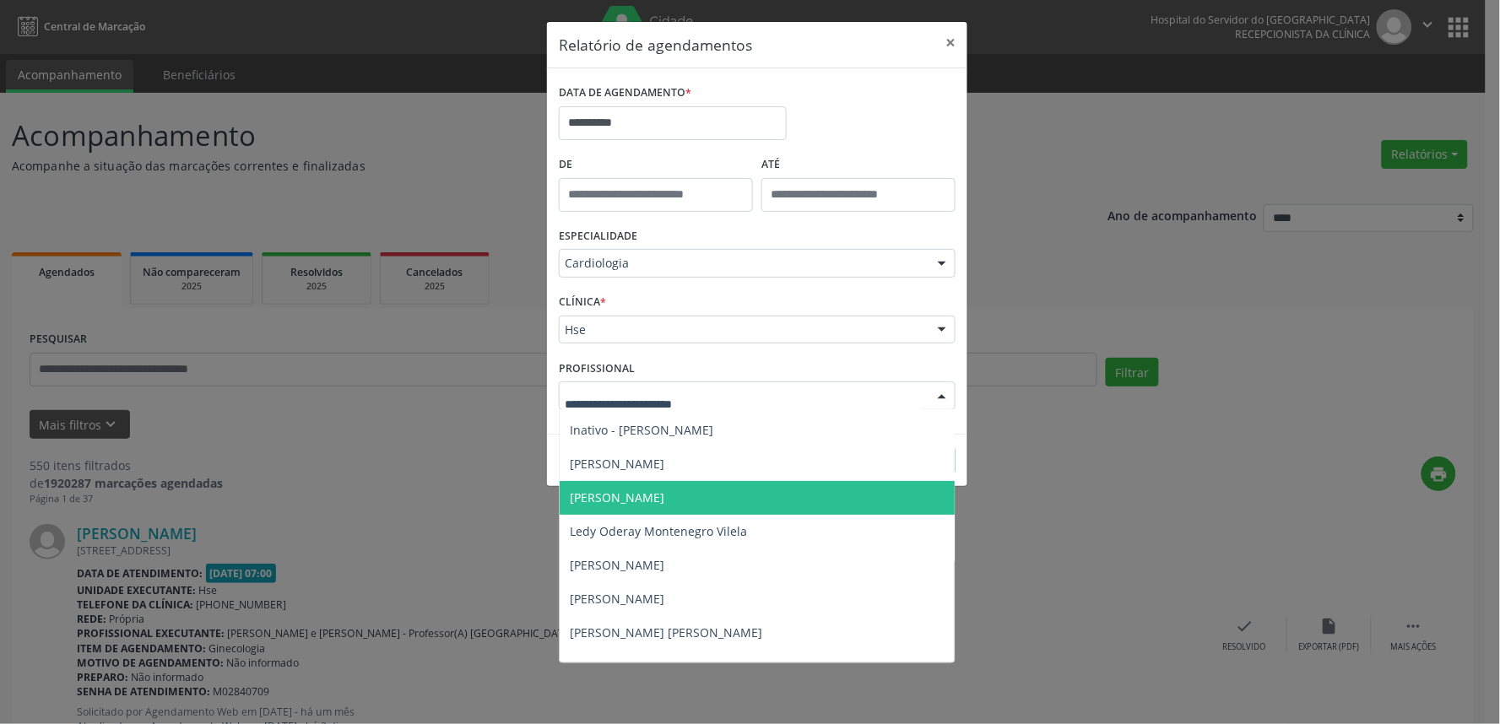
scroll to position [94, 0]
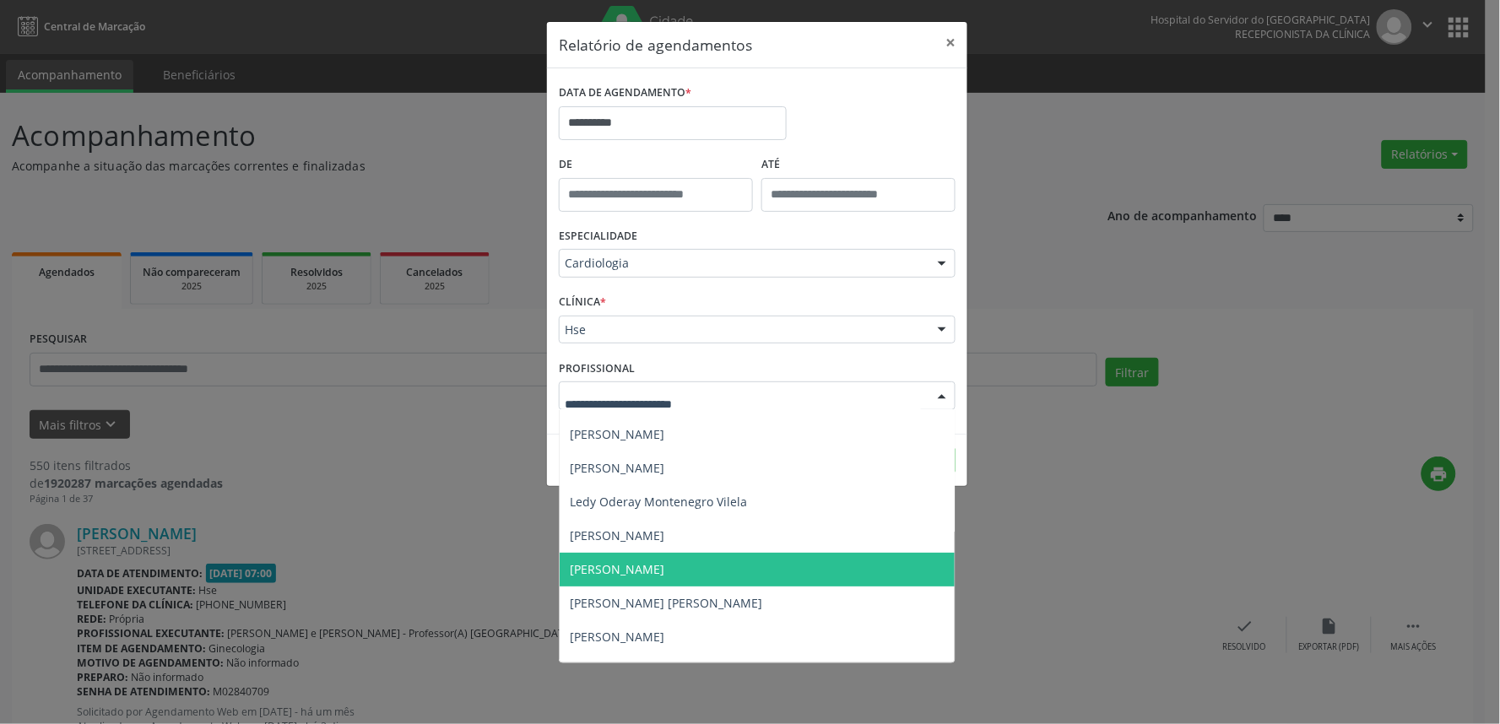
click at [688, 578] on span "[PERSON_NAME]" at bounding box center [757, 570] width 395 height 34
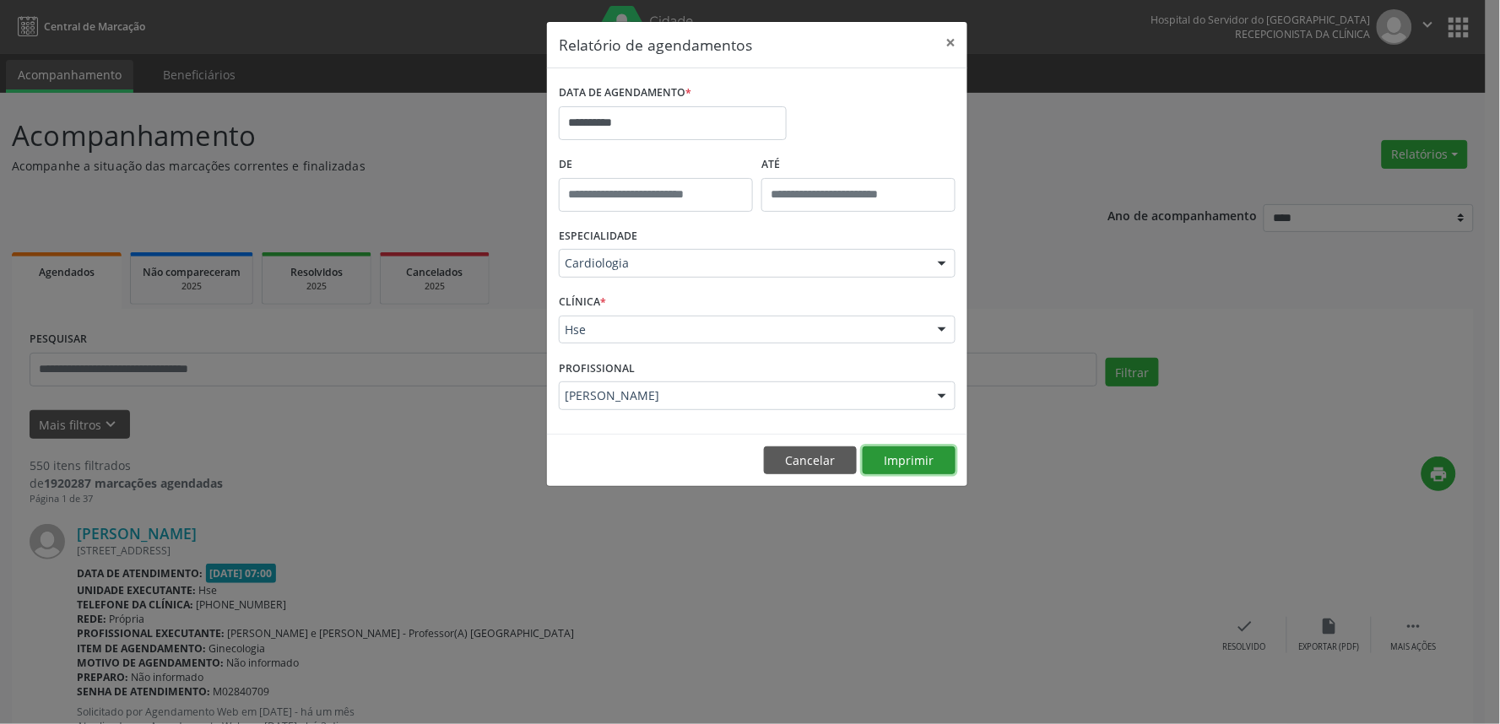
click at [910, 457] on button "Imprimir" at bounding box center [909, 460] width 93 height 29
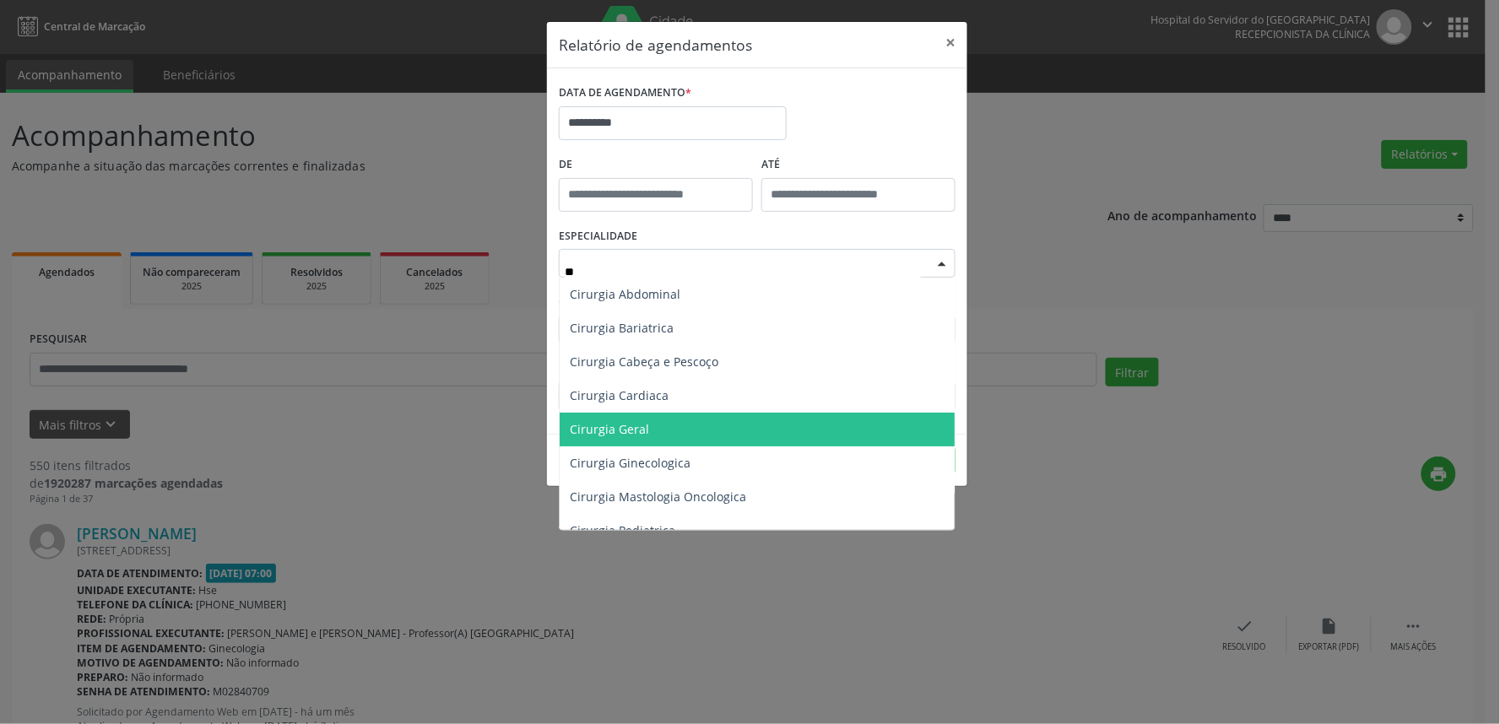
type input "***"
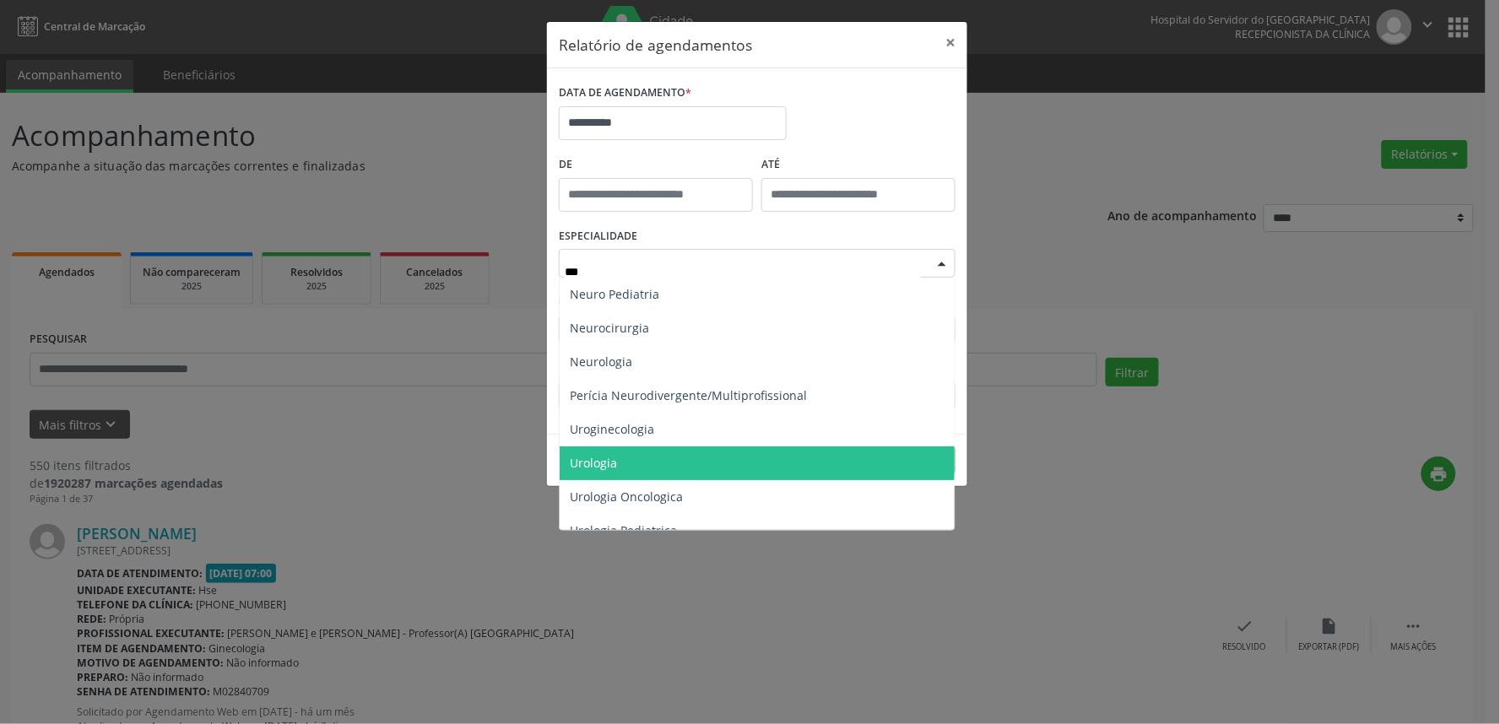
click at [653, 467] on span "Urologia" at bounding box center [757, 463] width 395 height 34
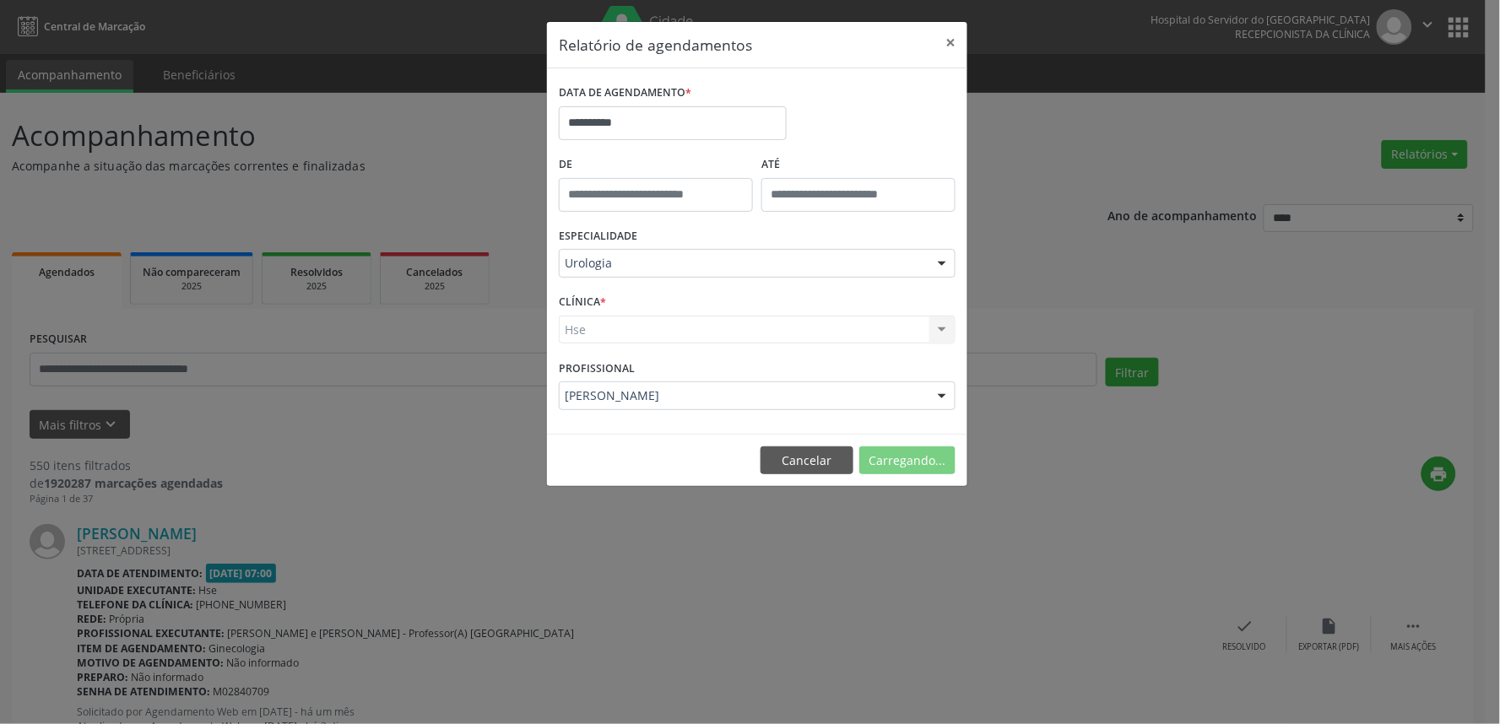
click at [684, 323] on div "Hse Hse Nenhum resultado encontrado para: " " Não há nenhuma opção para ser exi…" at bounding box center [757, 330] width 397 height 29
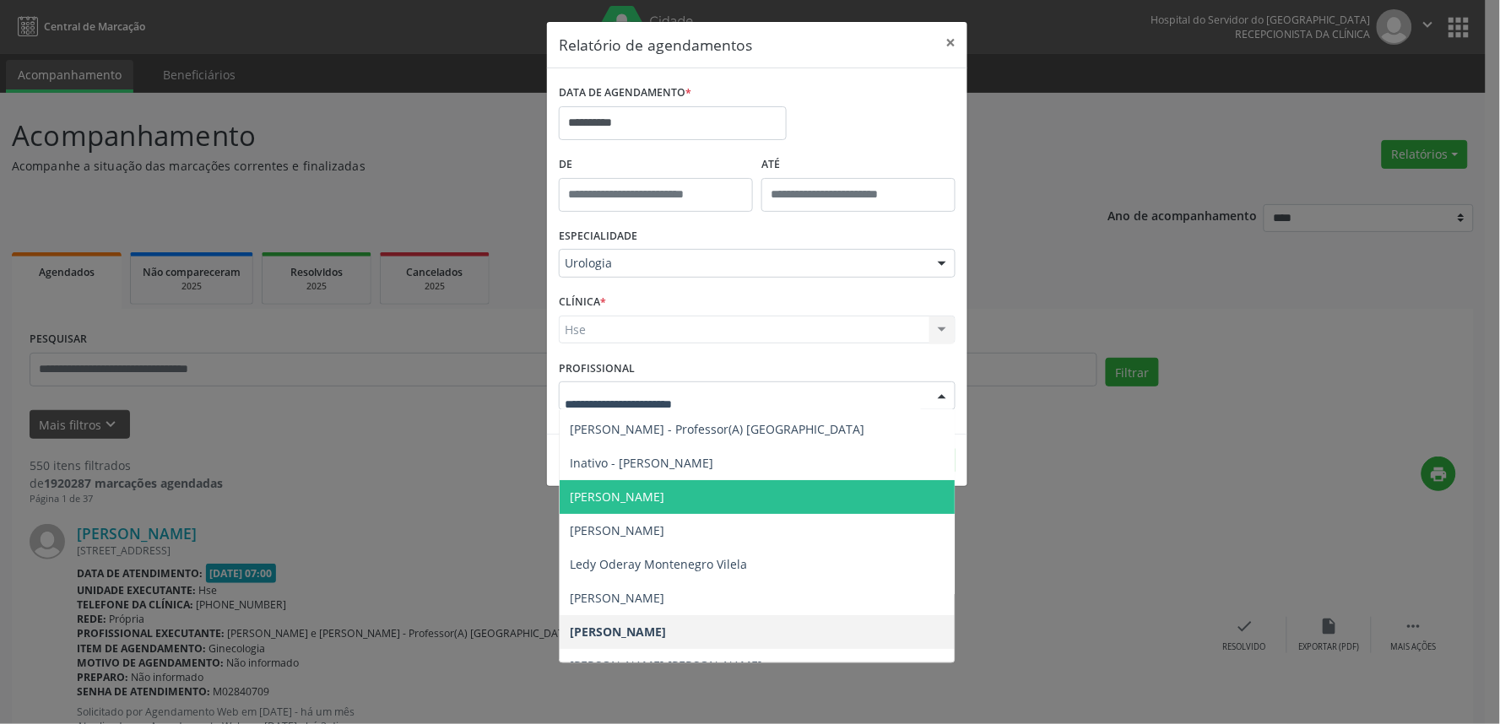
scroll to position [0, 0]
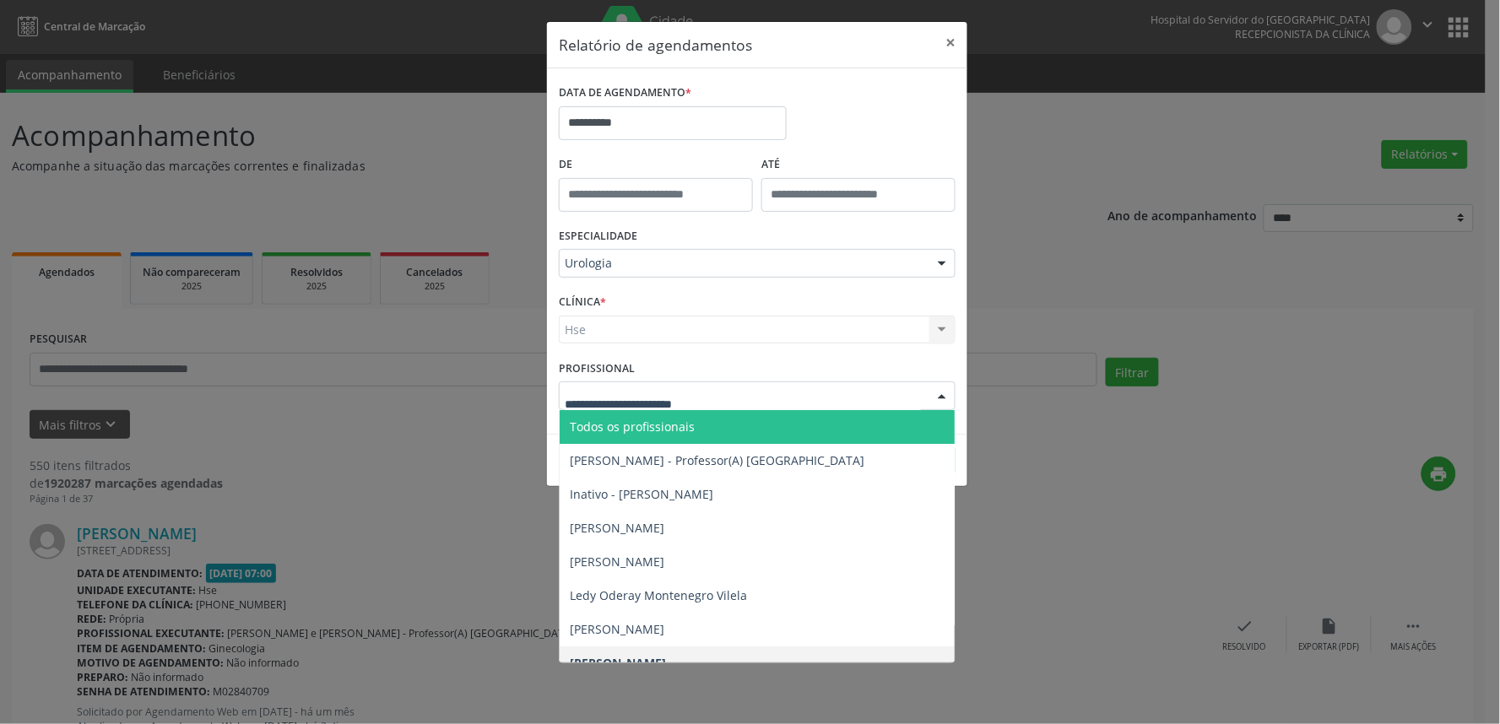
click at [660, 425] on span "Todos os profissionais" at bounding box center [632, 427] width 125 height 16
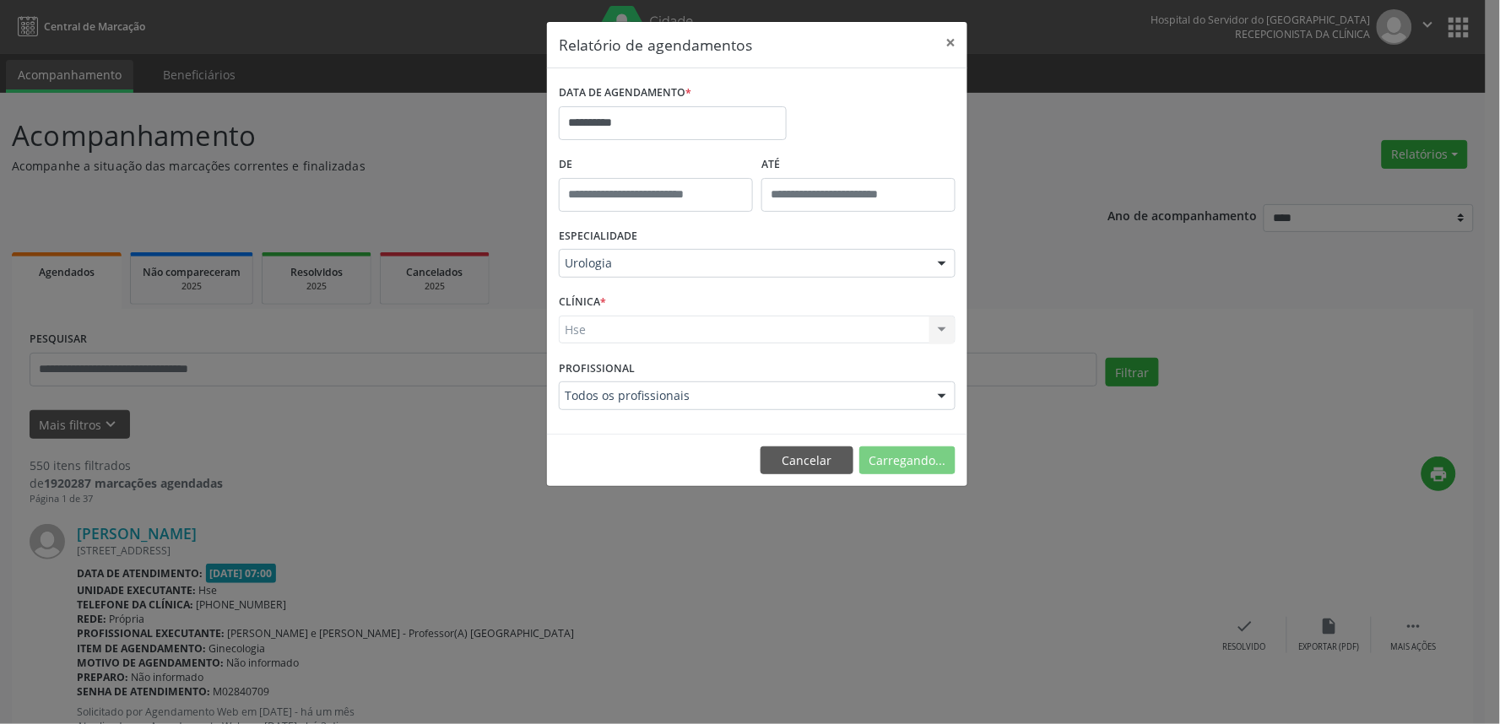
click at [688, 331] on div "Hse Hse Nenhum resultado encontrado para: " " Não há nenhuma opção para ser exi…" at bounding box center [757, 330] width 397 height 29
click at [686, 326] on div "Hse Hse Nenhum resultado encontrado para: " " Não há nenhuma opção para ser exi…" at bounding box center [757, 330] width 397 height 29
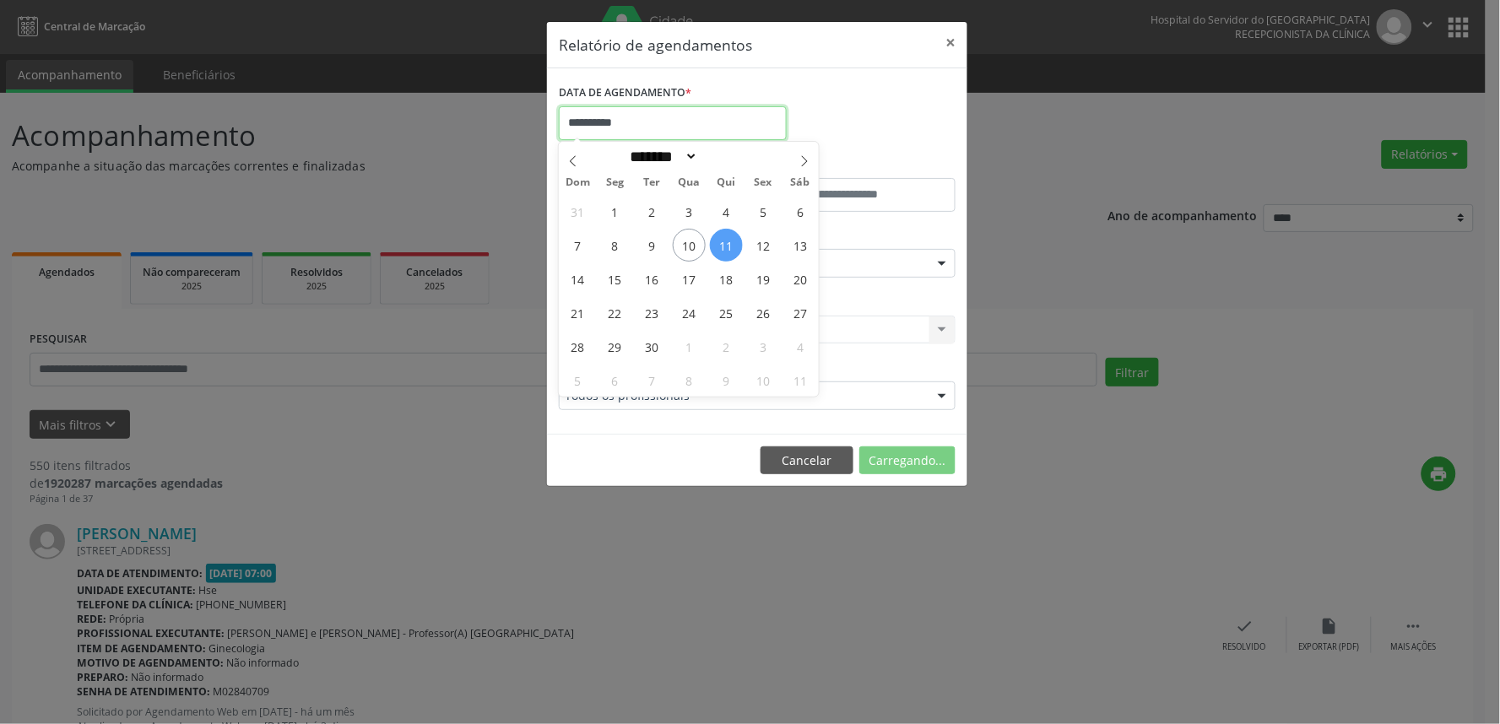
click at [631, 123] on input "**********" at bounding box center [673, 123] width 228 height 34
click at [735, 245] on span "11" at bounding box center [726, 245] width 33 height 33
type input "**********"
click at [735, 245] on span "11" at bounding box center [726, 245] width 33 height 33
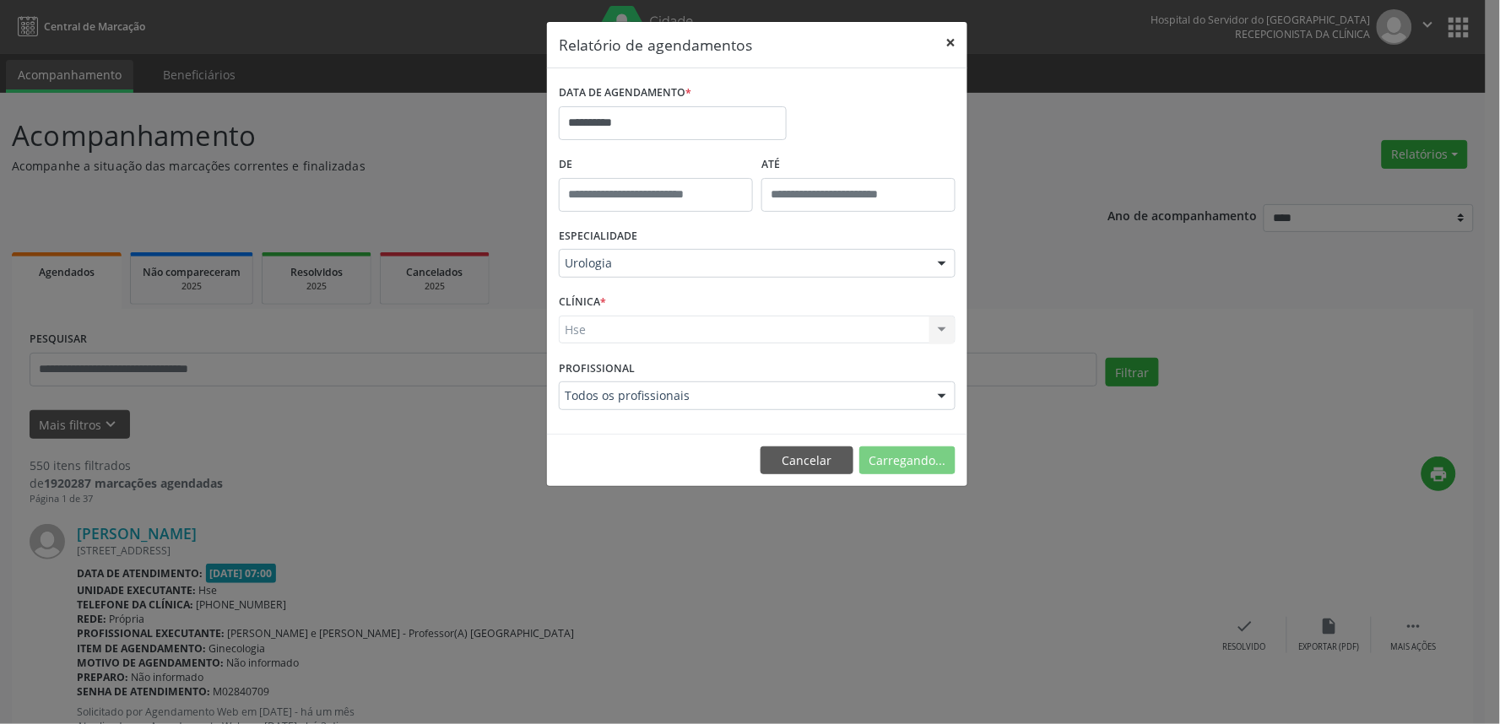
click at [952, 38] on button "×" at bounding box center [950, 42] width 34 height 41
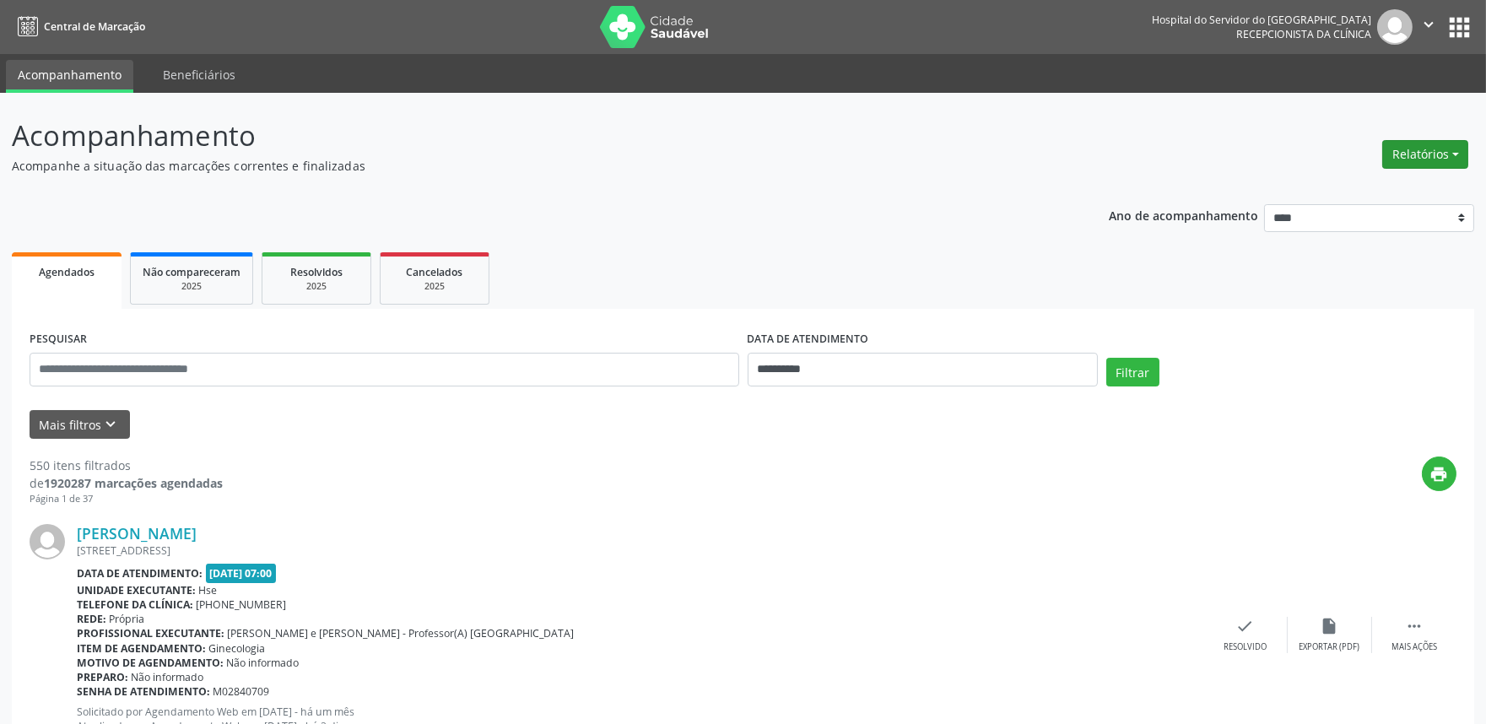
click at [1409, 142] on button "Relatórios" at bounding box center [1425, 154] width 86 height 29
click at [1370, 189] on link "Agendamentos" at bounding box center [1377, 190] width 181 height 24
select select "*"
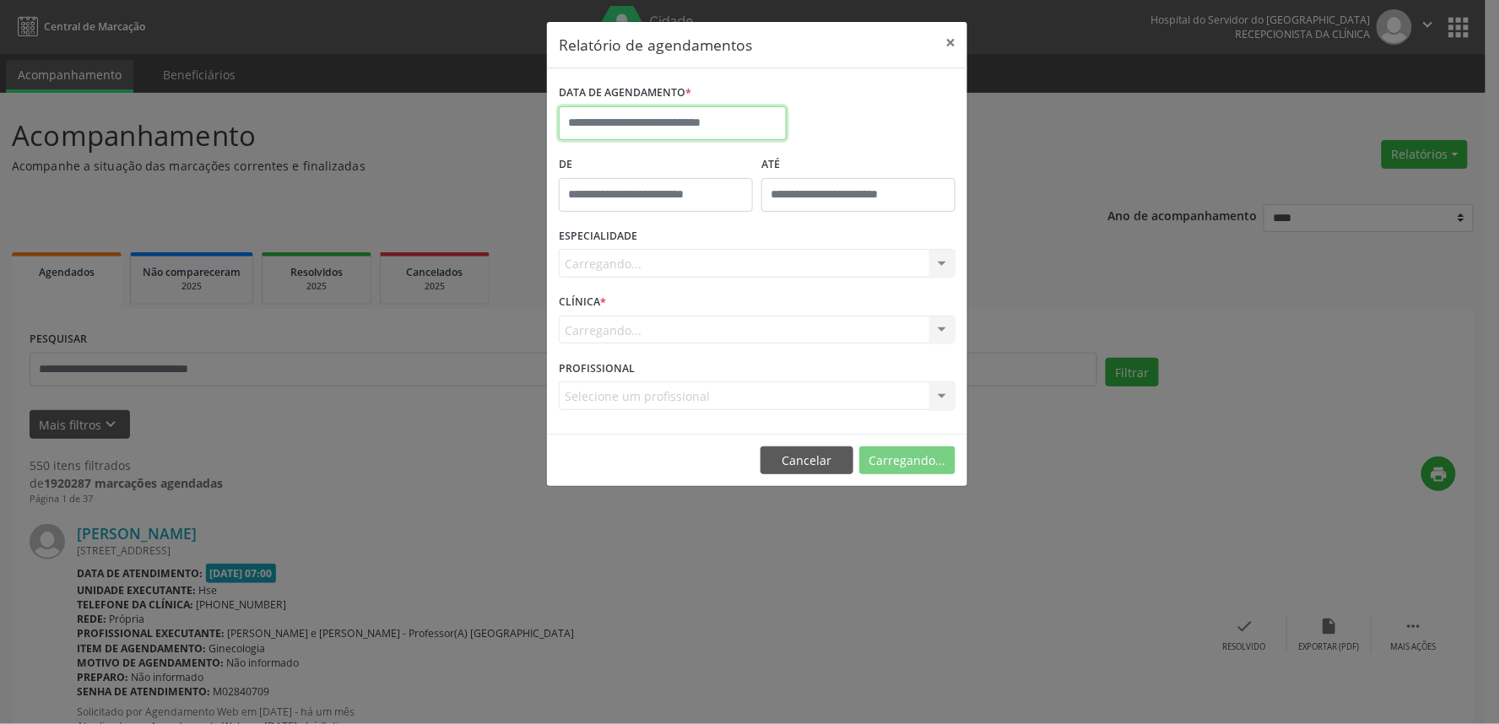
click at [716, 127] on input "text" at bounding box center [673, 123] width 228 height 34
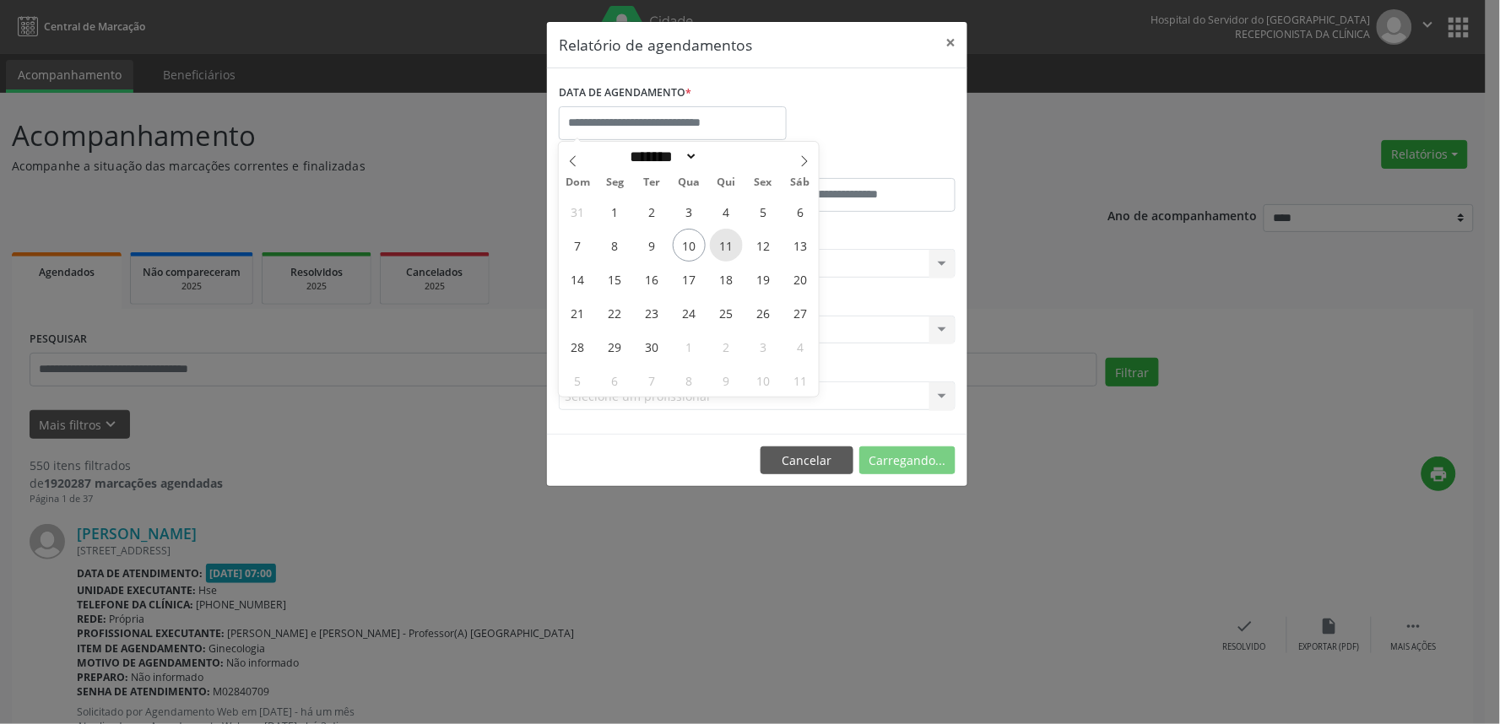
click at [724, 246] on span "11" at bounding box center [726, 245] width 33 height 33
type input "**********"
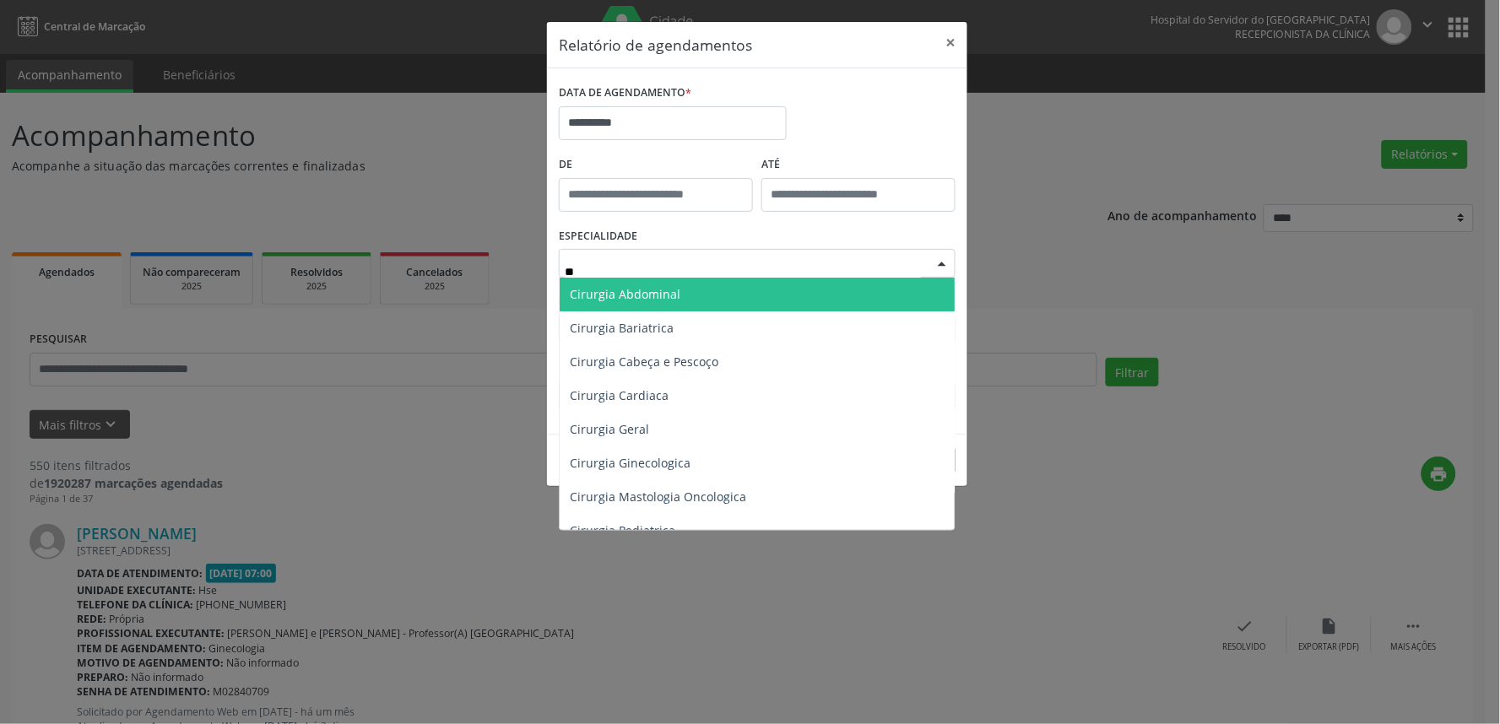
type input "***"
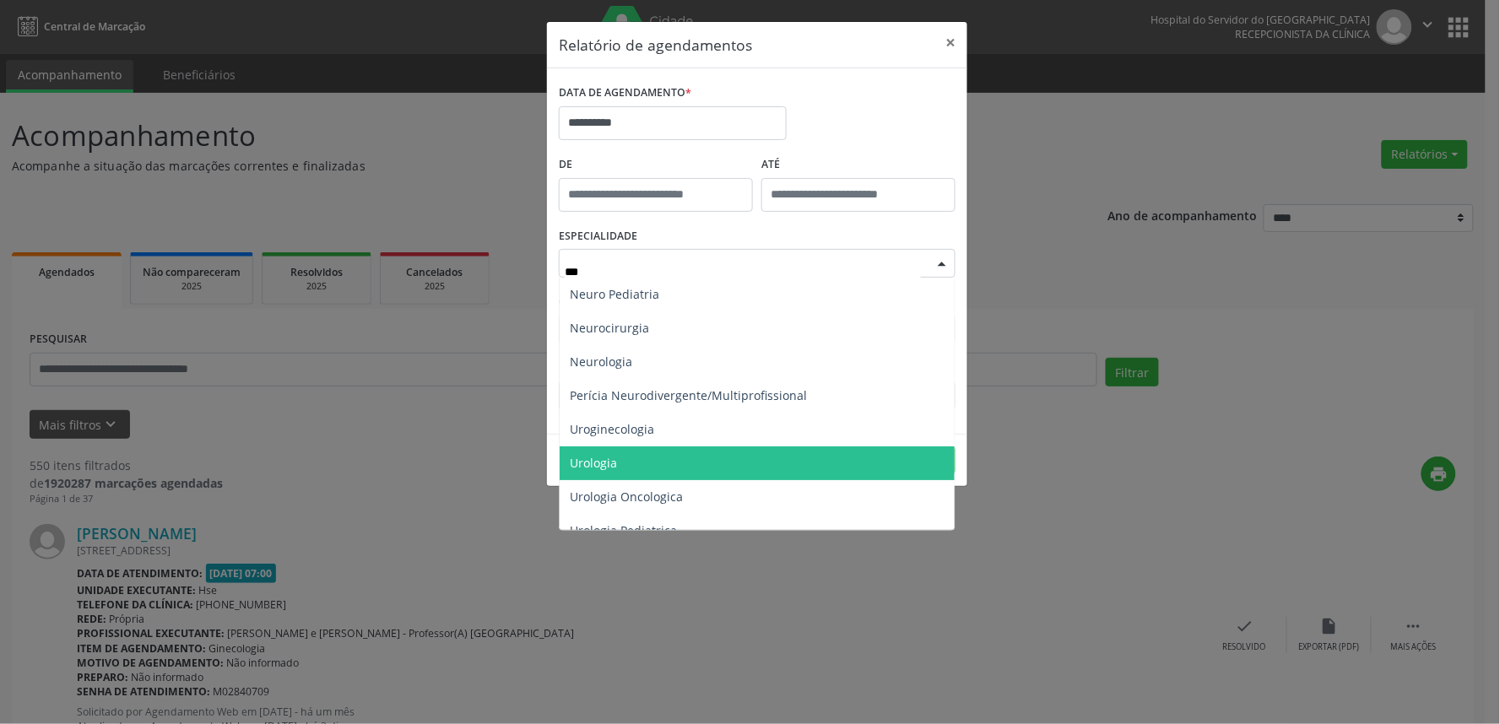
click at [656, 458] on span "Urologia" at bounding box center [757, 463] width 395 height 34
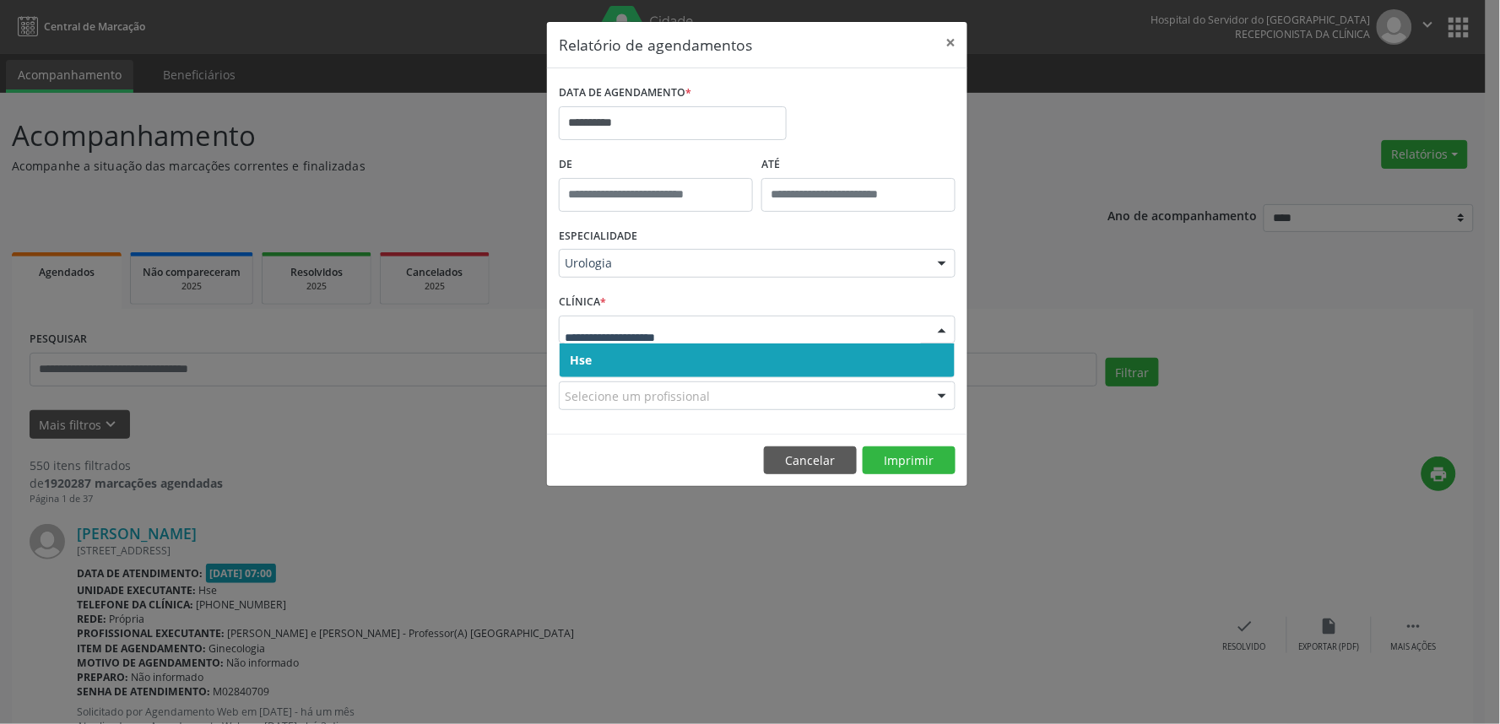
click at [658, 360] on span "Hse" at bounding box center [757, 361] width 395 height 34
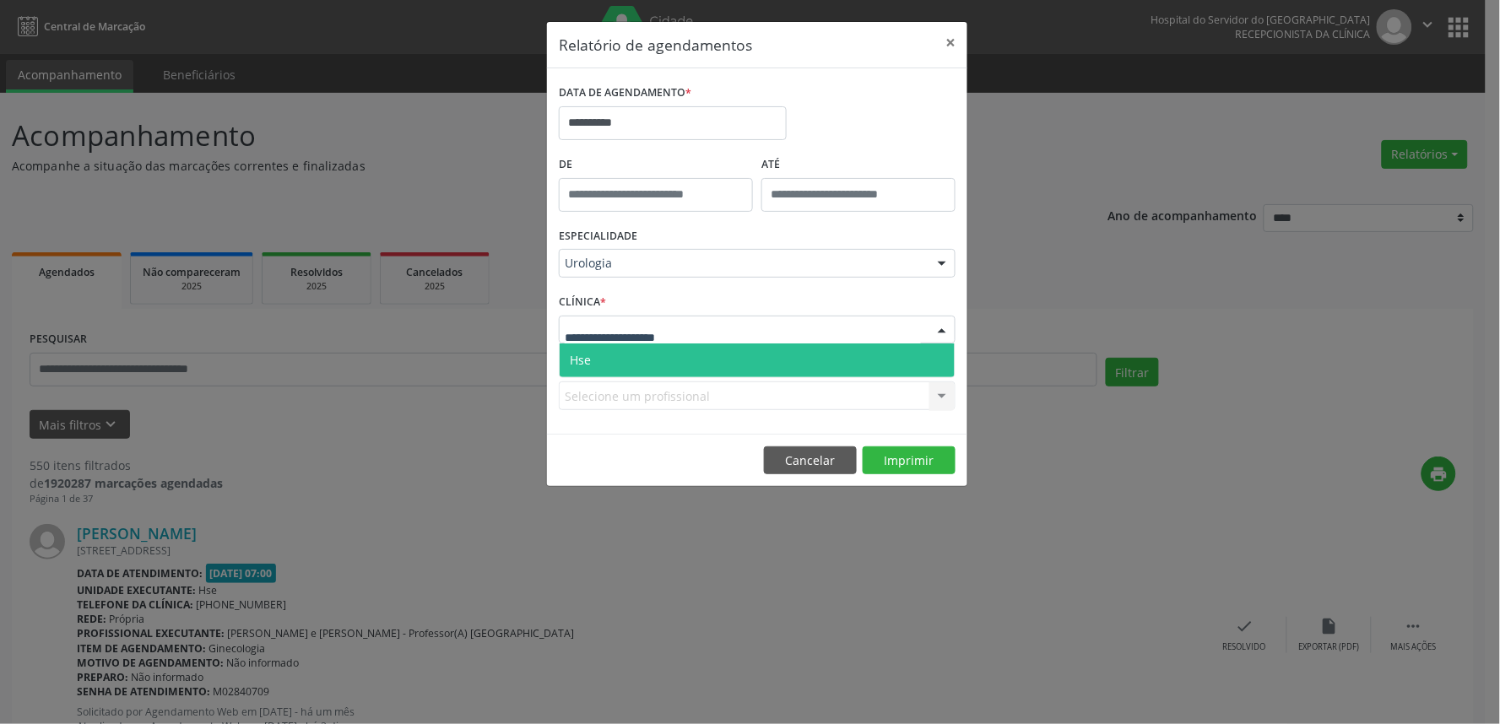
click at [672, 356] on span "Hse" at bounding box center [757, 361] width 395 height 34
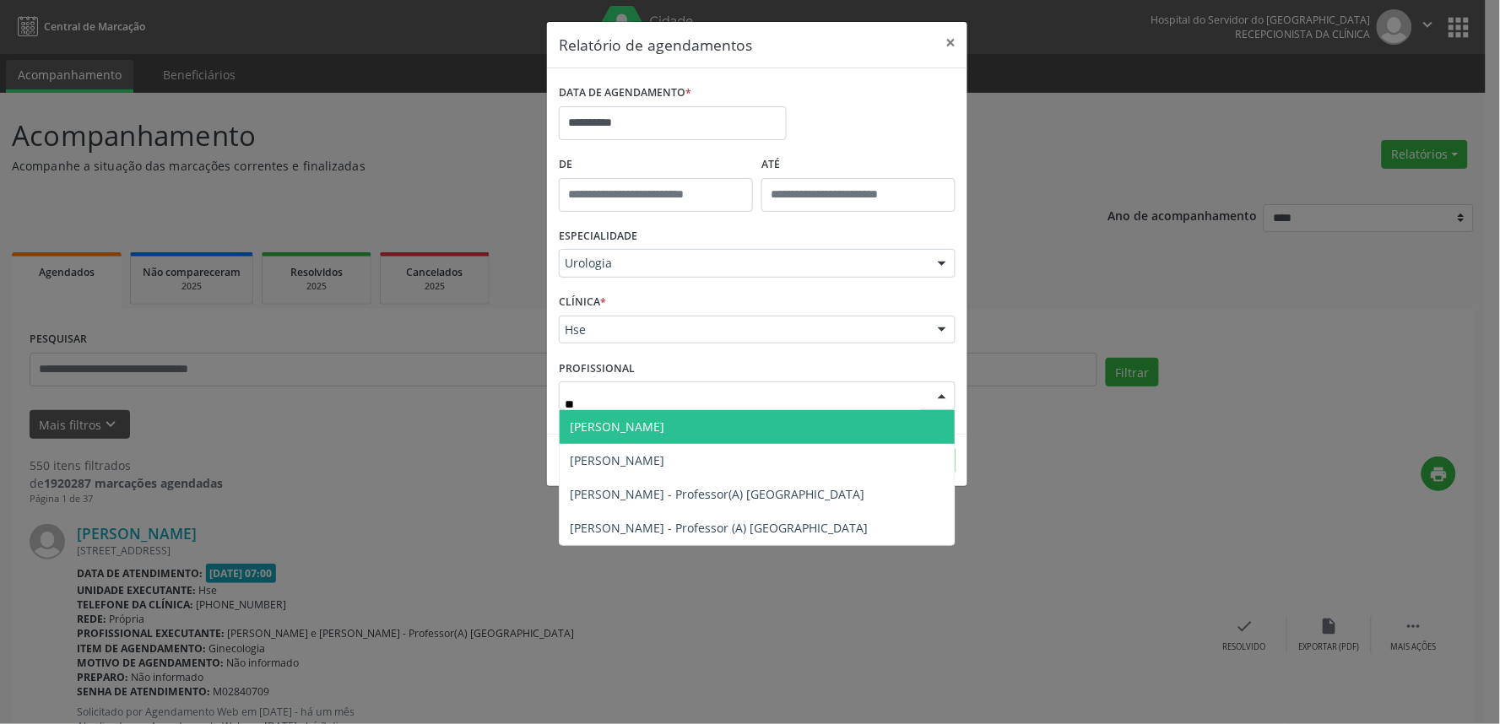
type input "***"
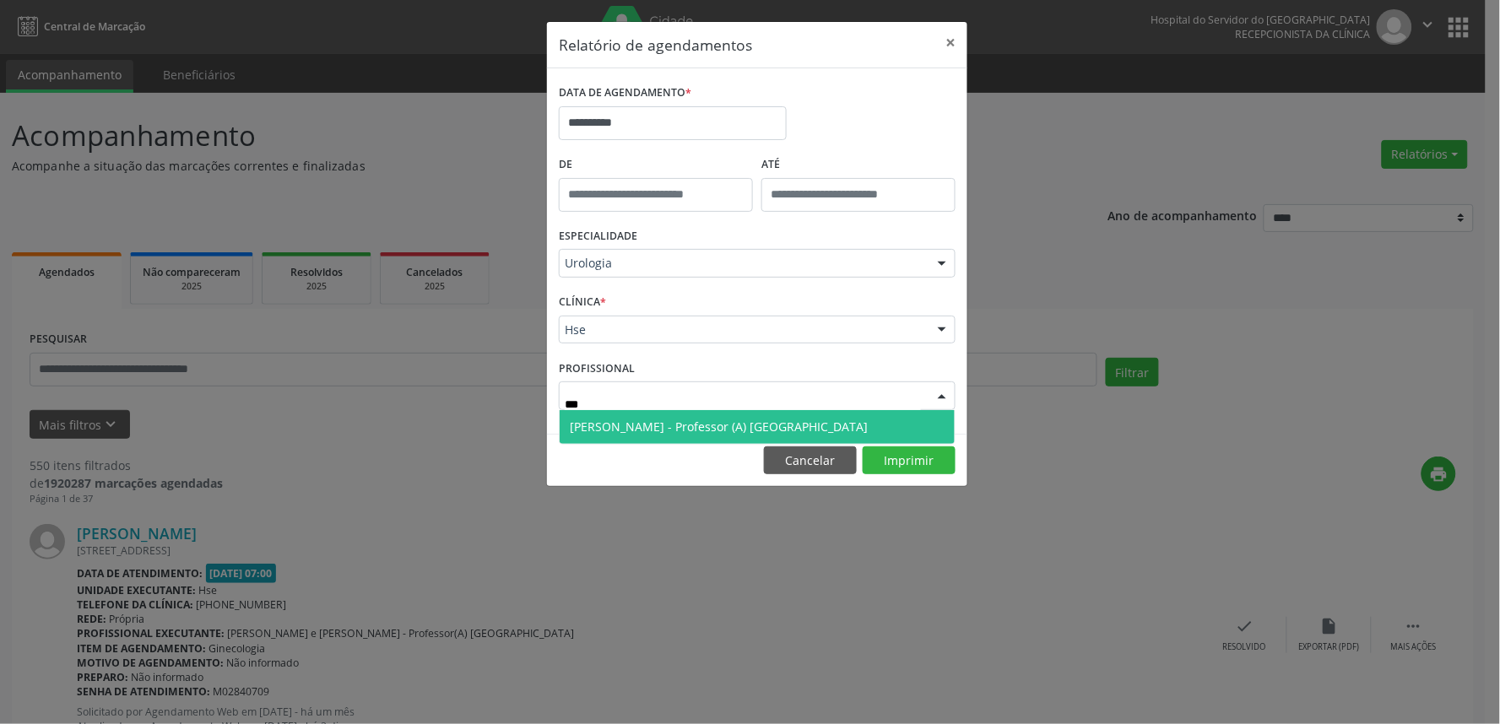
click at [638, 422] on span "[PERSON_NAME] - Professor (A) [GEOGRAPHIC_DATA]" at bounding box center [719, 427] width 298 height 16
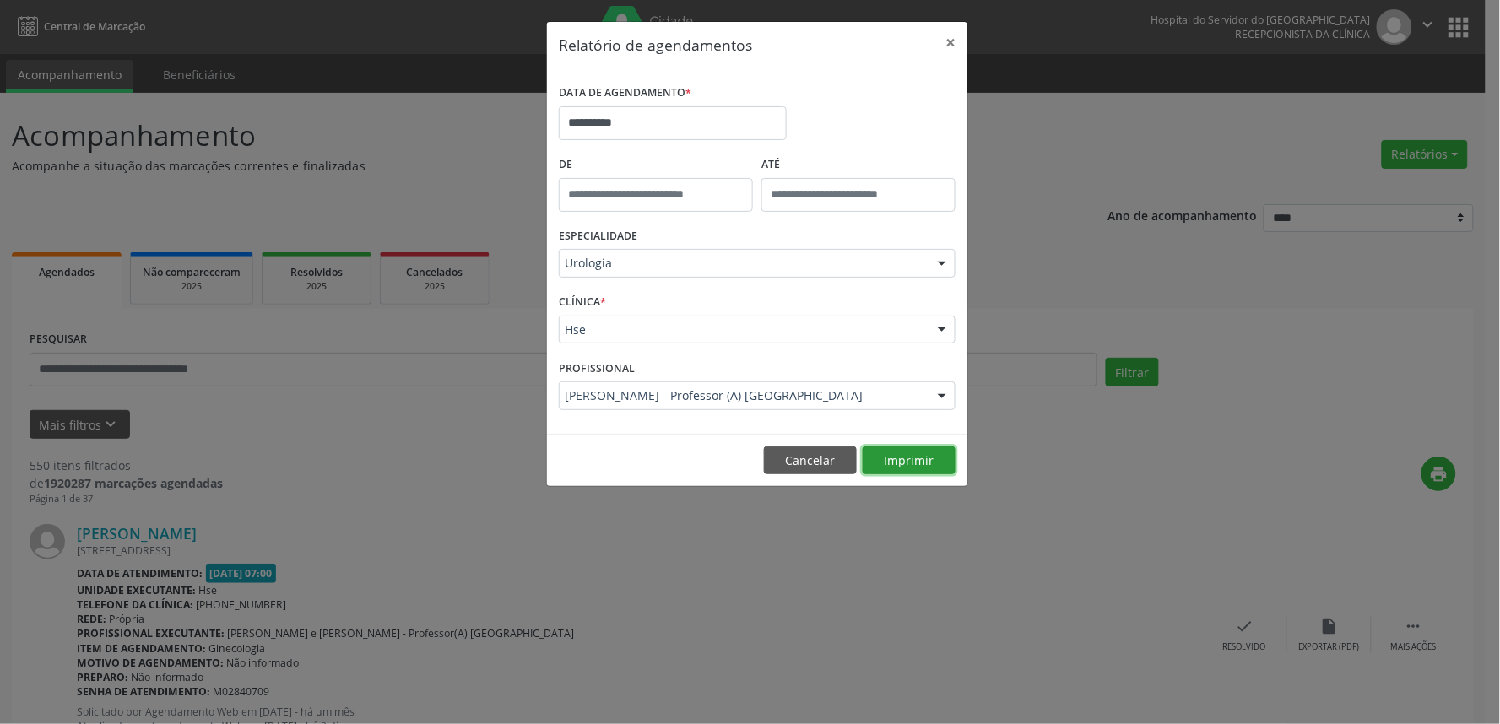
click at [915, 452] on button "Imprimir" at bounding box center [909, 460] width 93 height 29
click at [955, 52] on button "×" at bounding box center [950, 42] width 34 height 41
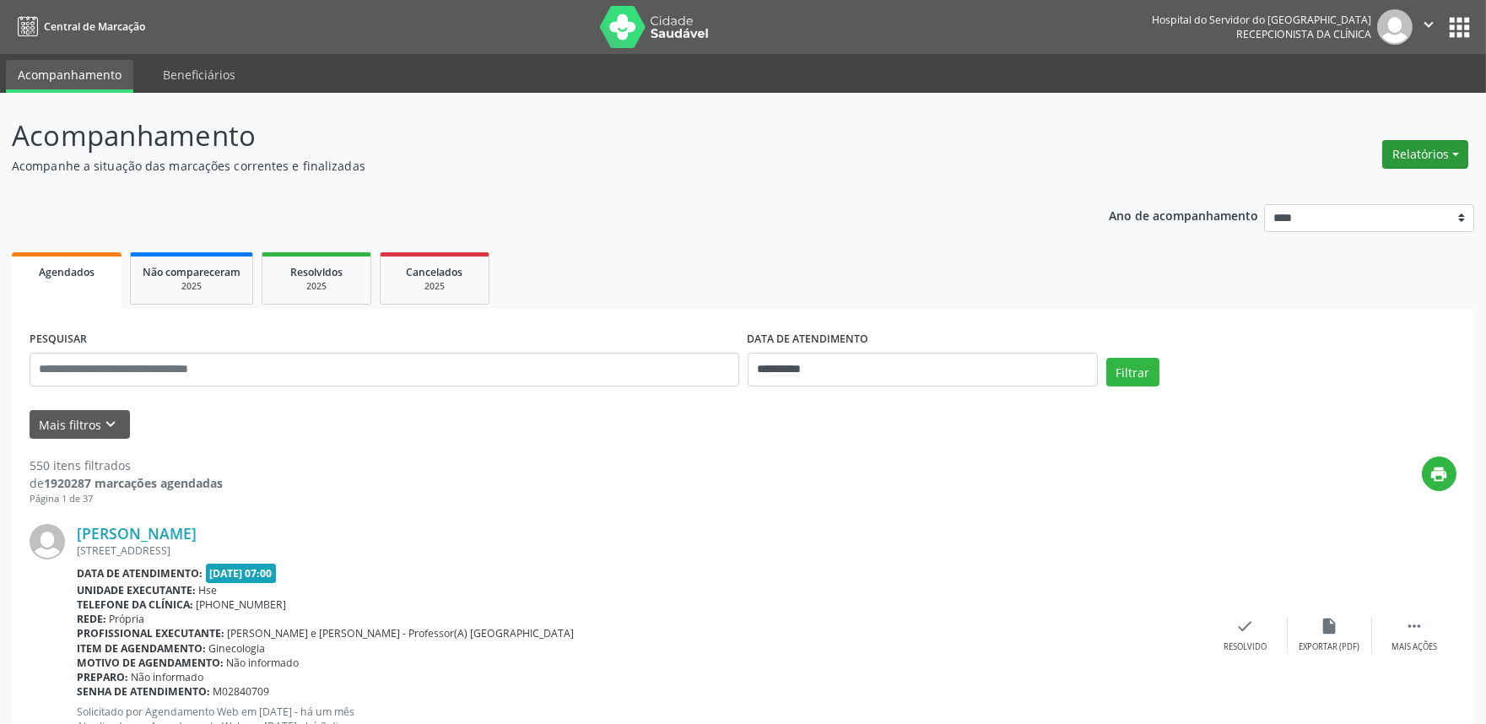
click at [1445, 157] on button "Relatórios" at bounding box center [1425, 154] width 86 height 29
click at [1423, 186] on link "Agendamentos" at bounding box center [1377, 190] width 181 height 24
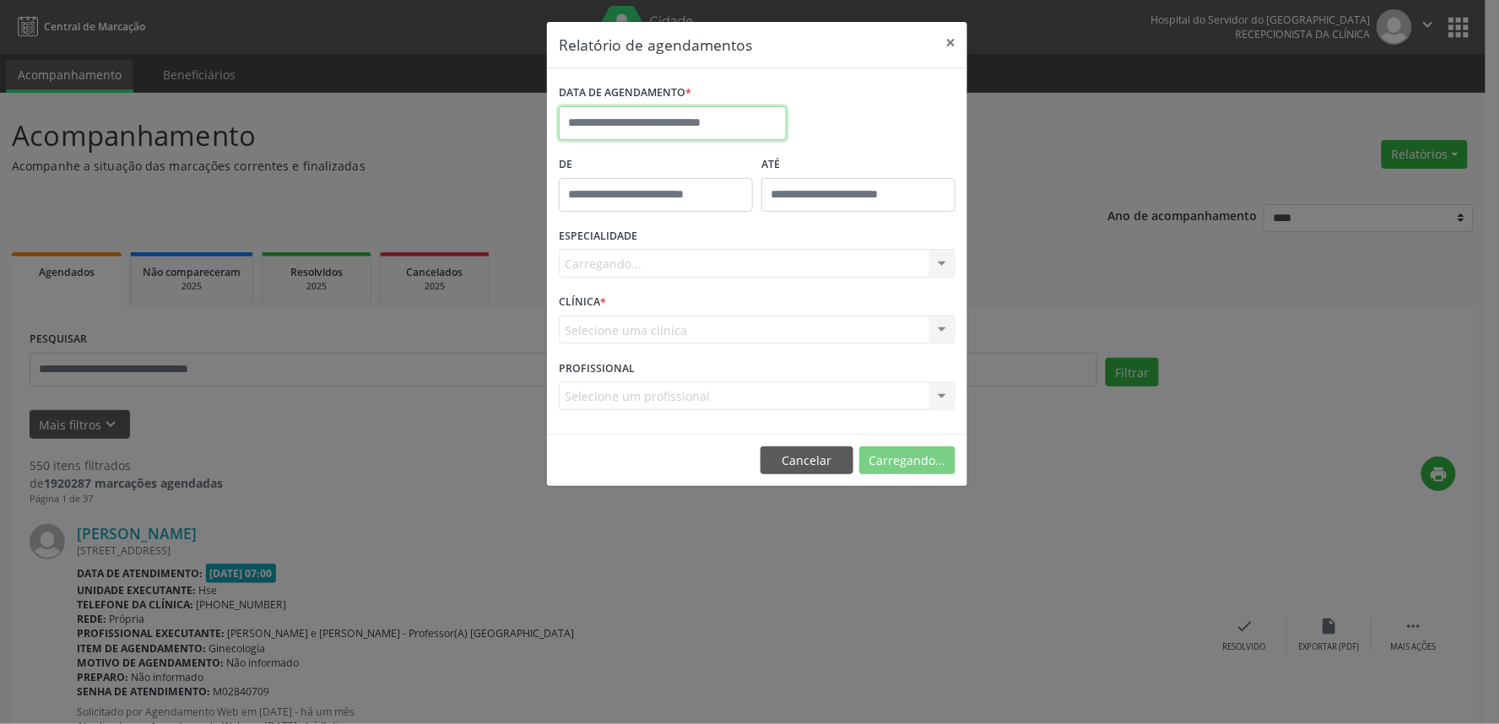
click at [711, 129] on input "text" at bounding box center [673, 123] width 228 height 34
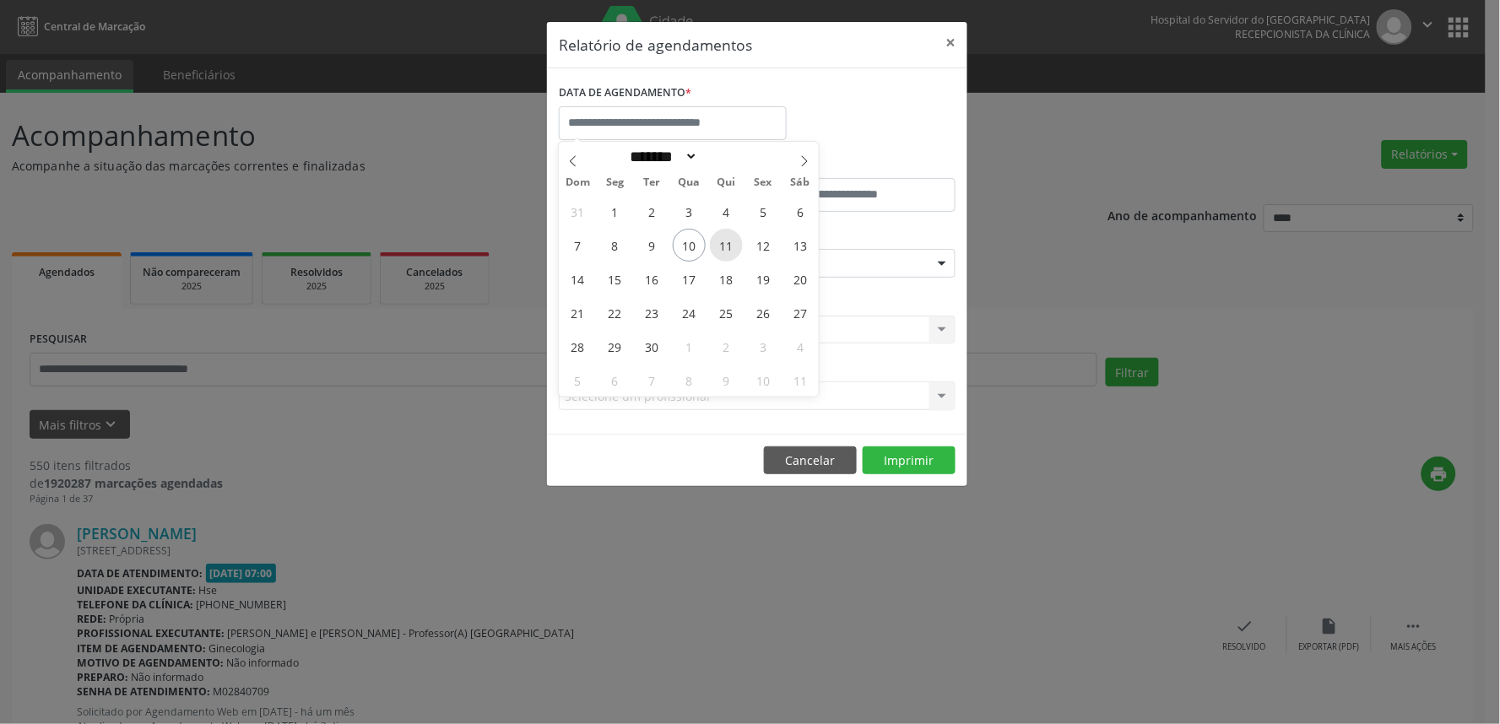
click at [722, 246] on span "11" at bounding box center [726, 245] width 33 height 33
type input "**********"
click at [722, 246] on span "11" at bounding box center [726, 245] width 33 height 33
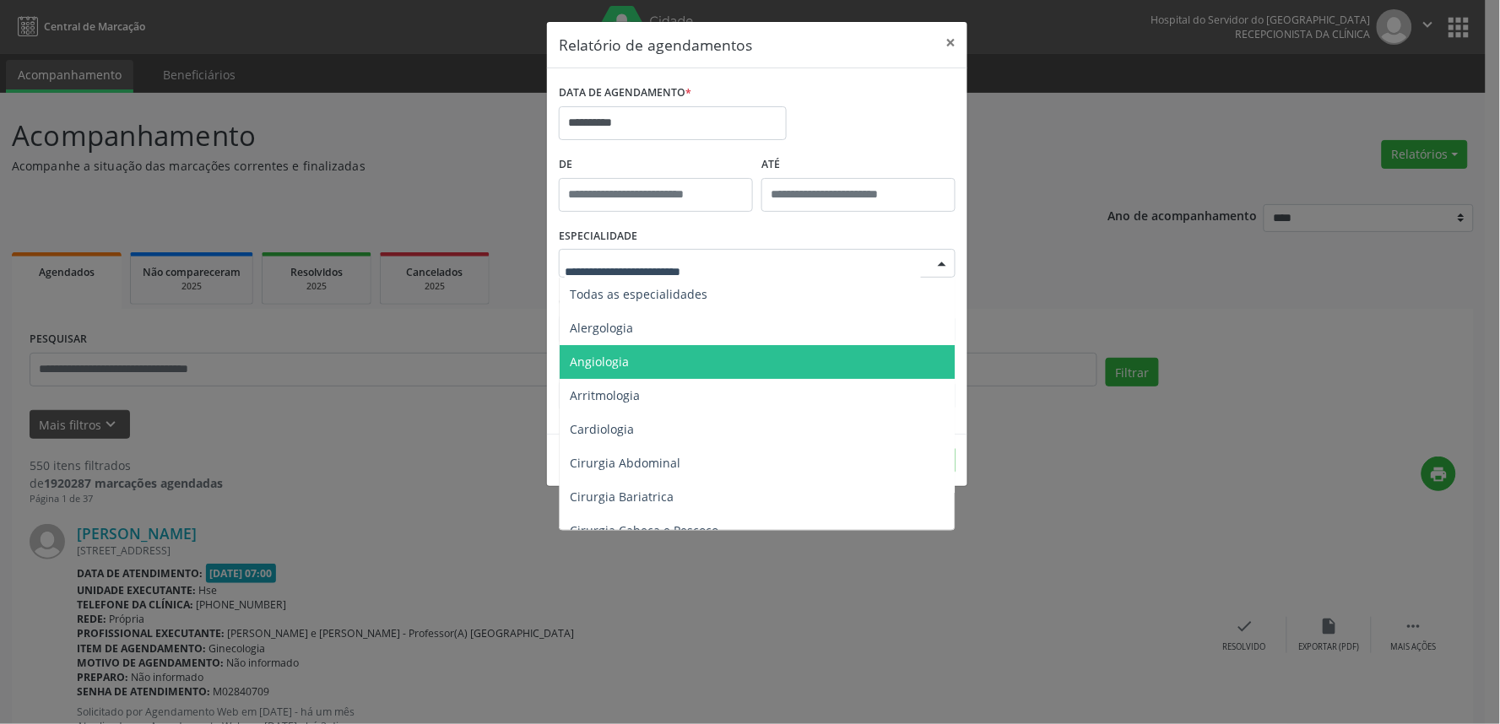
click at [659, 374] on span "Angiologia" at bounding box center [759, 362] width 398 height 34
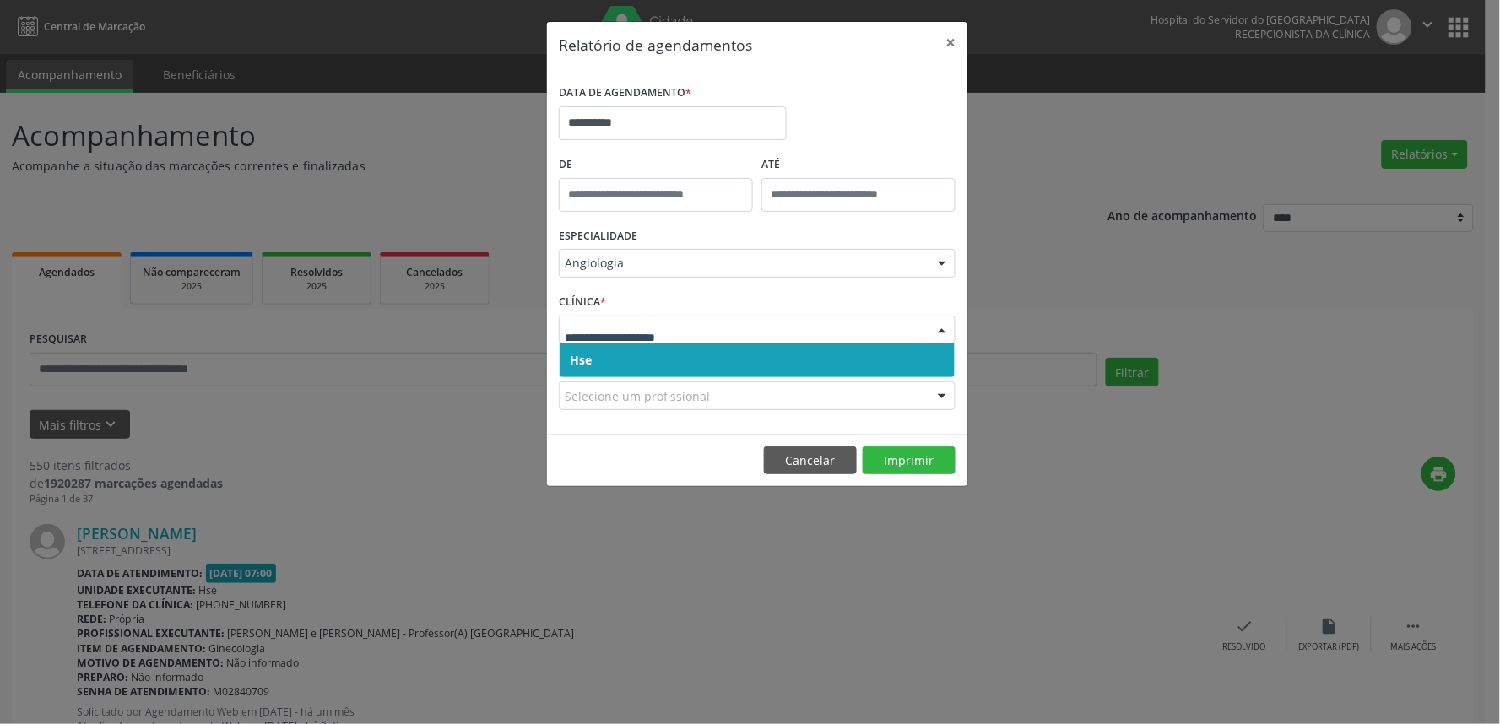
click at [738, 360] on span "Hse" at bounding box center [757, 361] width 395 height 34
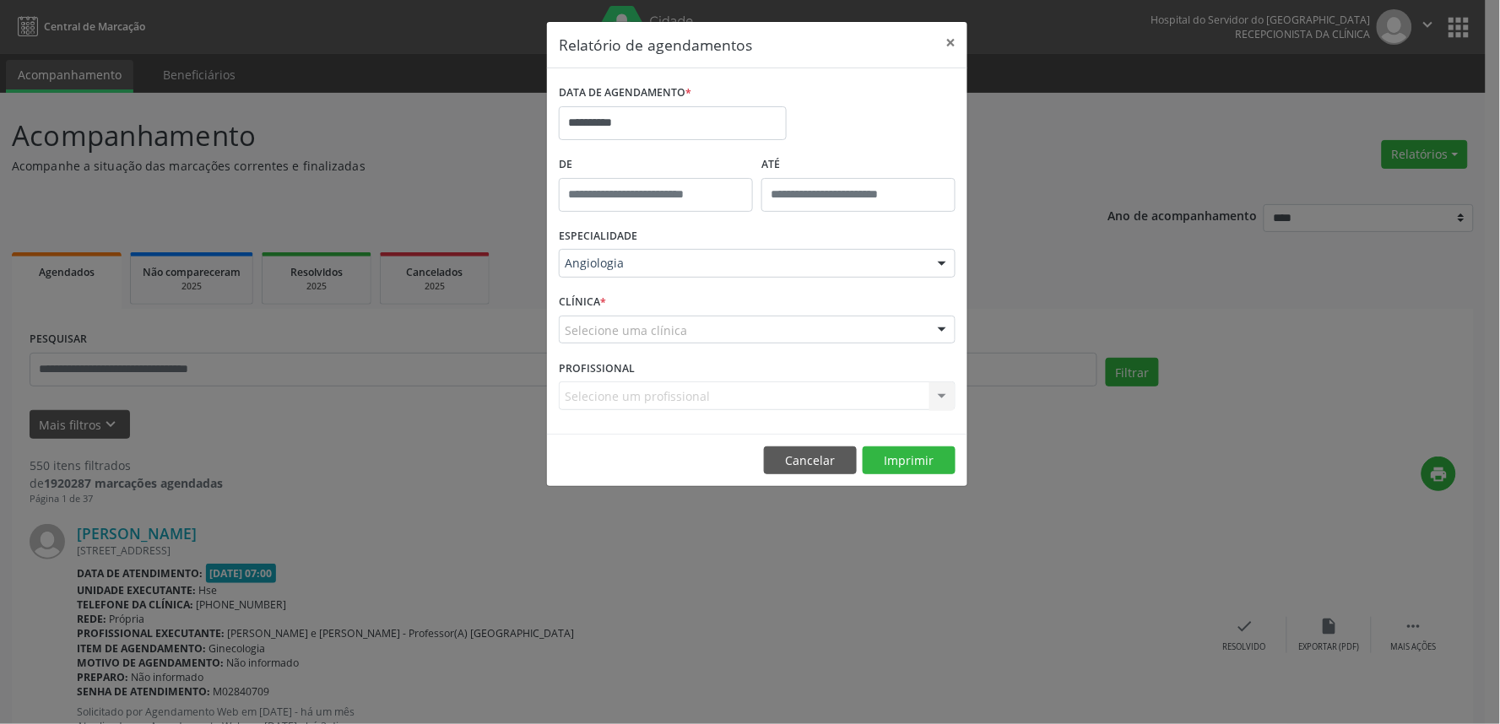
click at [746, 326] on div "Selecione uma clínica" at bounding box center [757, 330] width 397 height 29
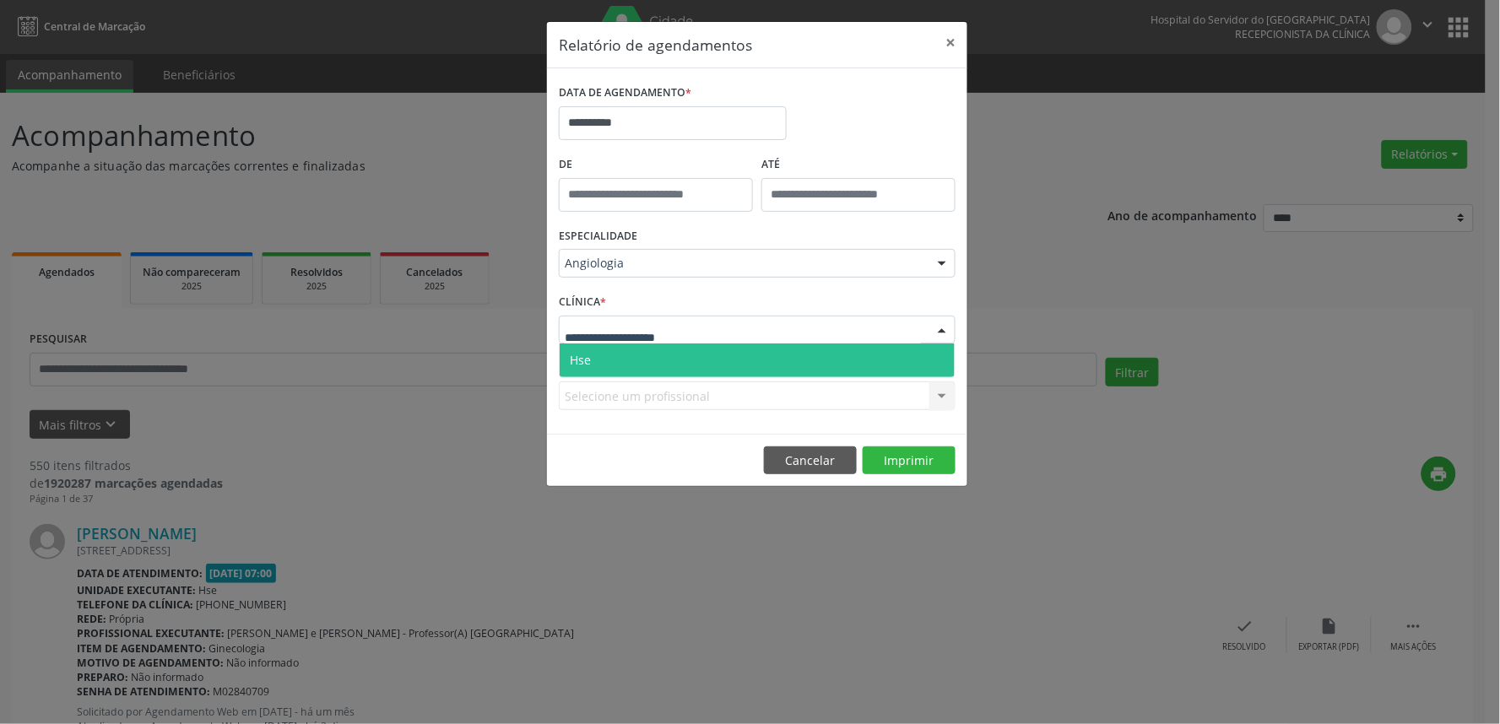
click at [734, 352] on span "Hse" at bounding box center [757, 361] width 395 height 34
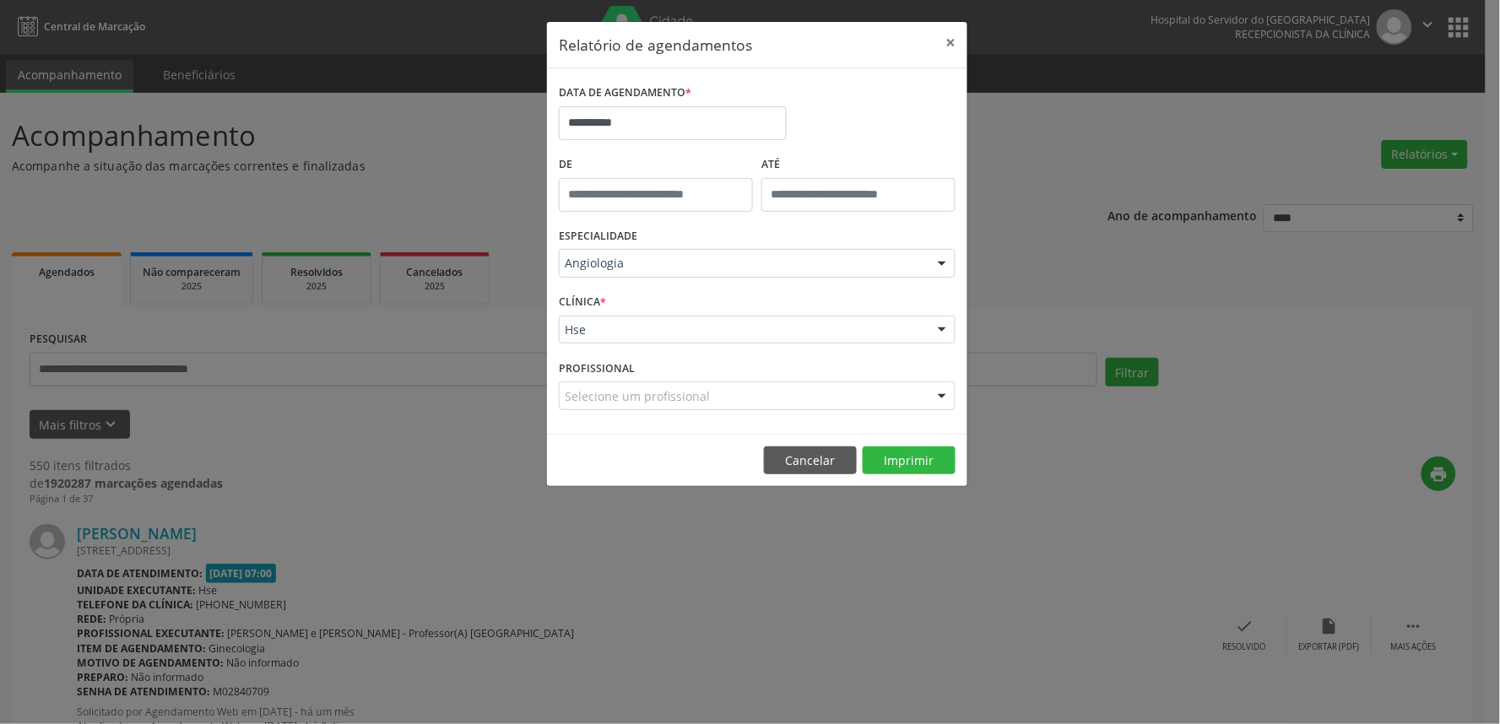
click at [753, 392] on div "Selecione um profissional" at bounding box center [757, 395] width 397 height 29
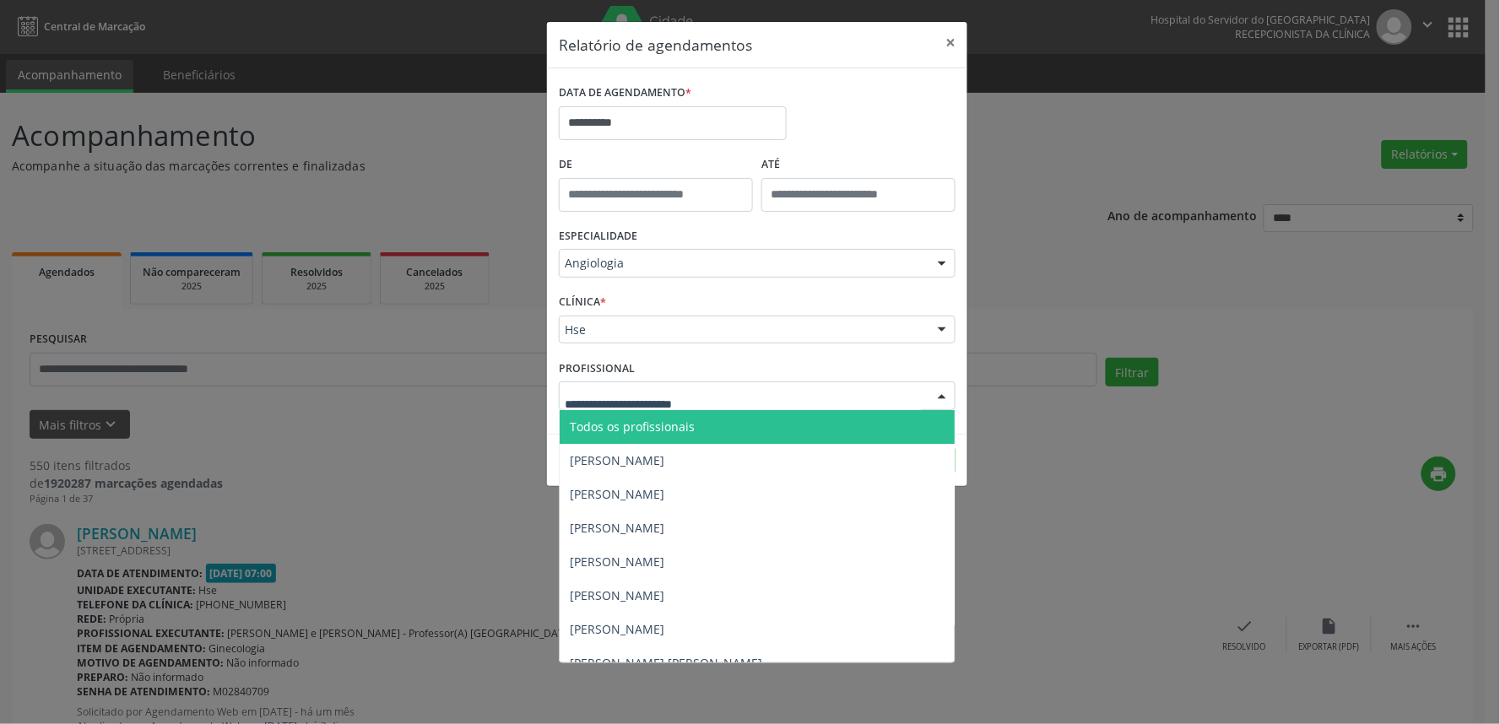
type input "*"
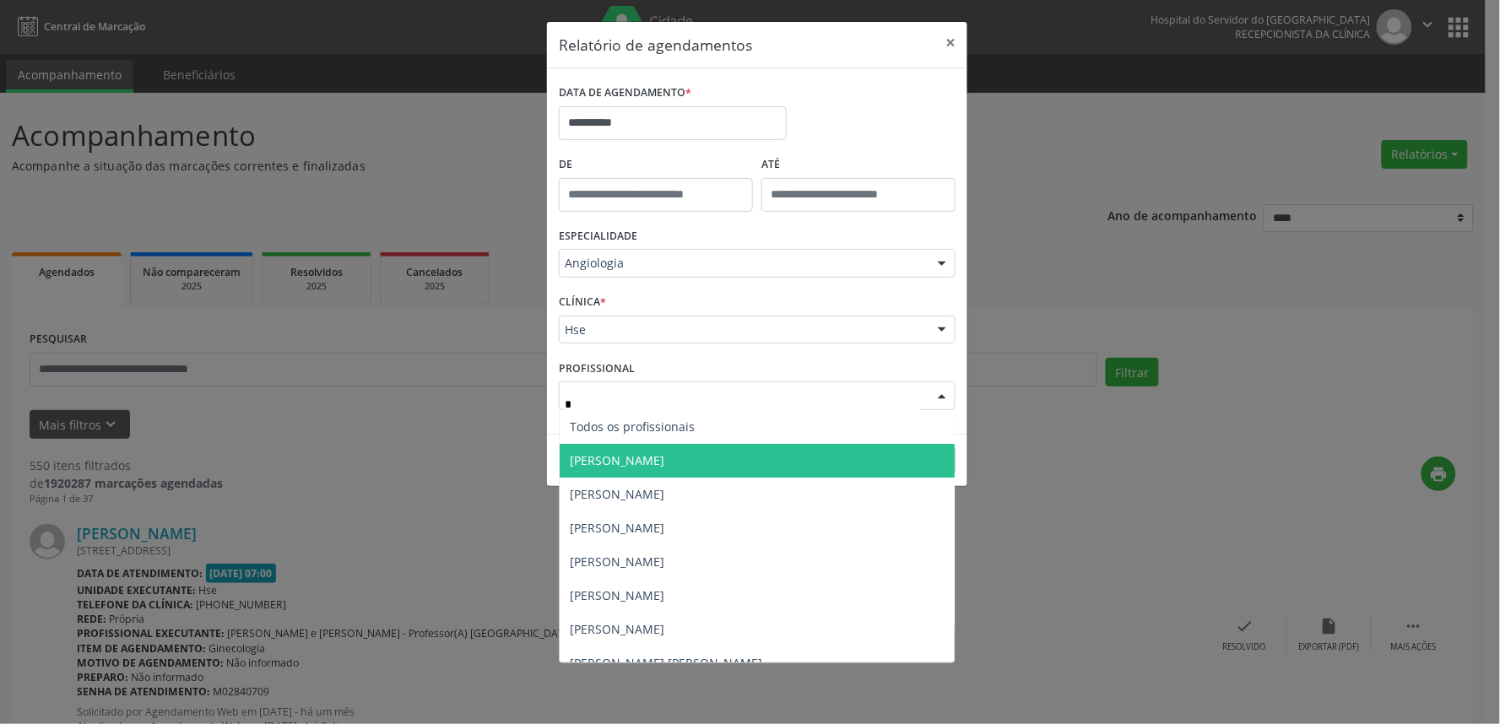
click at [627, 452] on span "[PERSON_NAME]" at bounding box center [617, 460] width 95 height 16
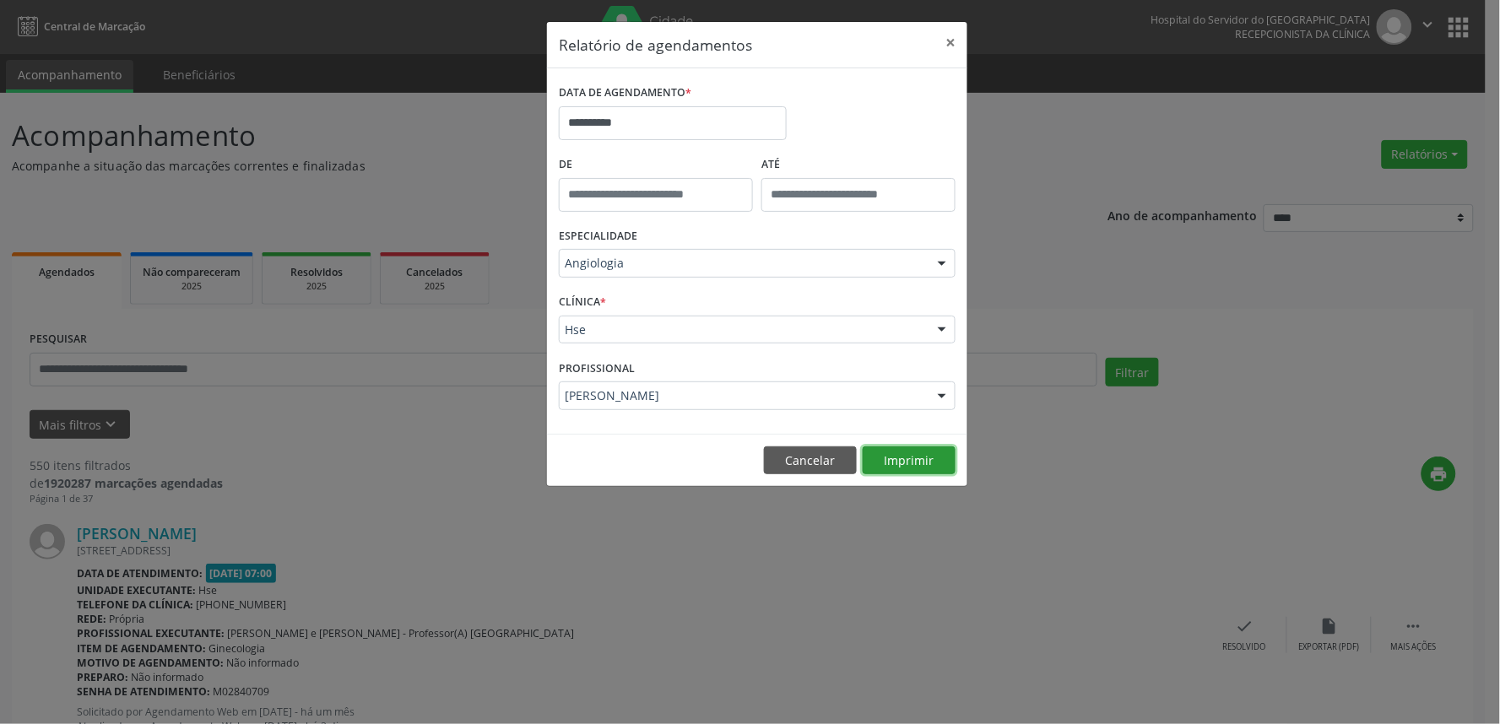
click at [895, 451] on button "Imprimir" at bounding box center [909, 460] width 93 height 29
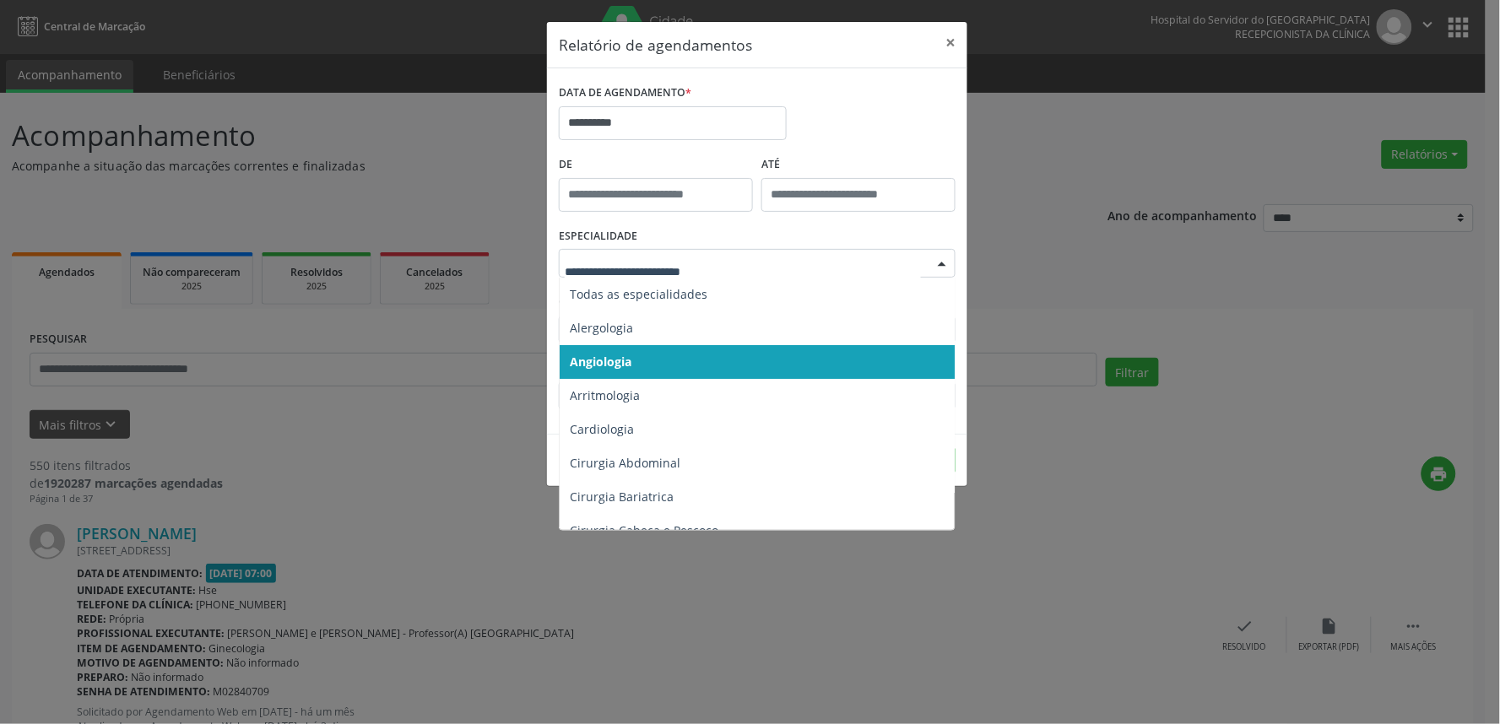
type input "*"
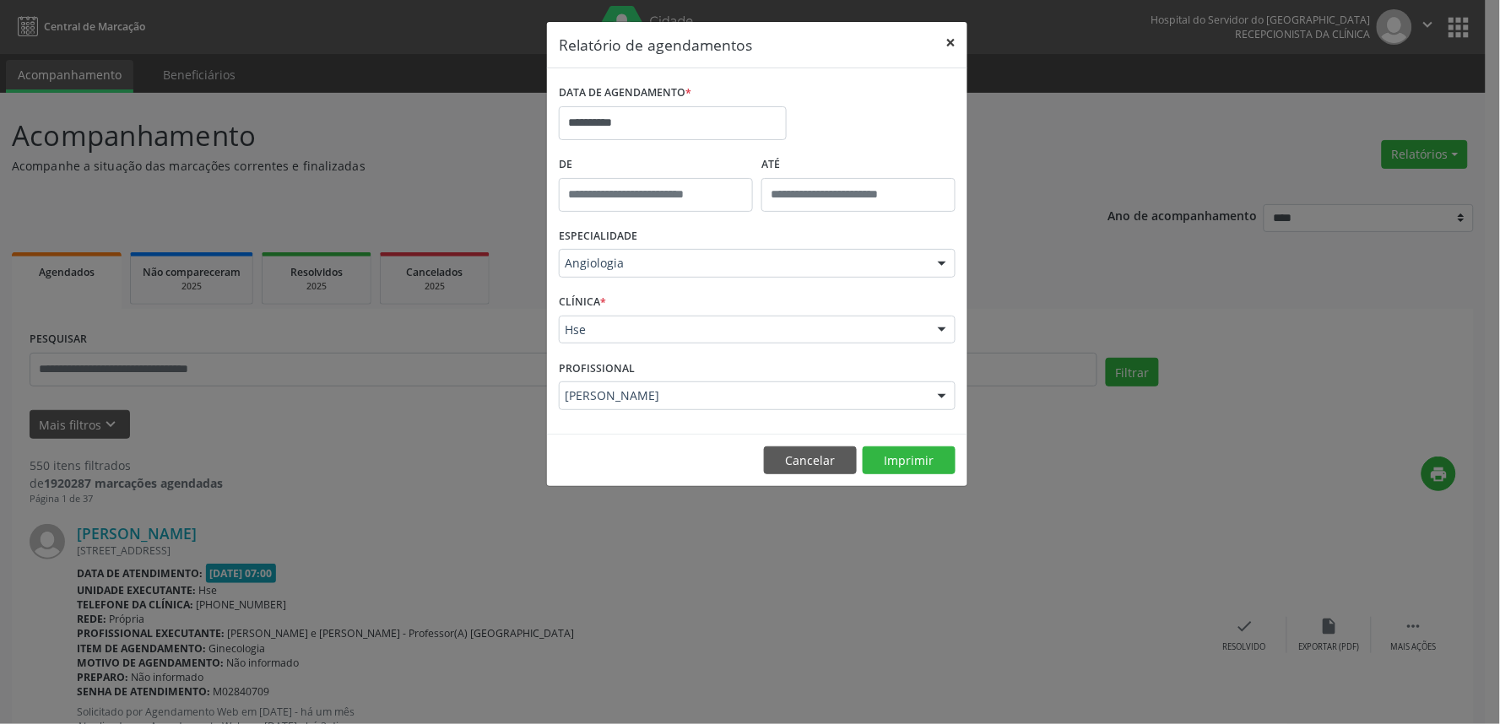
click at [958, 40] on button "×" at bounding box center [950, 42] width 34 height 41
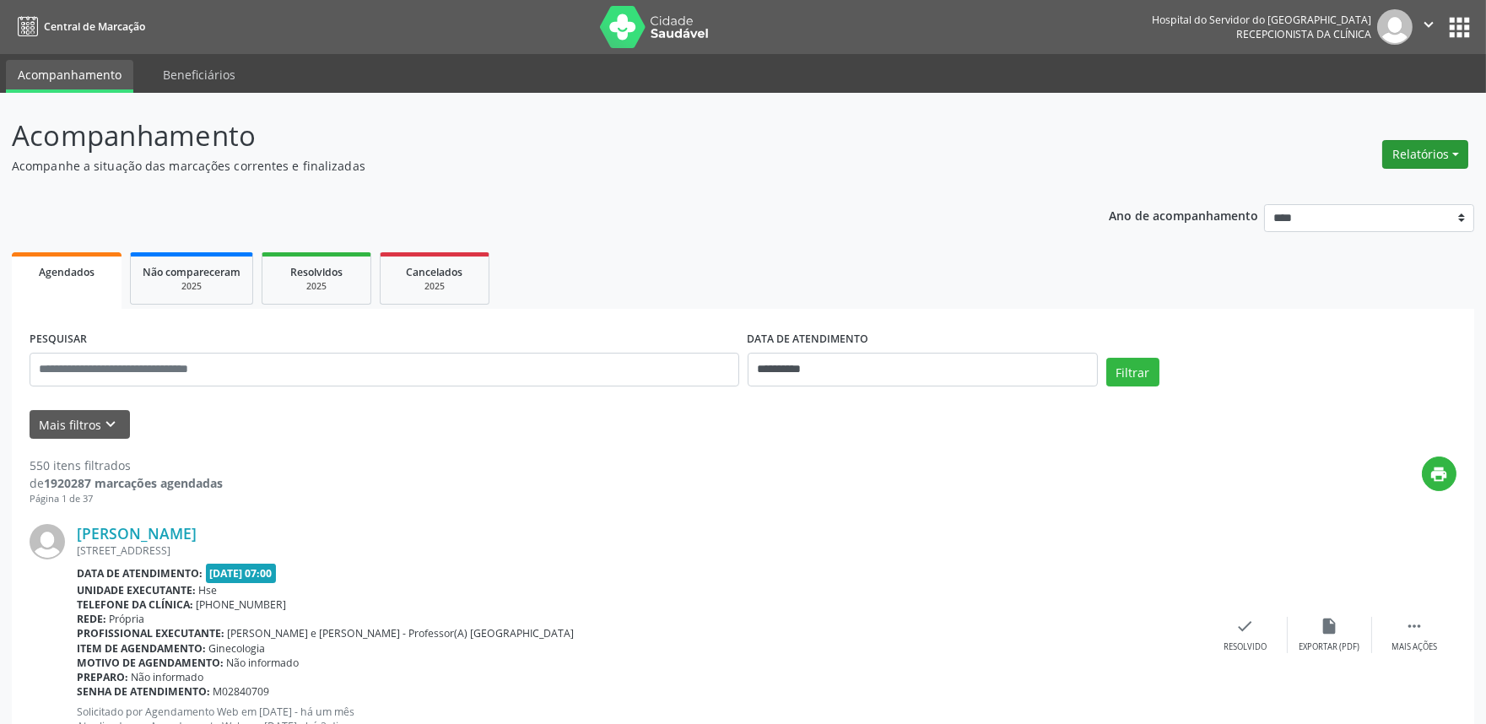
click at [1427, 144] on button "Relatórios" at bounding box center [1425, 154] width 86 height 29
click at [1372, 197] on link "Agendamentos" at bounding box center [1377, 190] width 181 height 24
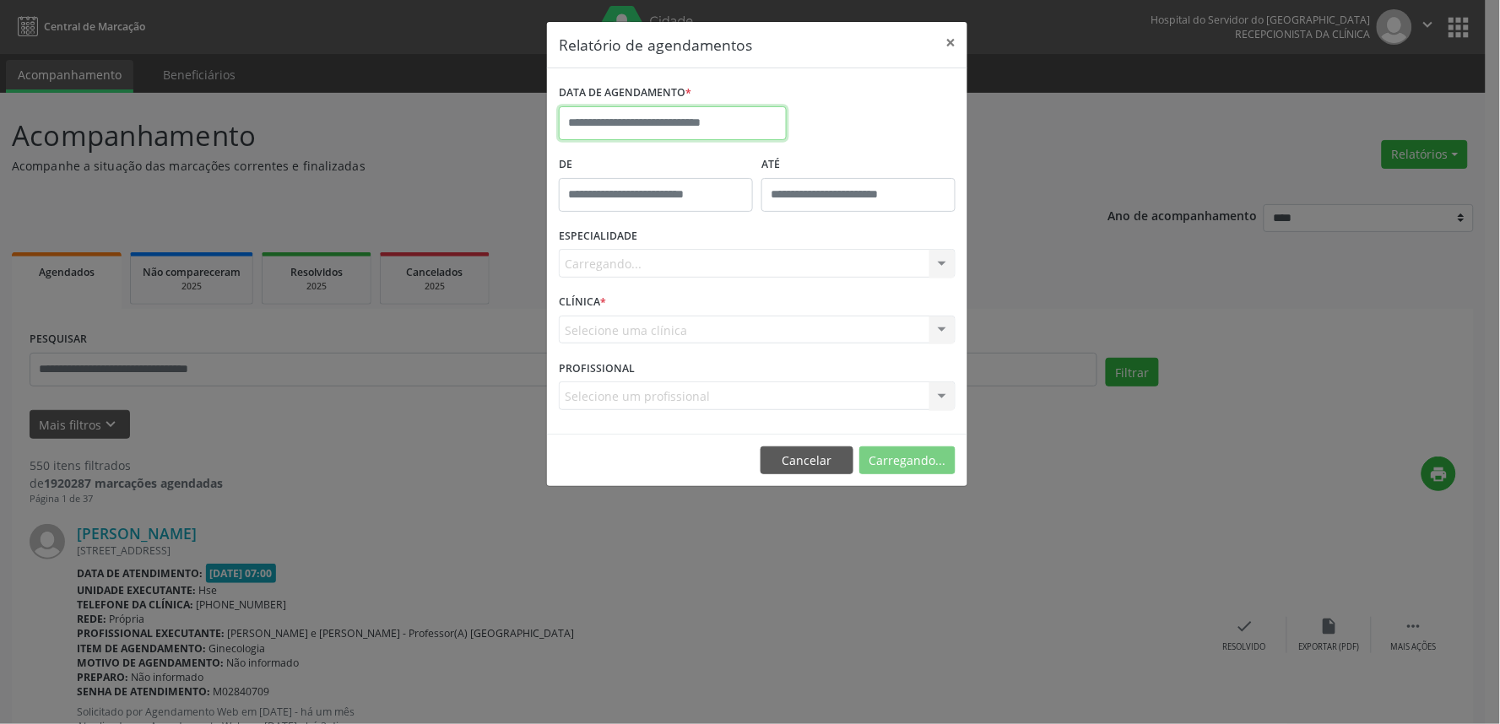
click at [644, 111] on input "text" at bounding box center [673, 123] width 228 height 34
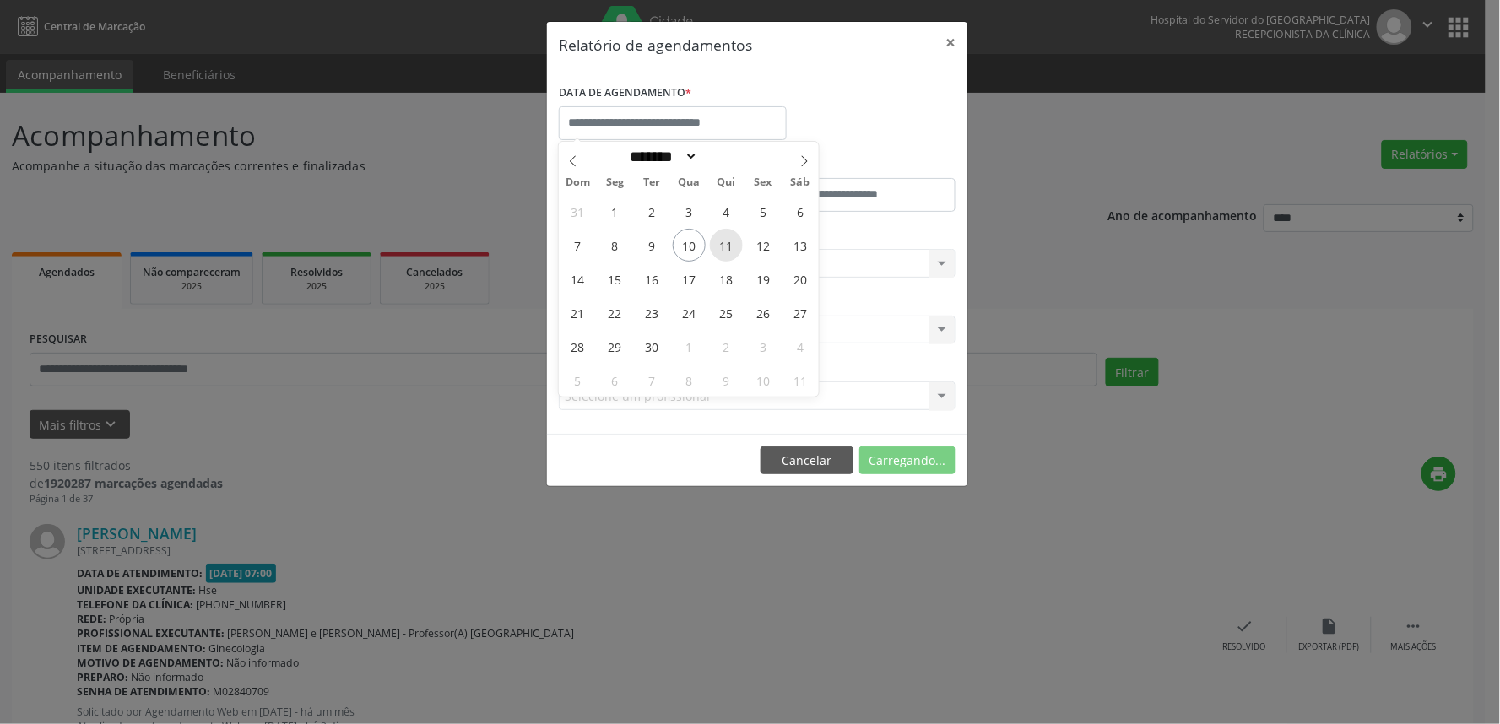
click at [720, 252] on span "11" at bounding box center [726, 245] width 33 height 33
type input "**********"
click at [720, 252] on span "11" at bounding box center [726, 245] width 33 height 33
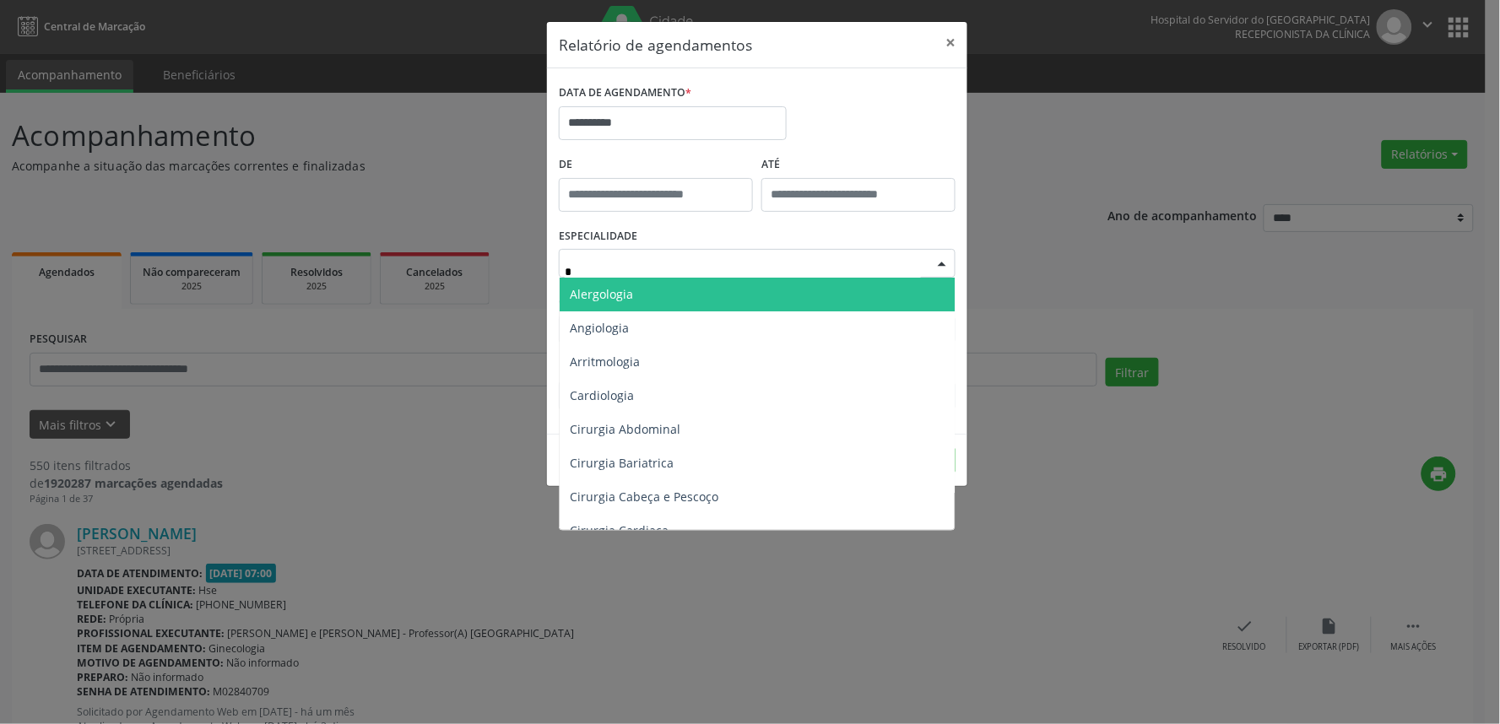
type input "**"
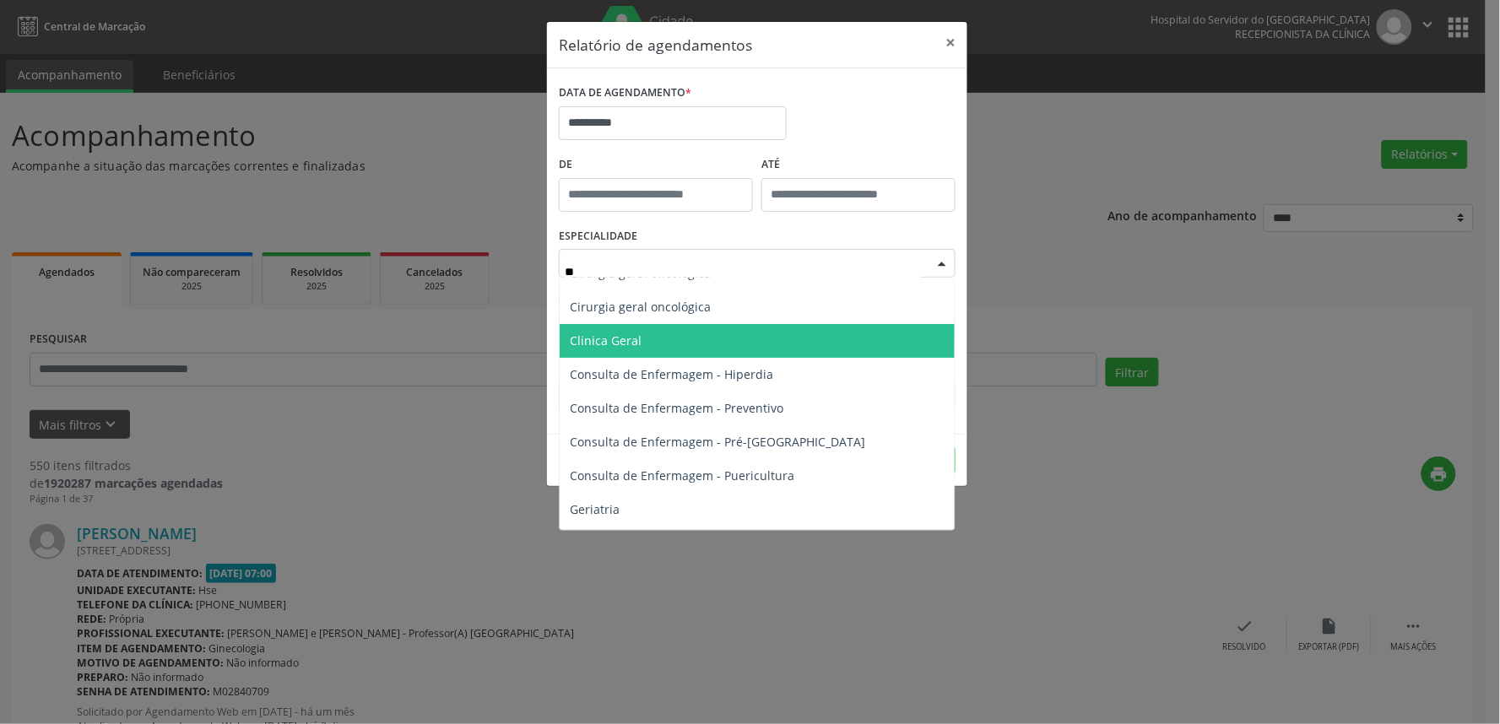
scroll to position [85, 0]
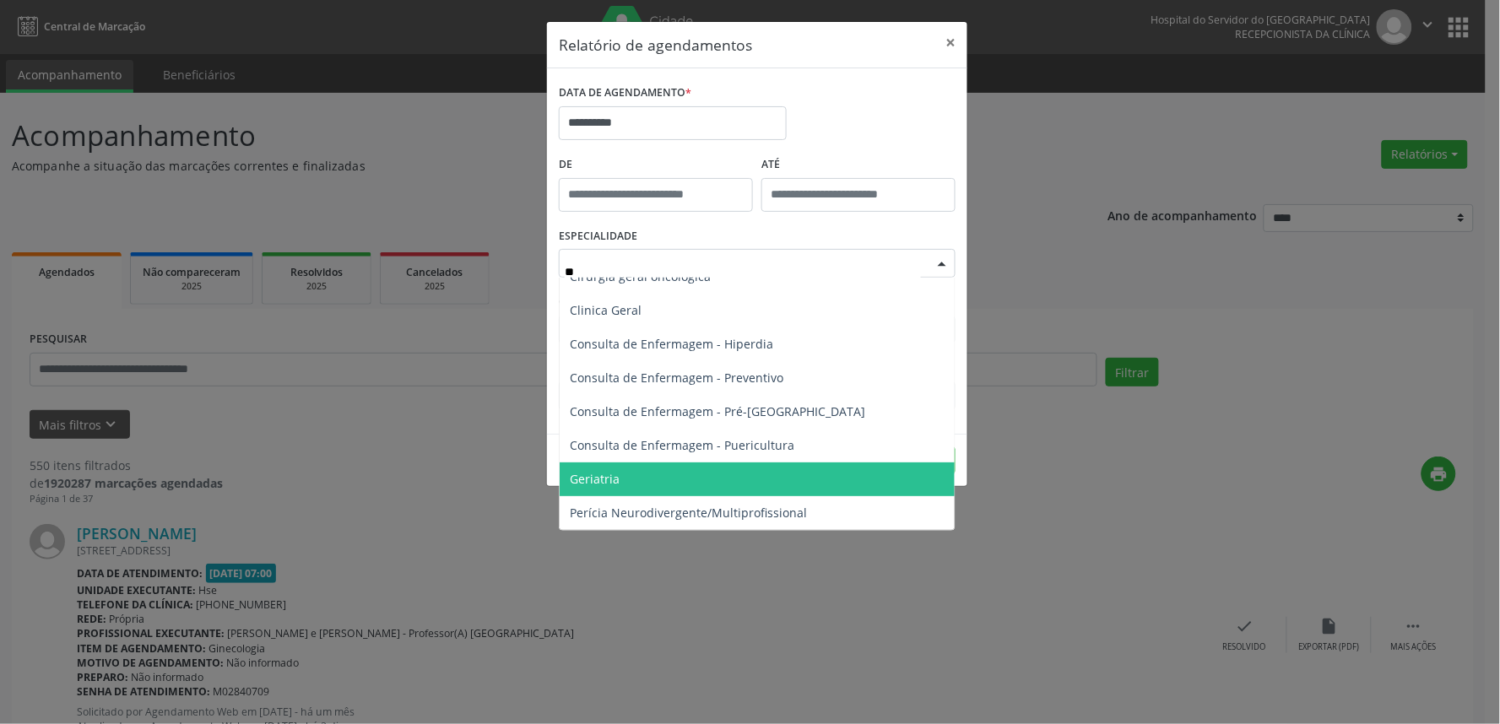
click at [642, 484] on span "Geriatria" at bounding box center [757, 480] width 395 height 34
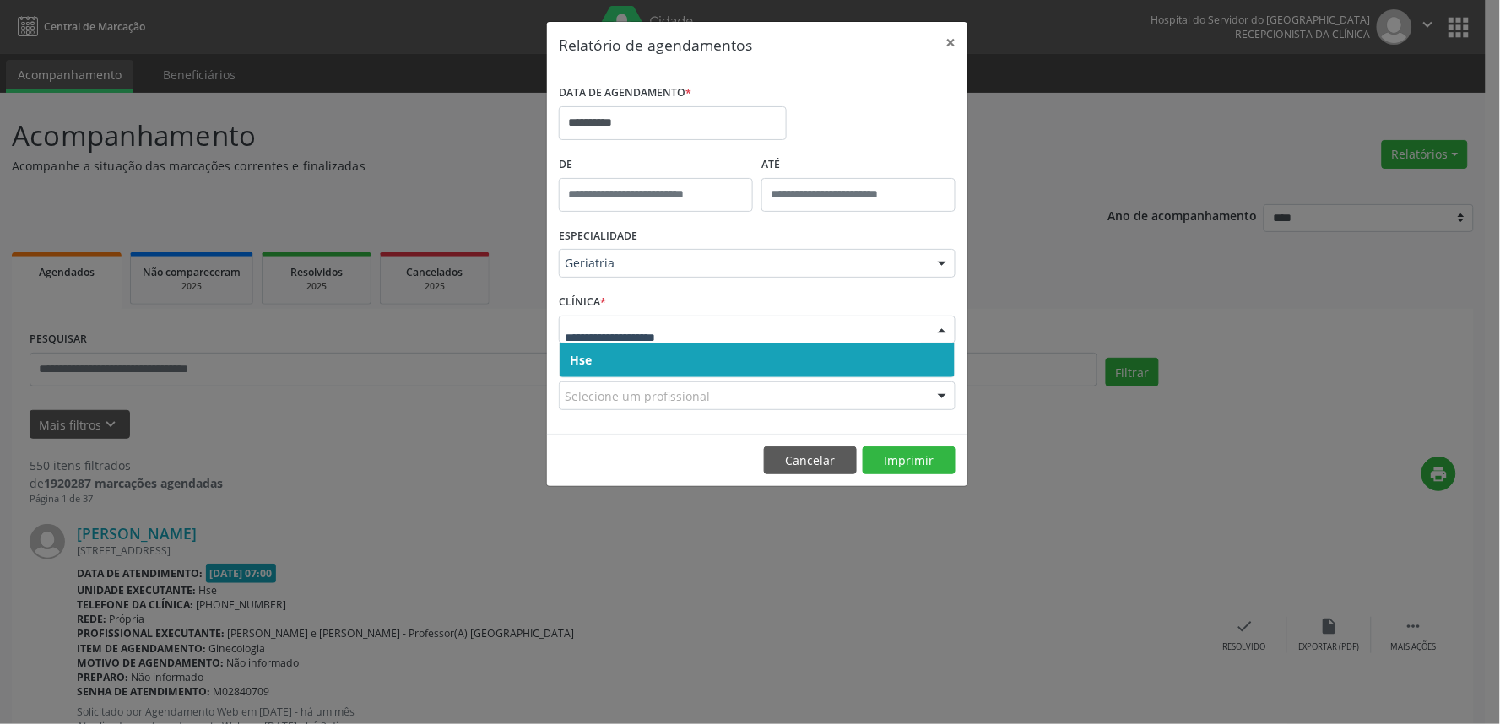
click at [650, 365] on span "Hse" at bounding box center [757, 361] width 395 height 34
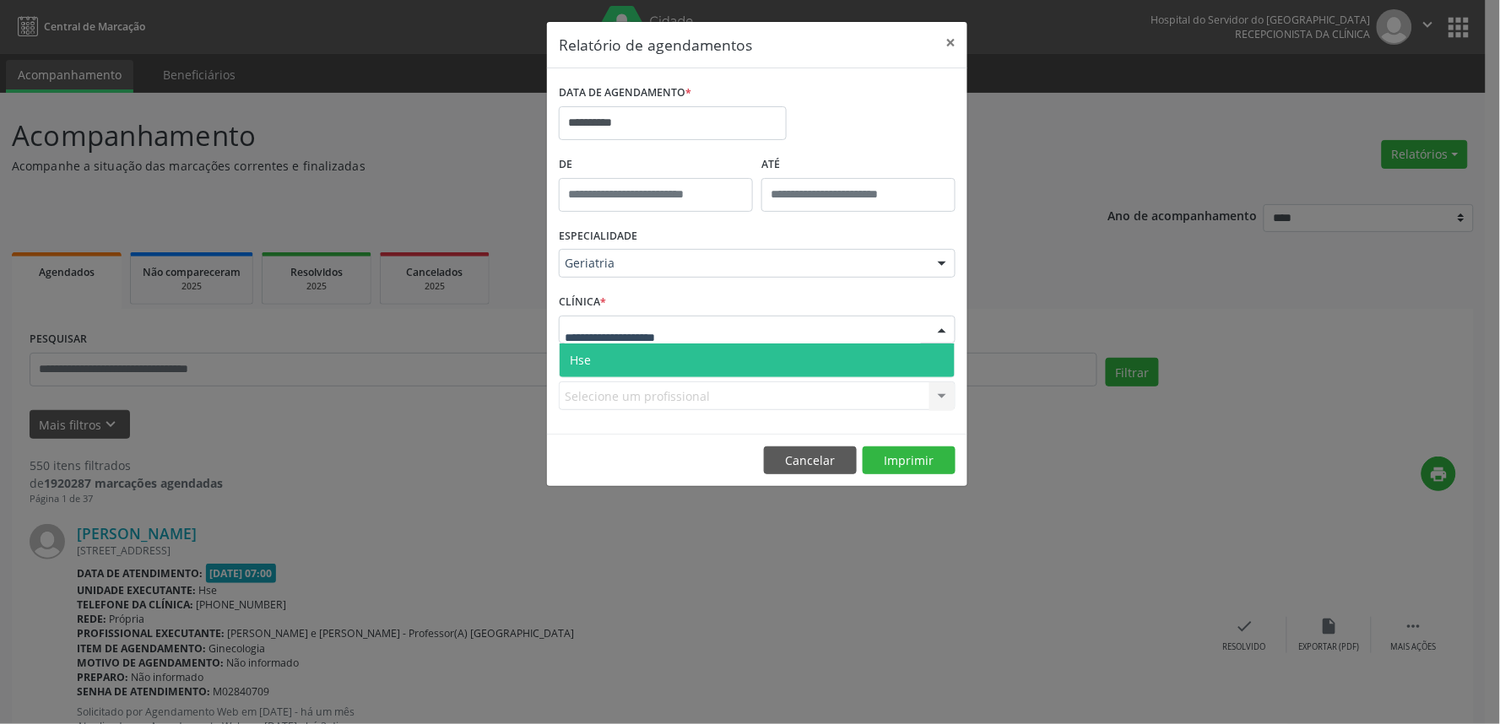
click at [654, 355] on span "Hse" at bounding box center [757, 361] width 395 height 34
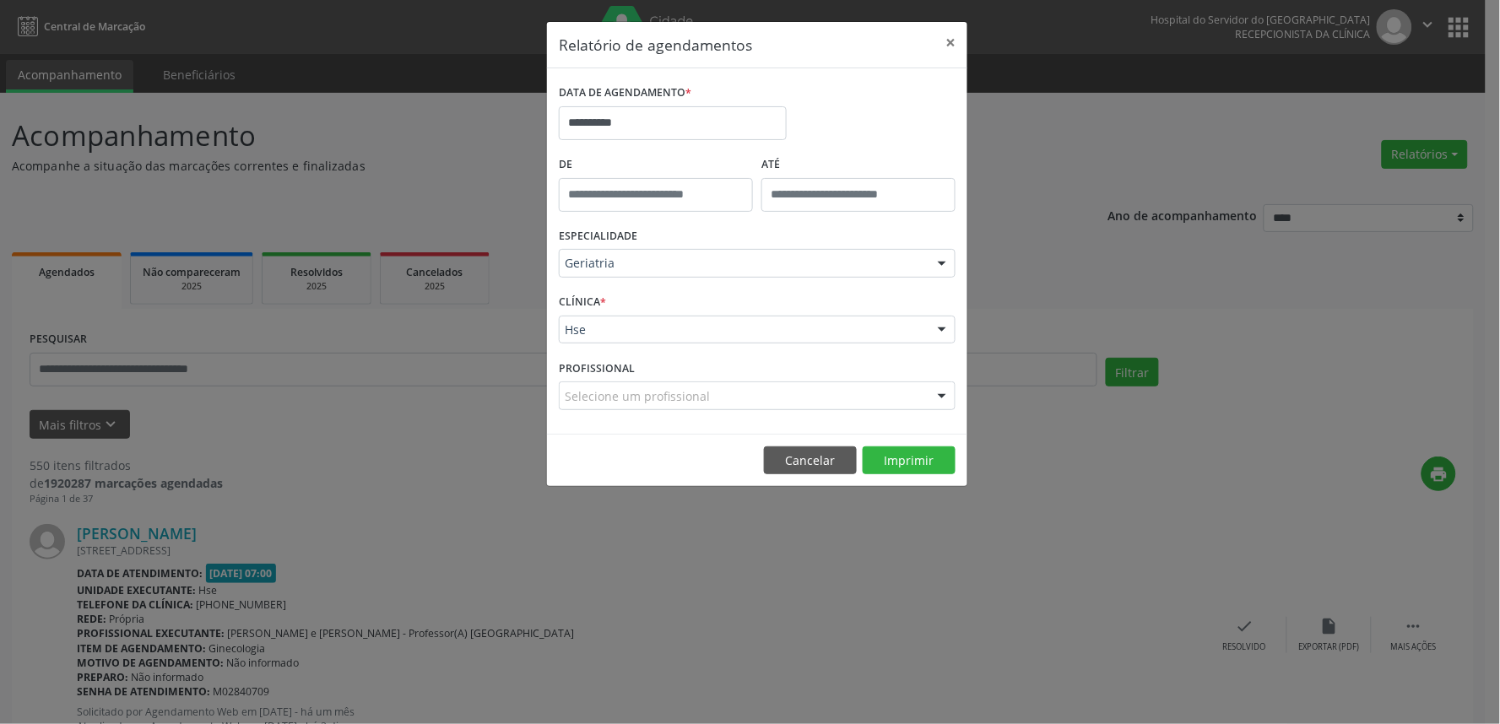
click at [772, 392] on div "Selecione um profissional" at bounding box center [757, 395] width 397 height 29
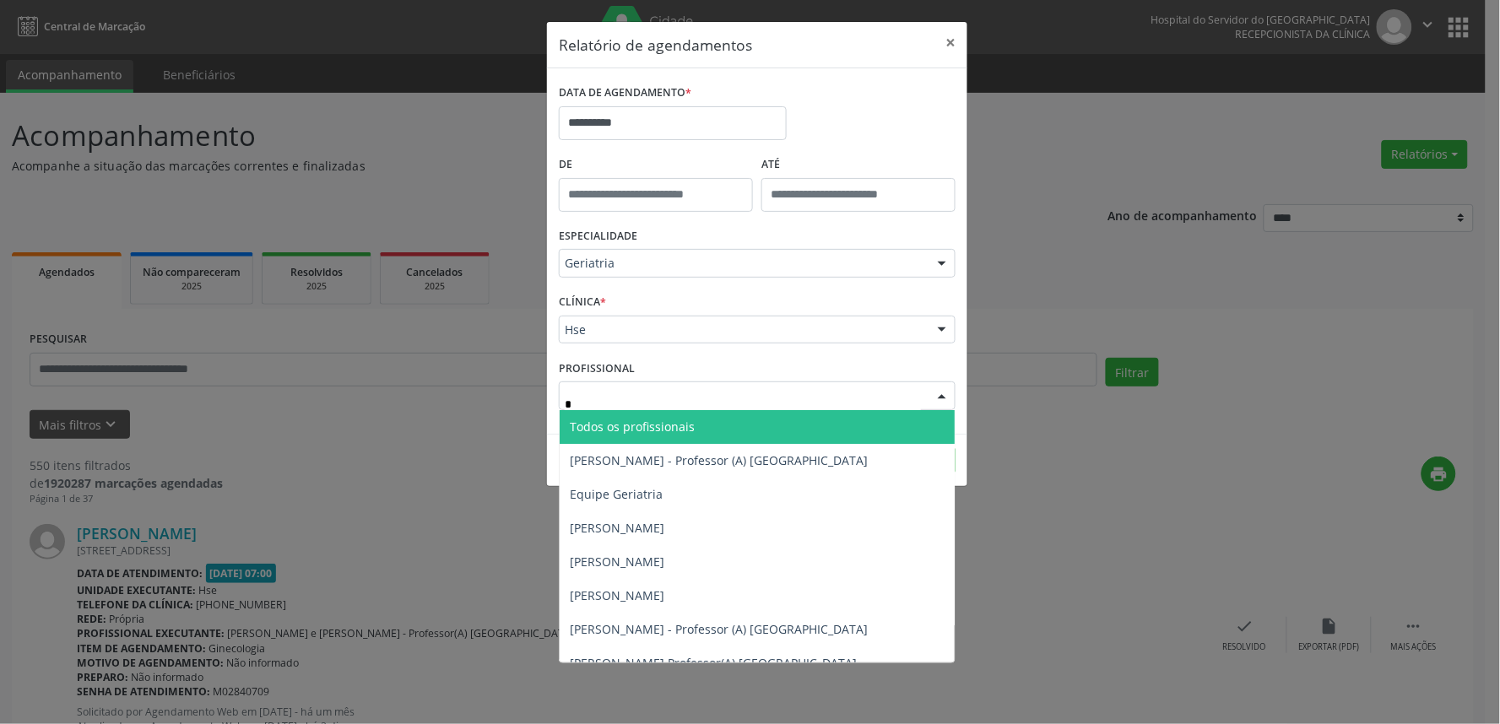
type input "**"
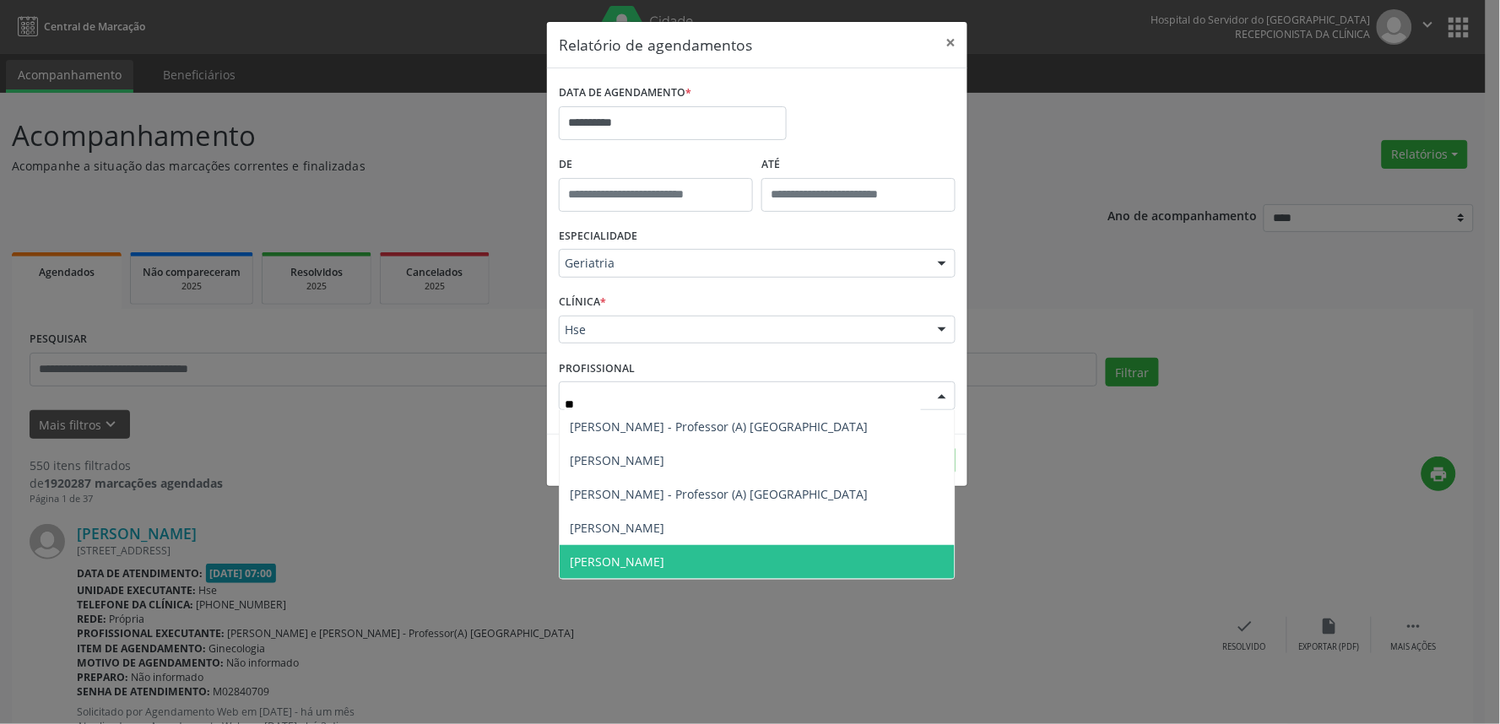
click at [664, 555] on span "[PERSON_NAME]" at bounding box center [617, 562] width 95 height 16
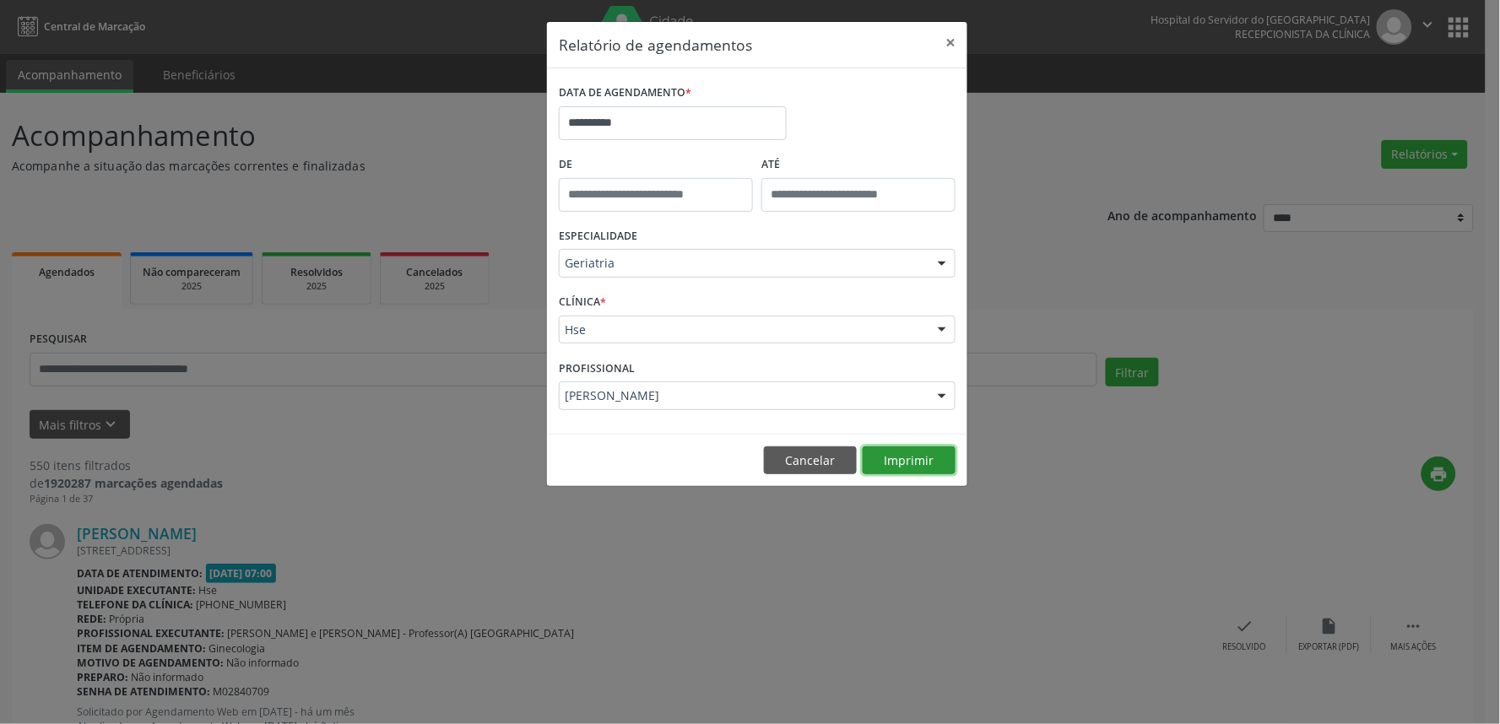
click at [910, 466] on button "Imprimir" at bounding box center [909, 460] width 93 height 29
click at [957, 47] on button "×" at bounding box center [950, 42] width 34 height 41
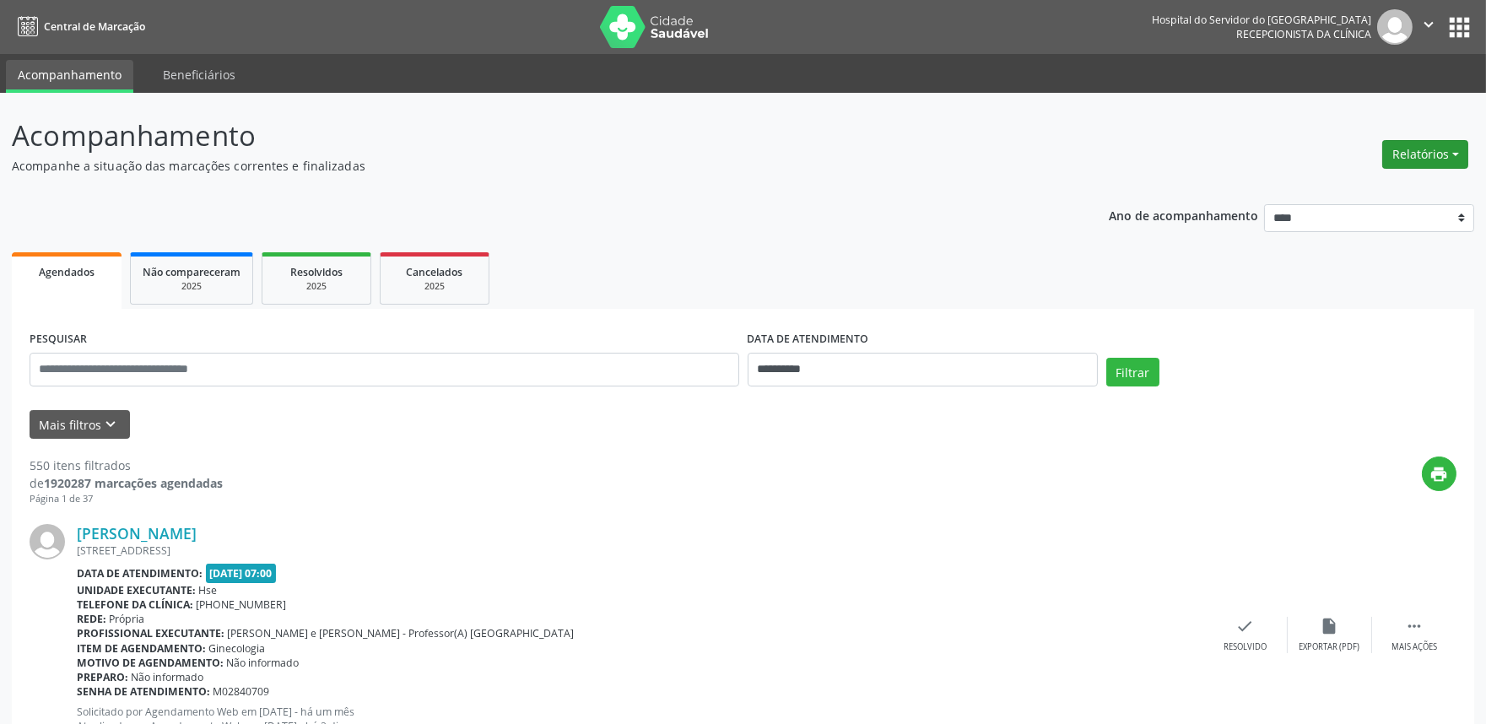
drag, startPoint x: 1431, startPoint y: 160, endPoint x: 1397, endPoint y: 176, distance: 37.8
click at [1431, 160] on button "Relatórios" at bounding box center [1425, 154] width 86 height 29
click at [1386, 187] on link "Agendamentos" at bounding box center [1377, 190] width 181 height 24
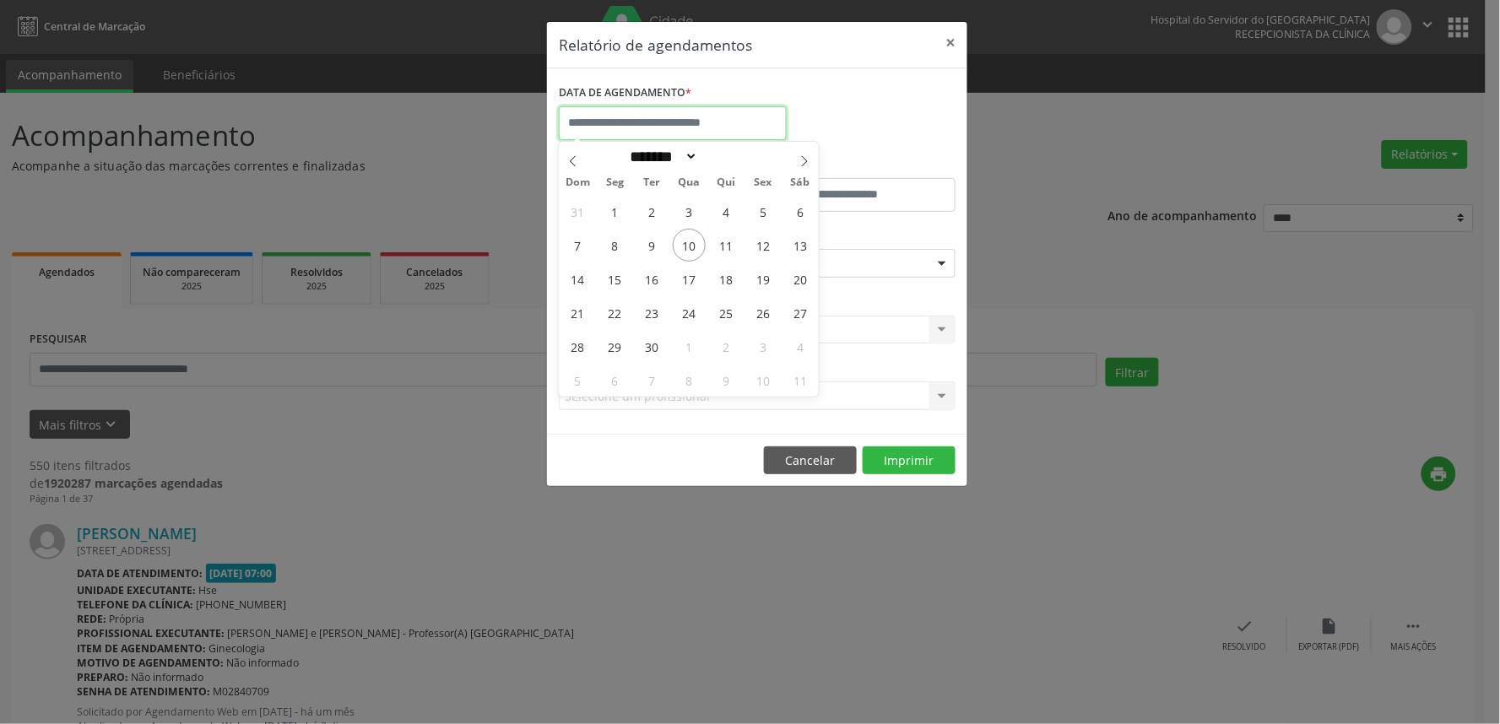
click at [612, 120] on input "text" at bounding box center [673, 123] width 228 height 34
click at [722, 251] on span "11" at bounding box center [726, 245] width 33 height 33
type input "**********"
click at [722, 250] on span "11" at bounding box center [726, 245] width 33 height 33
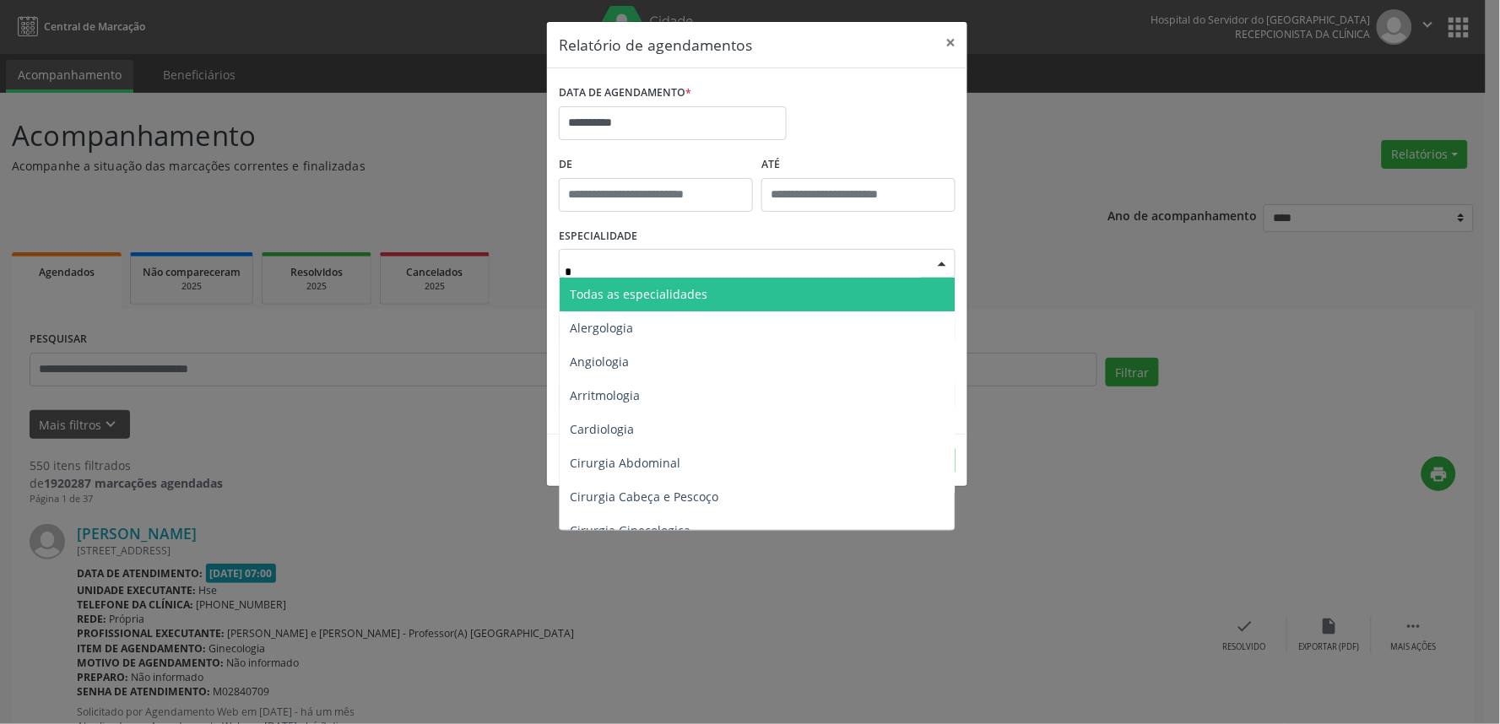
type input "**"
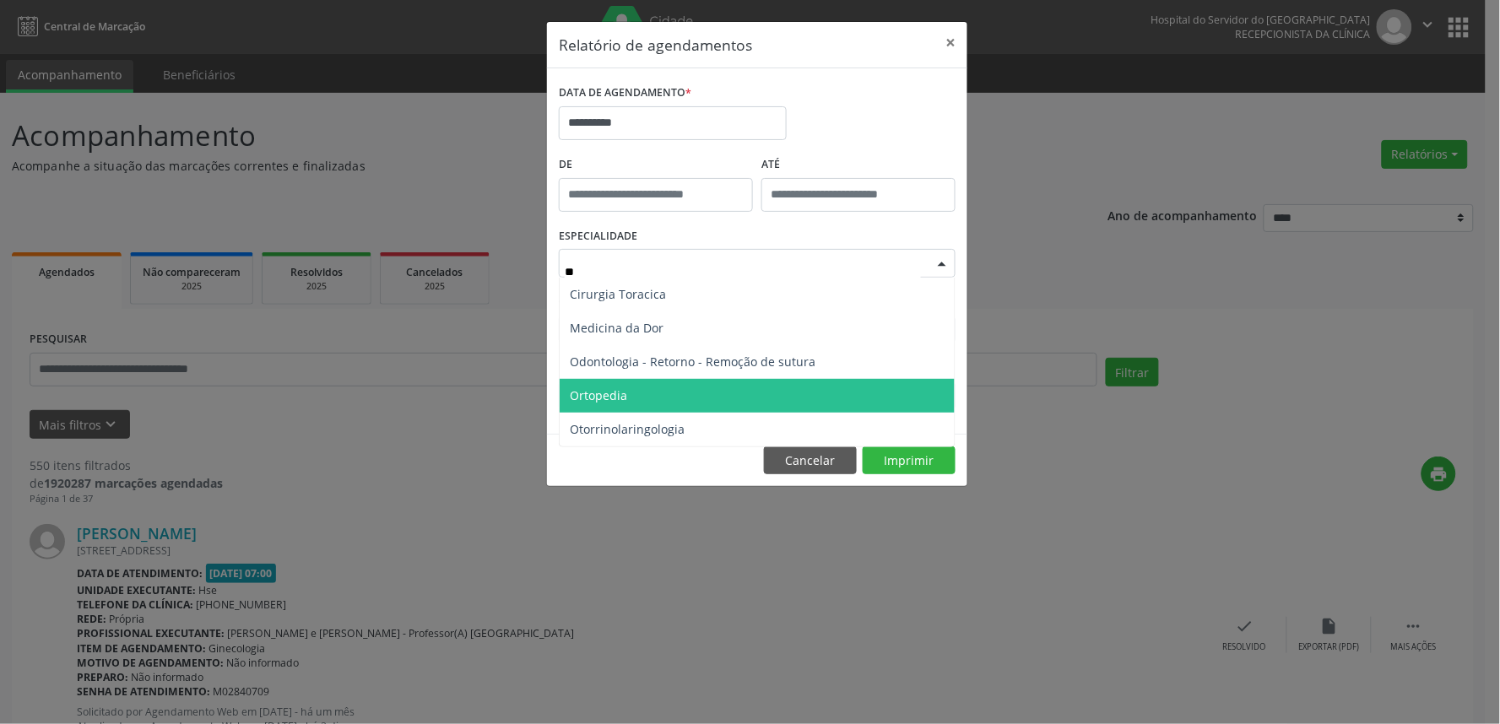
click at [652, 400] on span "Ortopedia" at bounding box center [757, 396] width 395 height 34
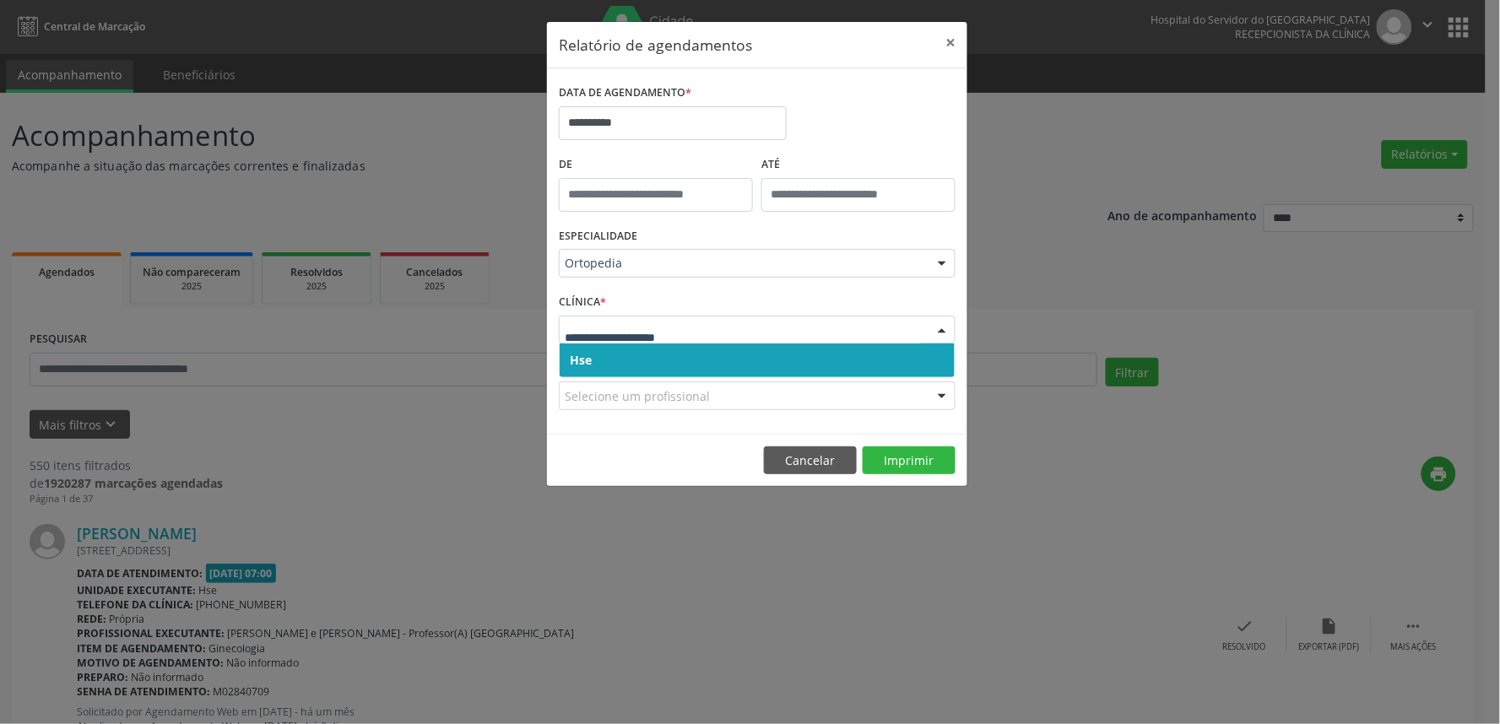
click at [734, 360] on span "Hse" at bounding box center [757, 361] width 395 height 34
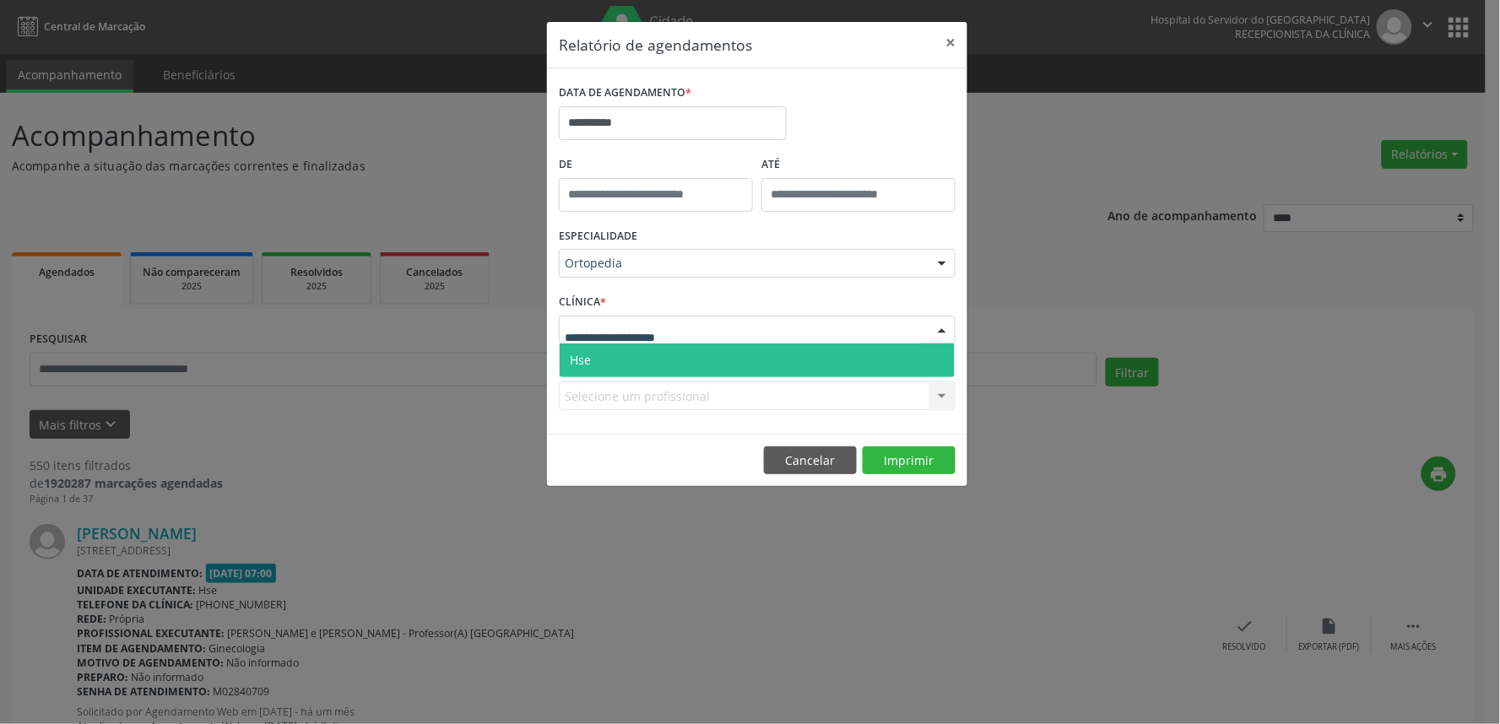
click at [732, 339] on div at bounding box center [757, 330] width 397 height 29
click at [731, 352] on span "Hse" at bounding box center [757, 361] width 395 height 34
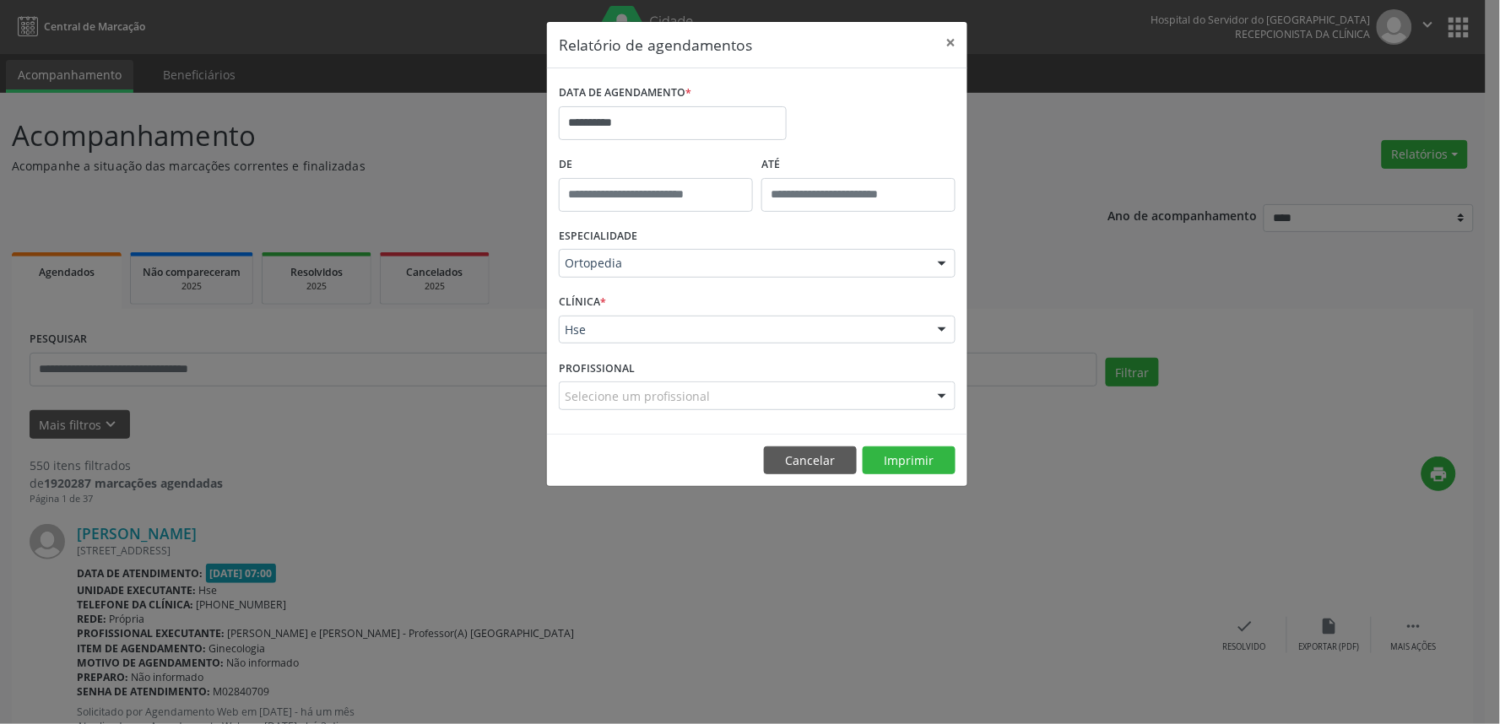
click at [804, 397] on div "Selecione um profissional" at bounding box center [757, 395] width 397 height 29
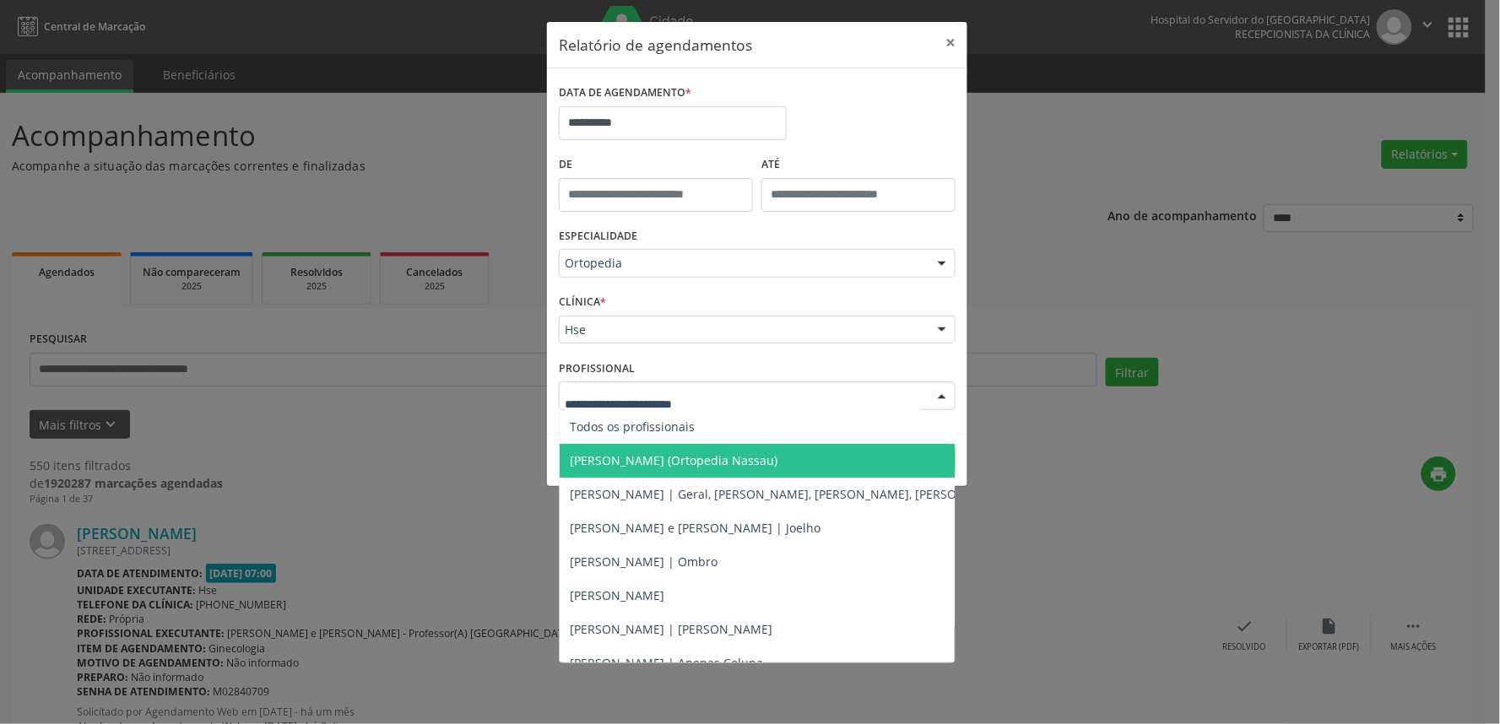
click at [804, 459] on span "[PERSON_NAME] (Ortopedia Nassau)" at bounding box center [844, 461] width 568 height 34
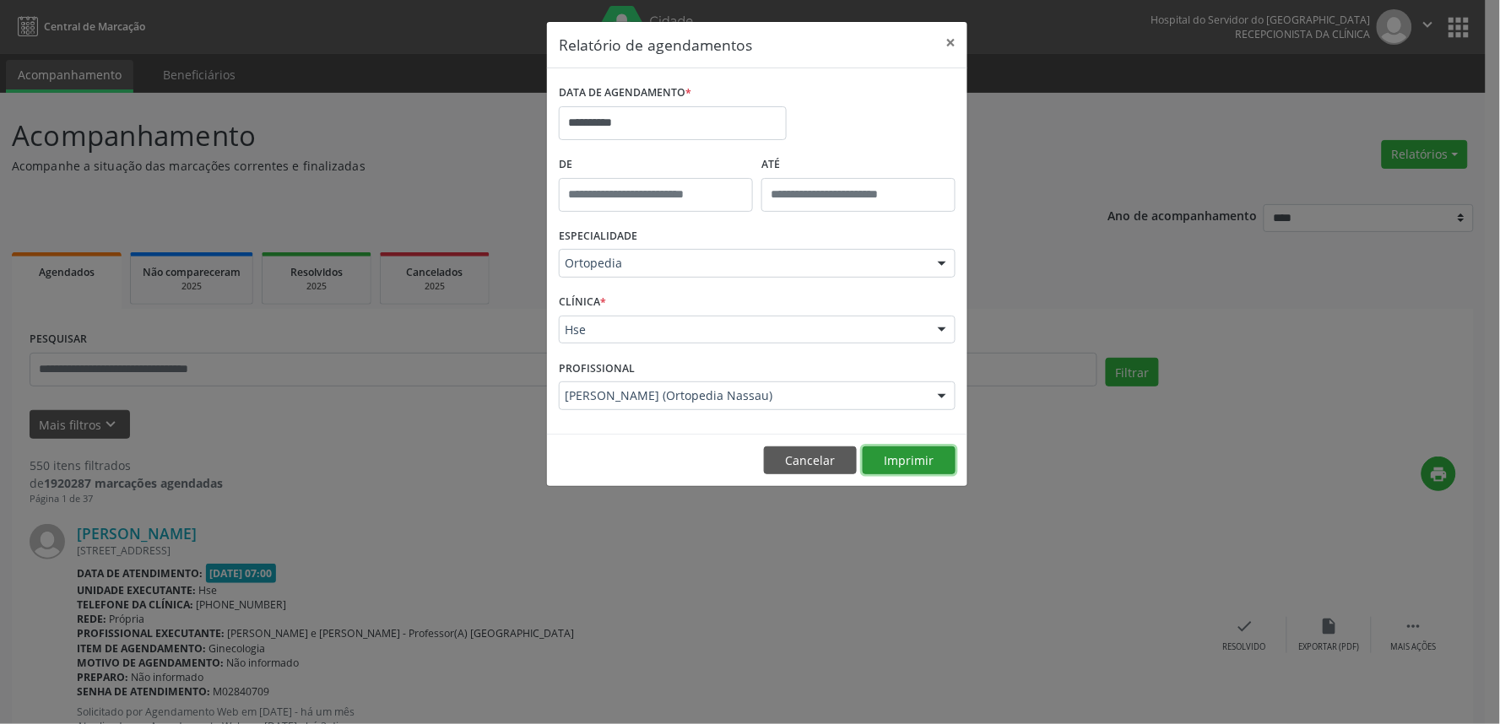
click at [887, 458] on button "Imprimir" at bounding box center [909, 460] width 93 height 29
